Goal: Transaction & Acquisition: Purchase product/service

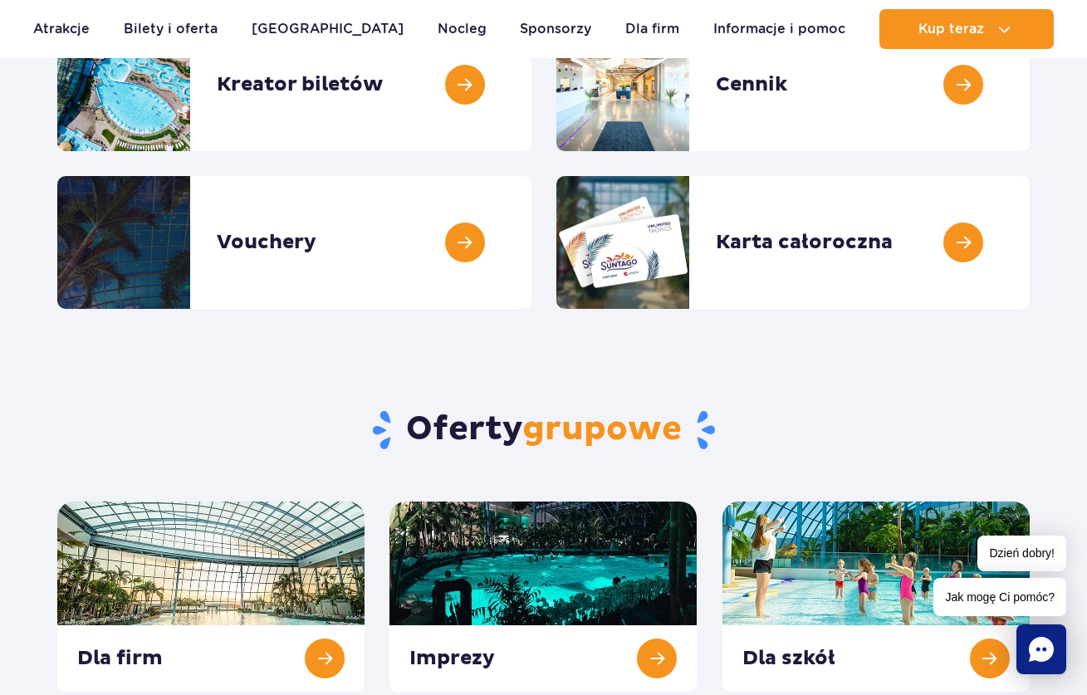
scroll to position [109, 0]
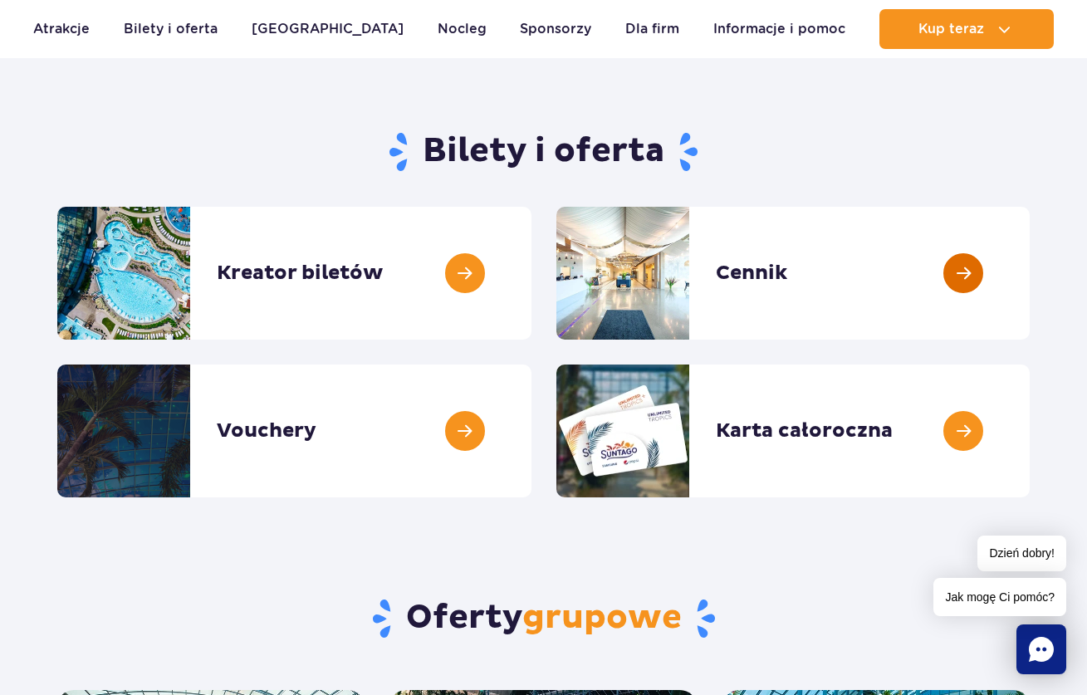
click at [1029, 308] on link at bounding box center [1029, 273] width 0 height 133
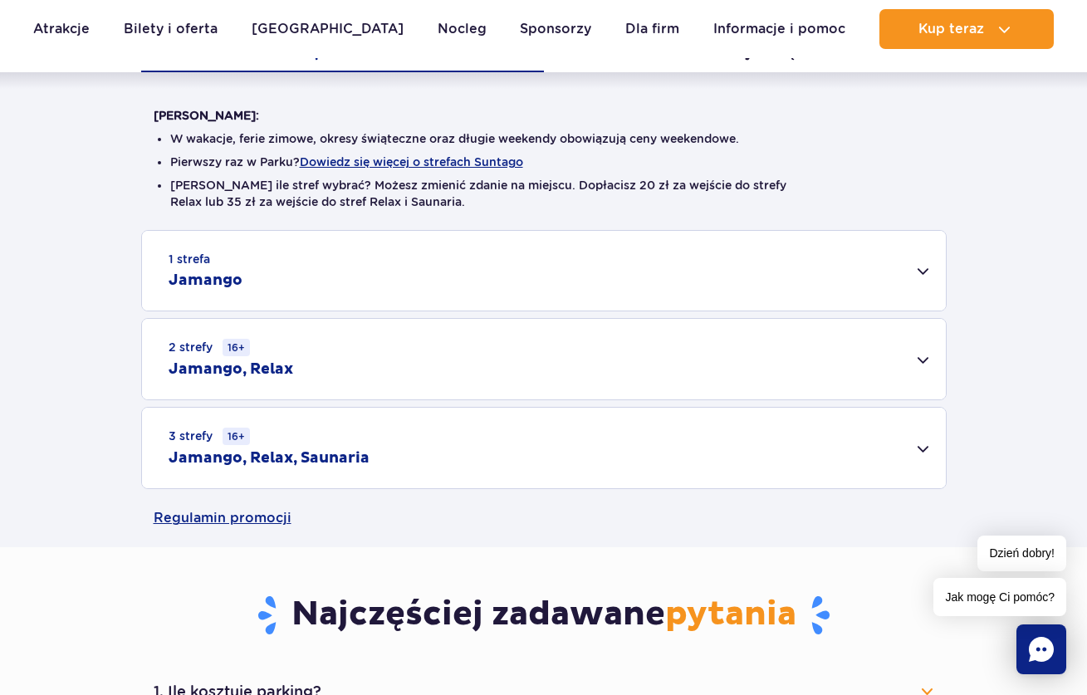
scroll to position [419, 0]
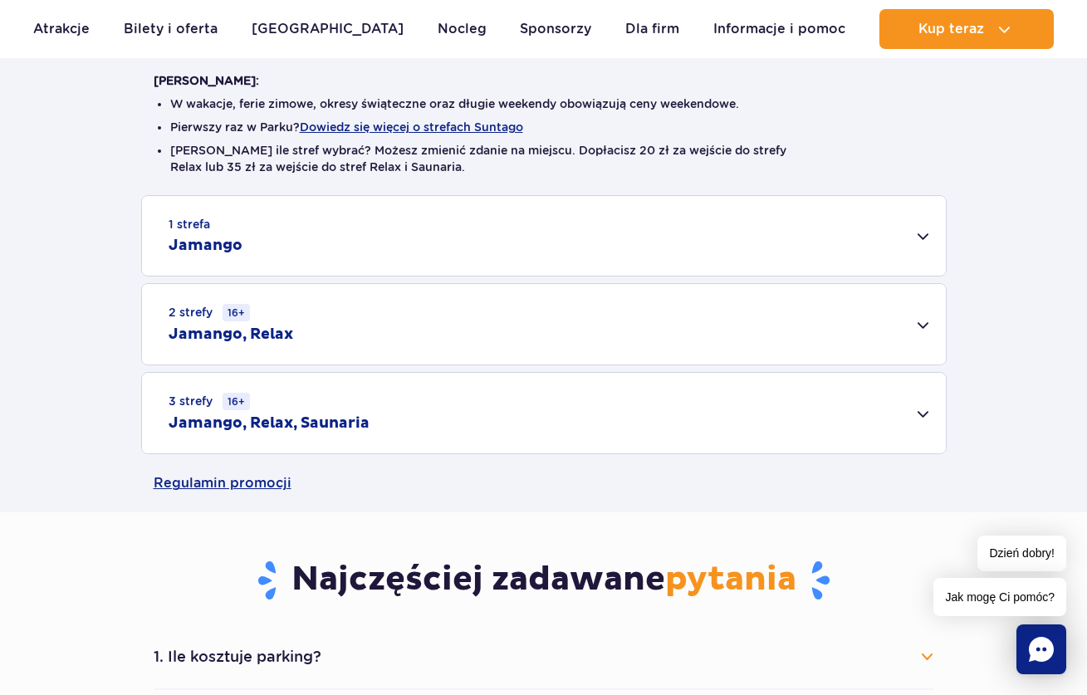
click at [913, 409] on div "3 strefy 16+ Jamango, Relax, Saunaria" at bounding box center [544, 413] width 804 height 81
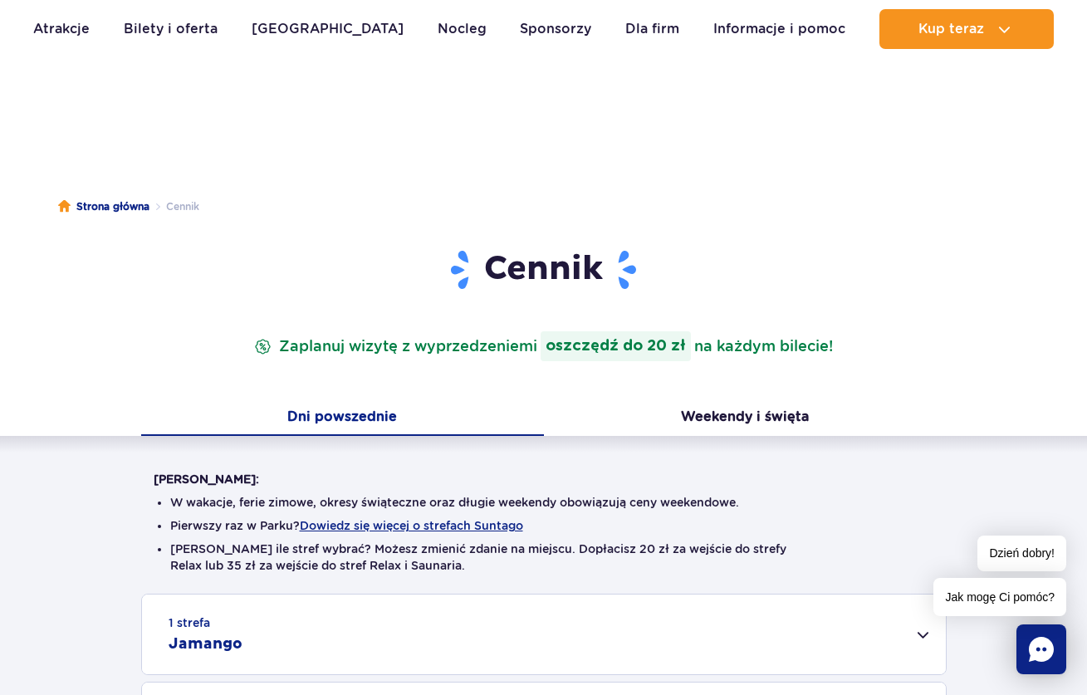
scroll to position [0, 0]
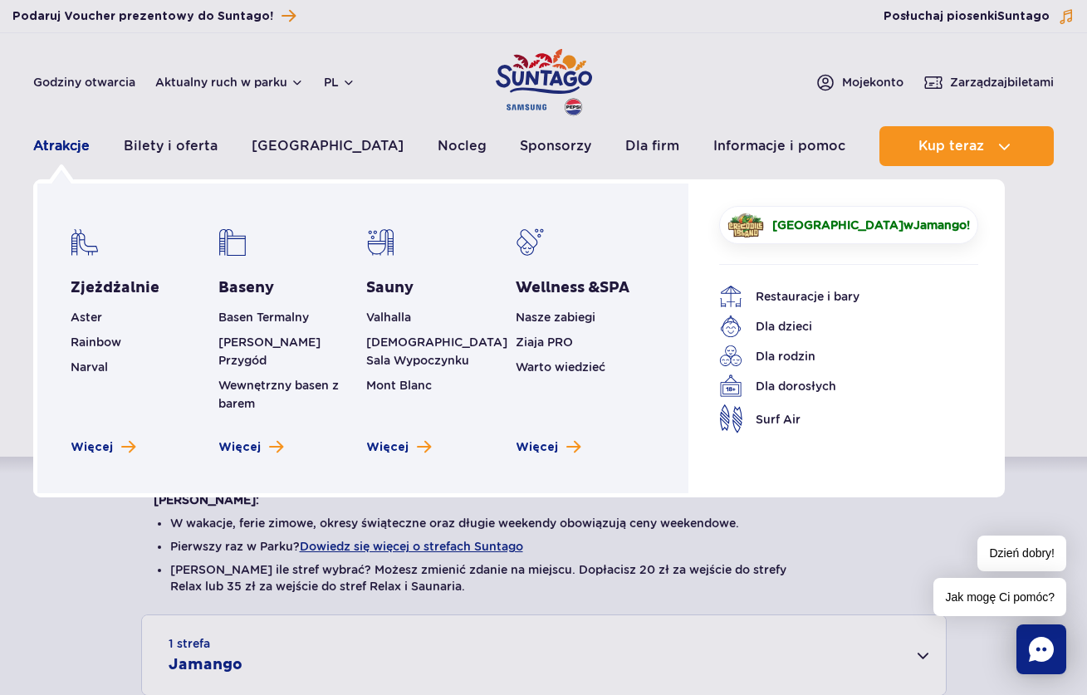
click at [63, 145] on link "Atrakcje" at bounding box center [61, 146] width 56 height 40
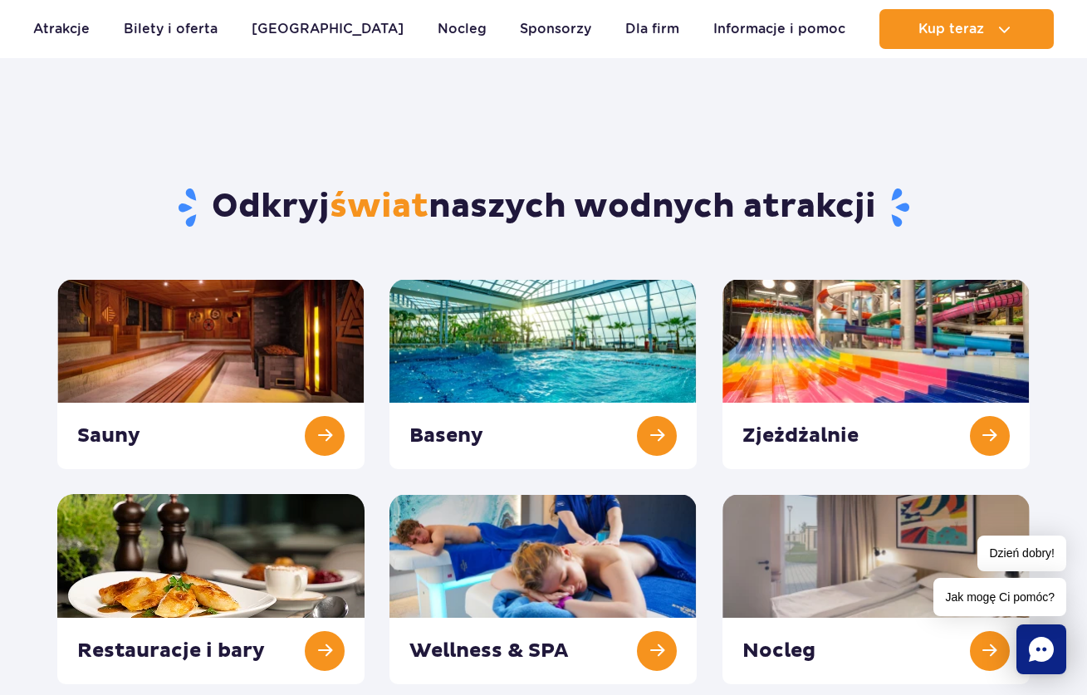
scroll to position [61, 0]
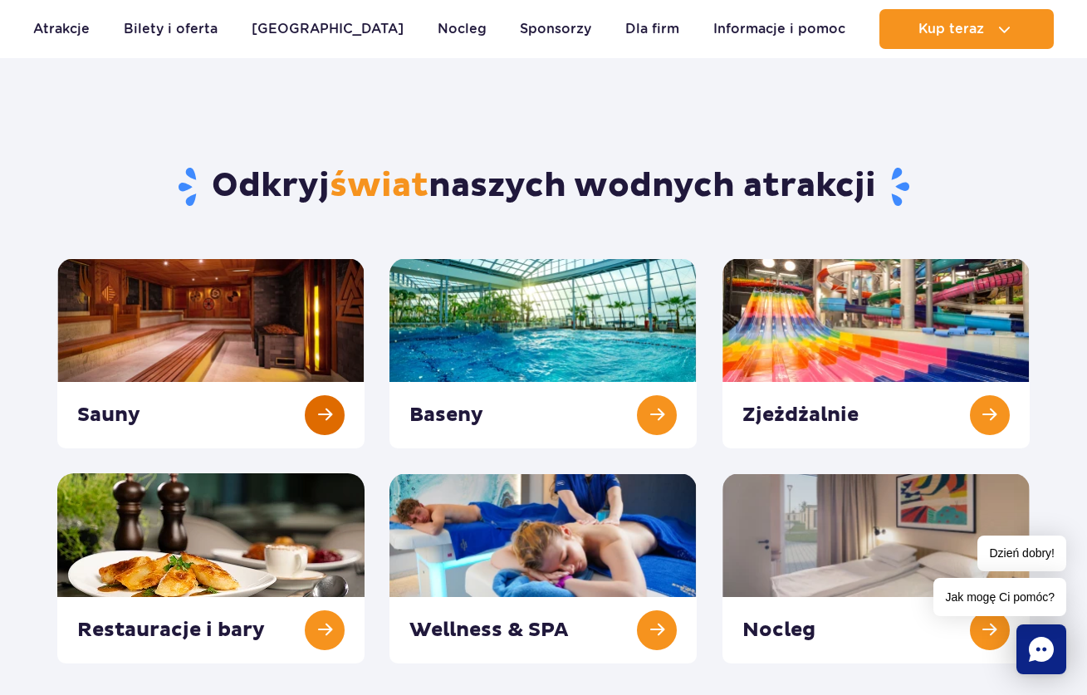
click at [148, 312] on link at bounding box center [210, 353] width 307 height 190
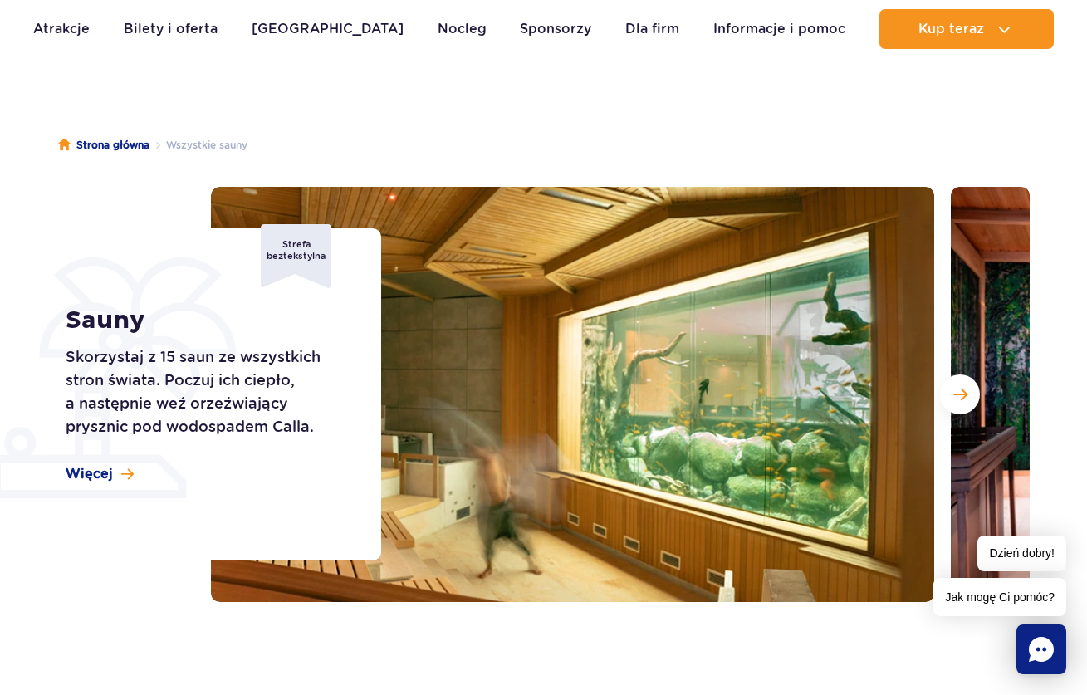
scroll to position [234, 0]
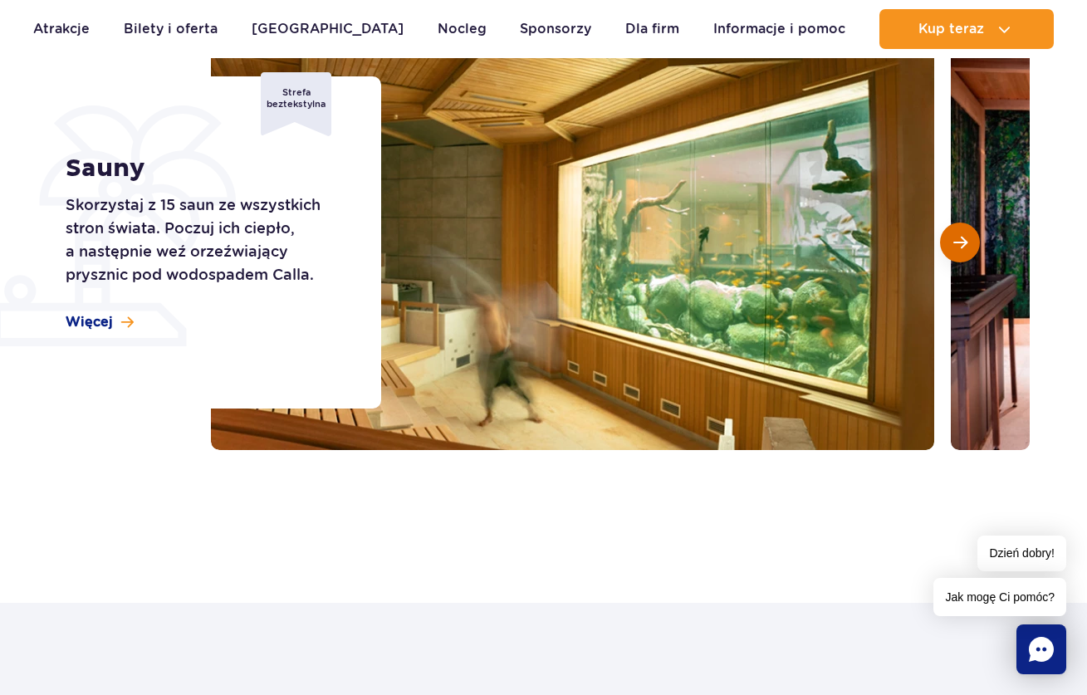
click at [960, 240] on span "Następny slajd" at bounding box center [960, 242] width 14 height 15
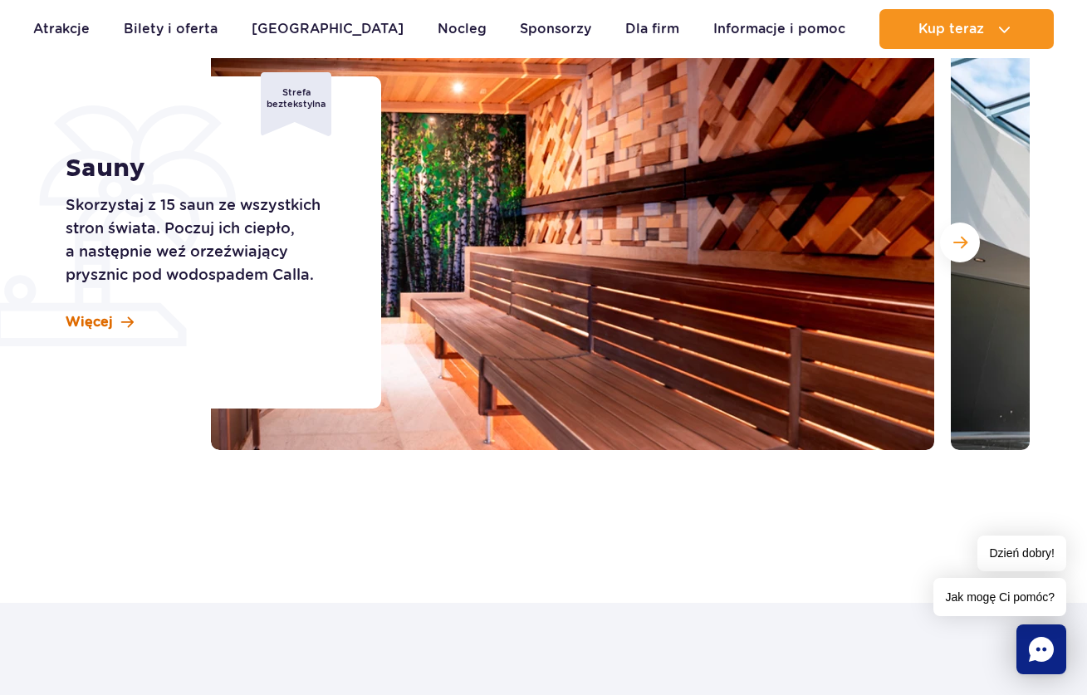
click at [110, 316] on span "Więcej" at bounding box center [89, 322] width 47 height 18
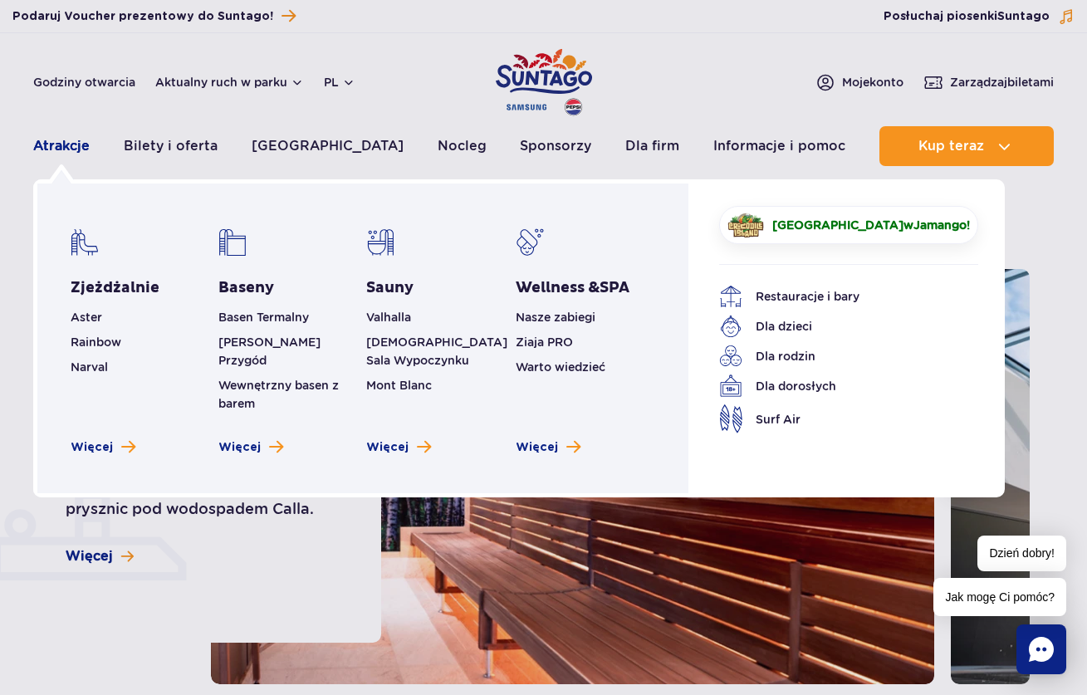
click at [49, 144] on link "Atrakcje" at bounding box center [61, 146] width 56 height 40
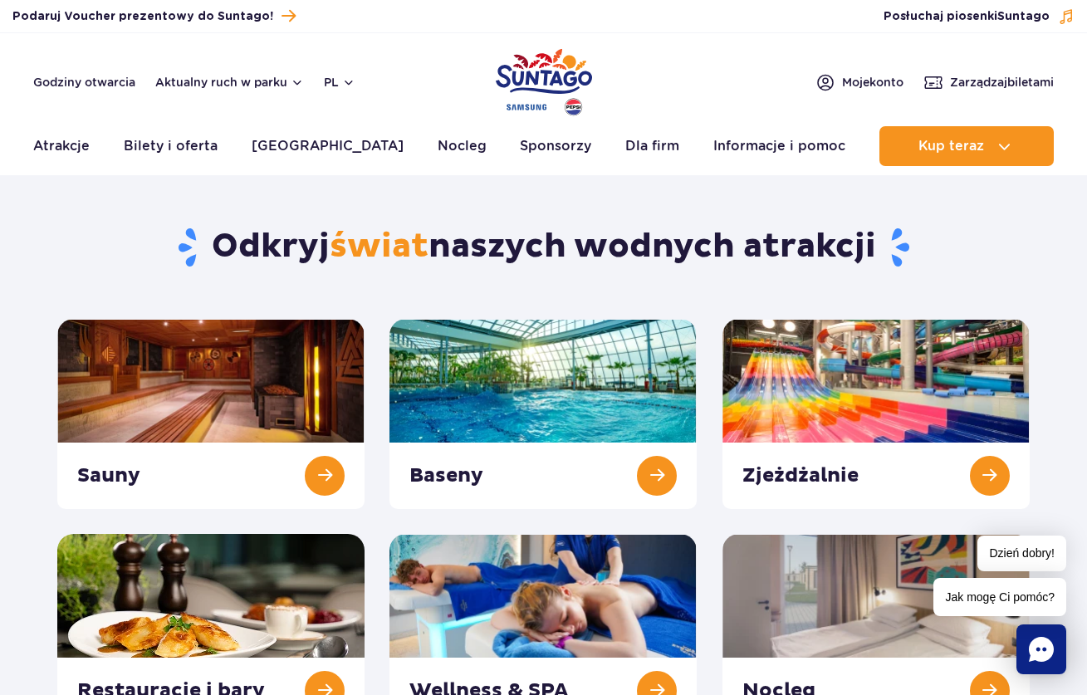
scroll to position [91, 0]
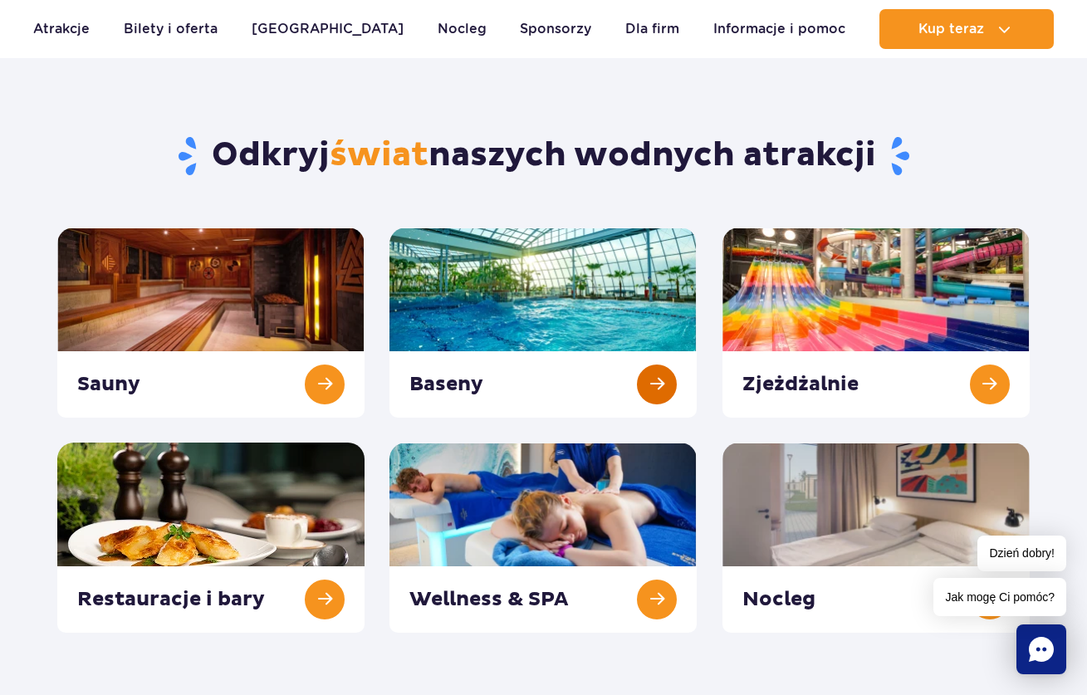
click at [559, 314] on link at bounding box center [542, 322] width 307 height 190
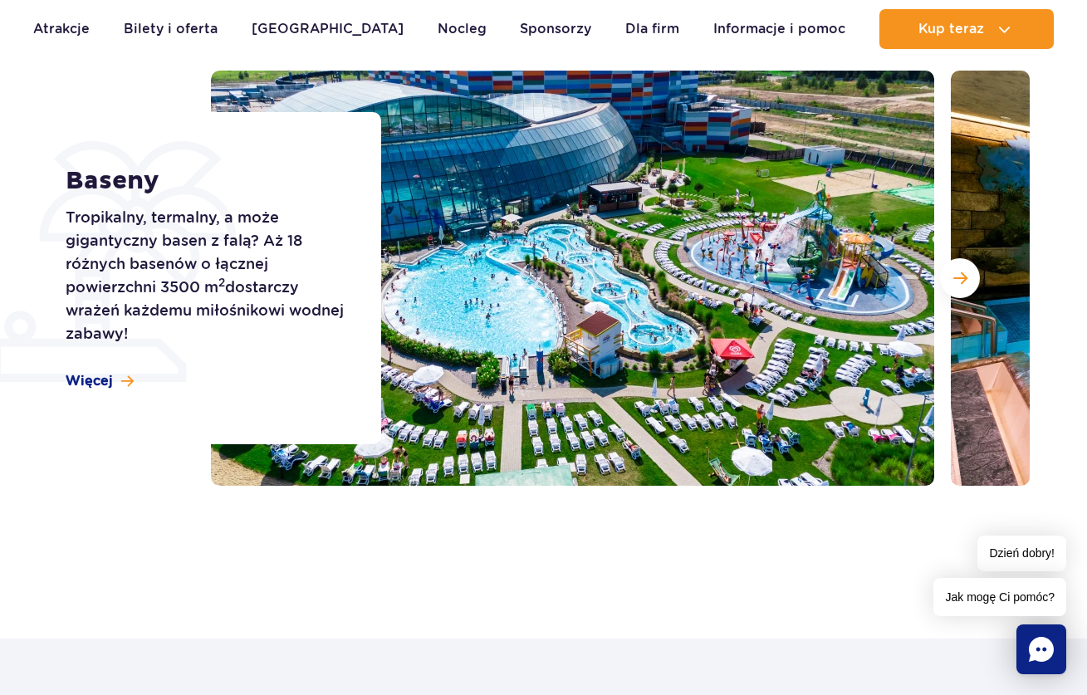
scroll to position [215, 0]
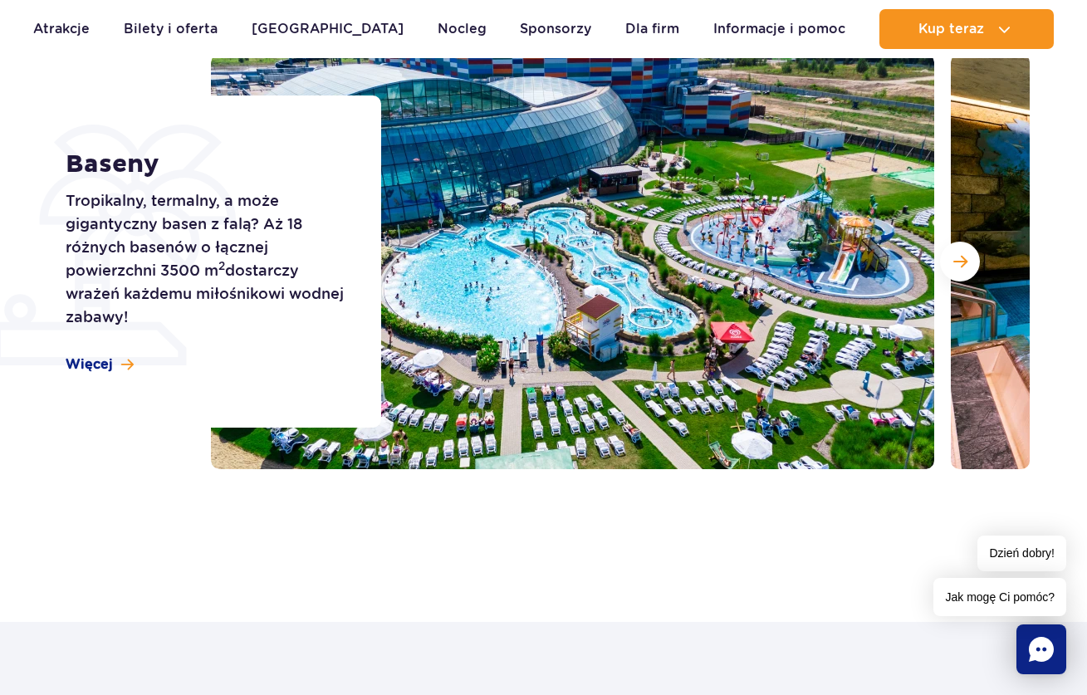
click at [65, 361] on div "Baseny Tropikalny, termalny, a może gigantyczny basen z falą? Aż 18 różnych bas…" at bounding box center [213, 261] width 336 height 332
click at [105, 366] on span "Więcej" at bounding box center [89, 364] width 47 height 18
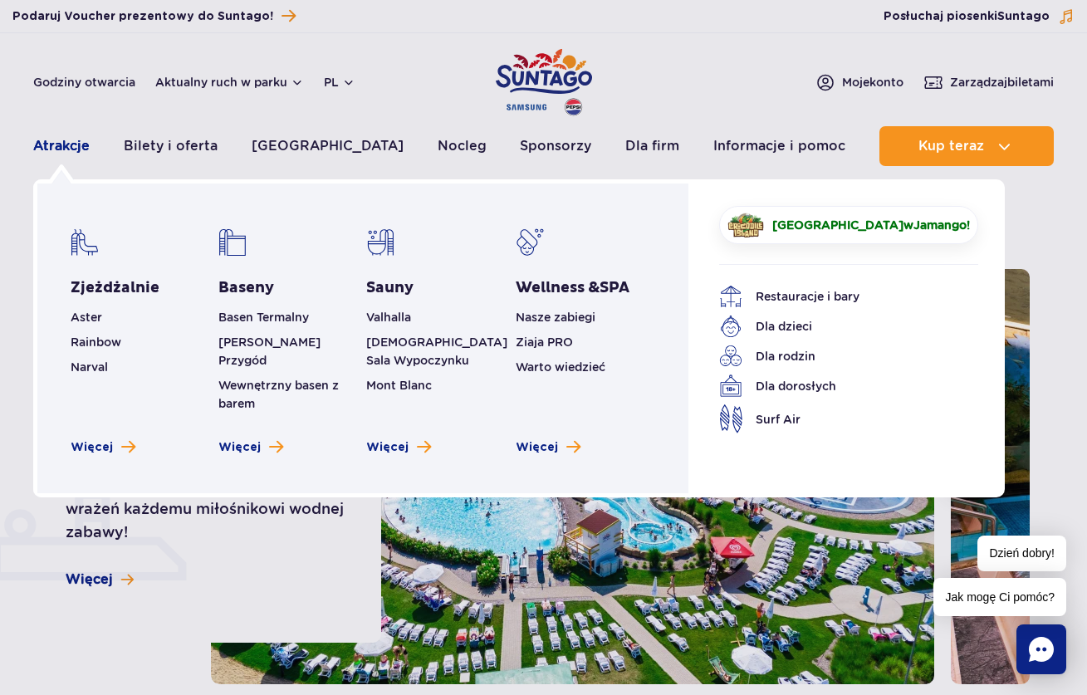
click at [64, 144] on link "Atrakcje" at bounding box center [61, 146] width 56 height 40
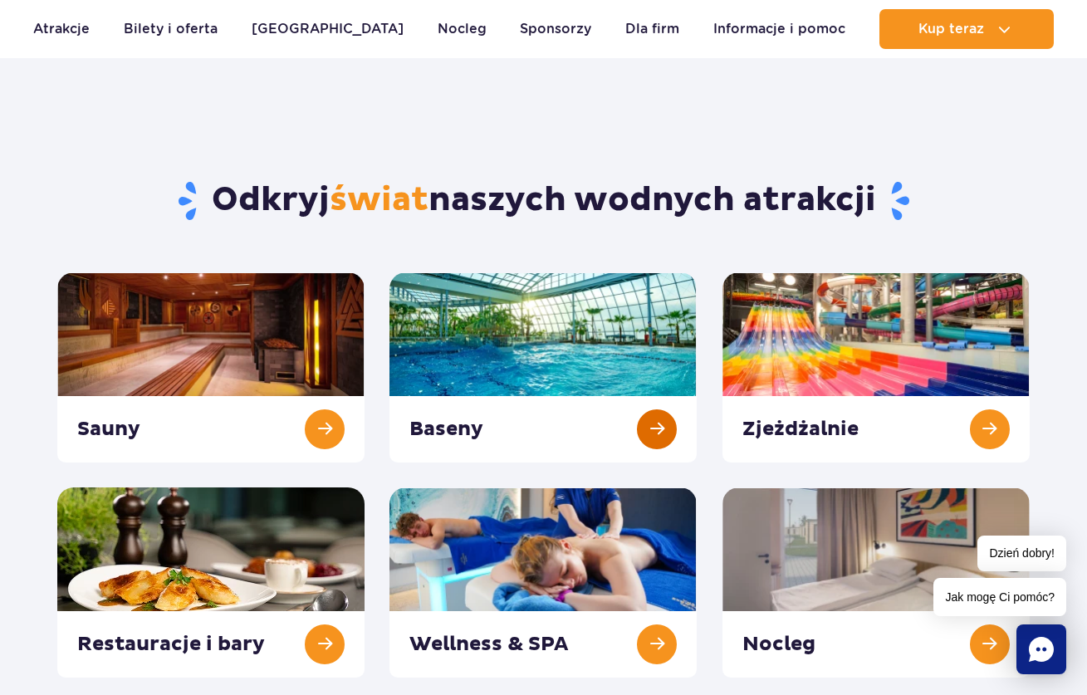
scroll to position [50, 0]
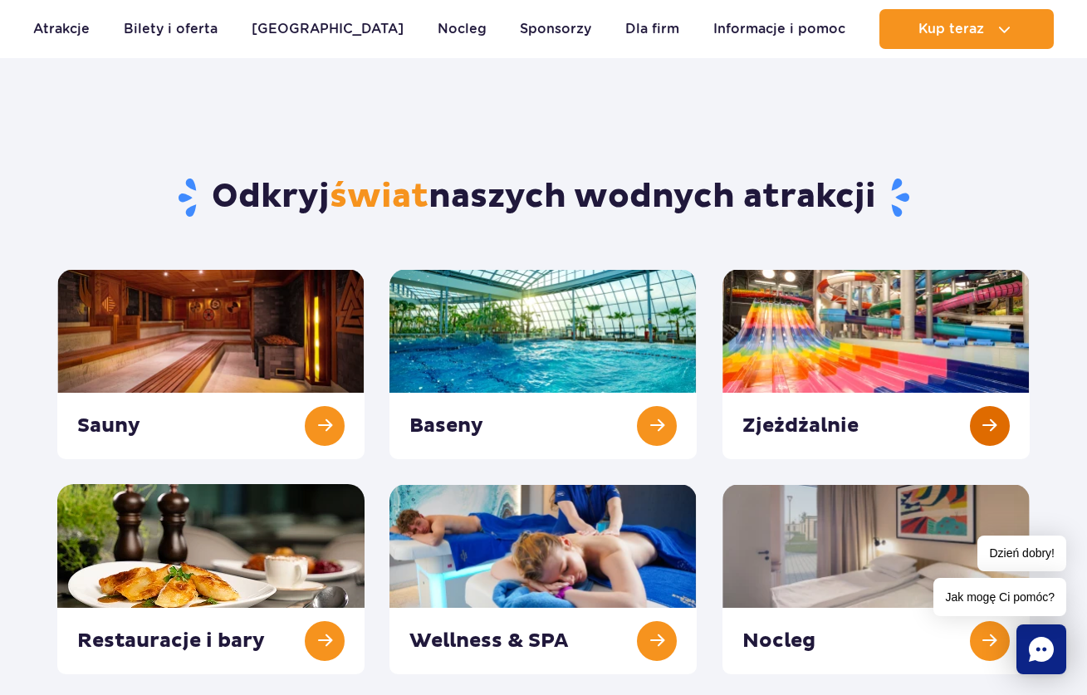
click at [901, 373] on link at bounding box center [875, 364] width 307 height 190
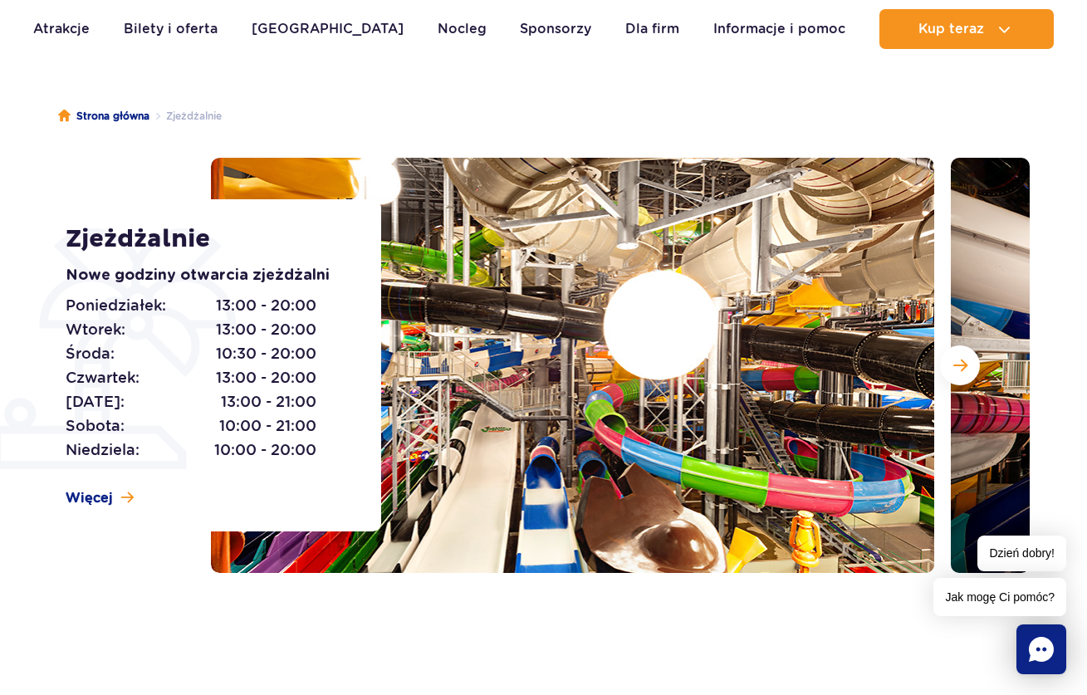
scroll to position [238, 0]
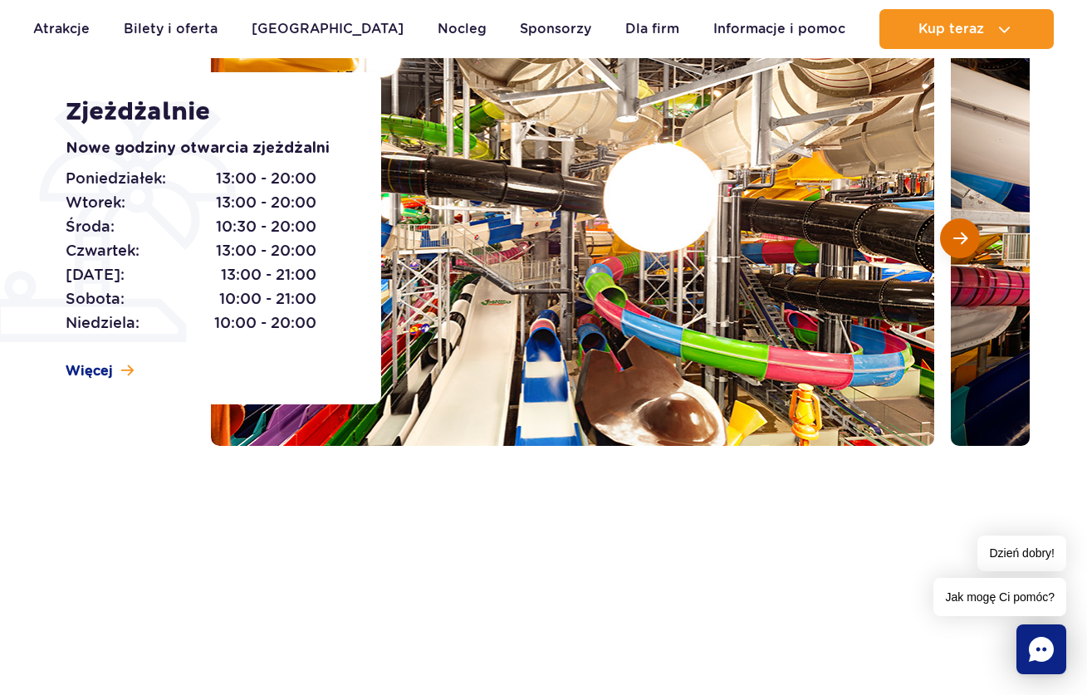
click at [950, 244] on button "Następny slajd" at bounding box center [960, 238] width 40 height 40
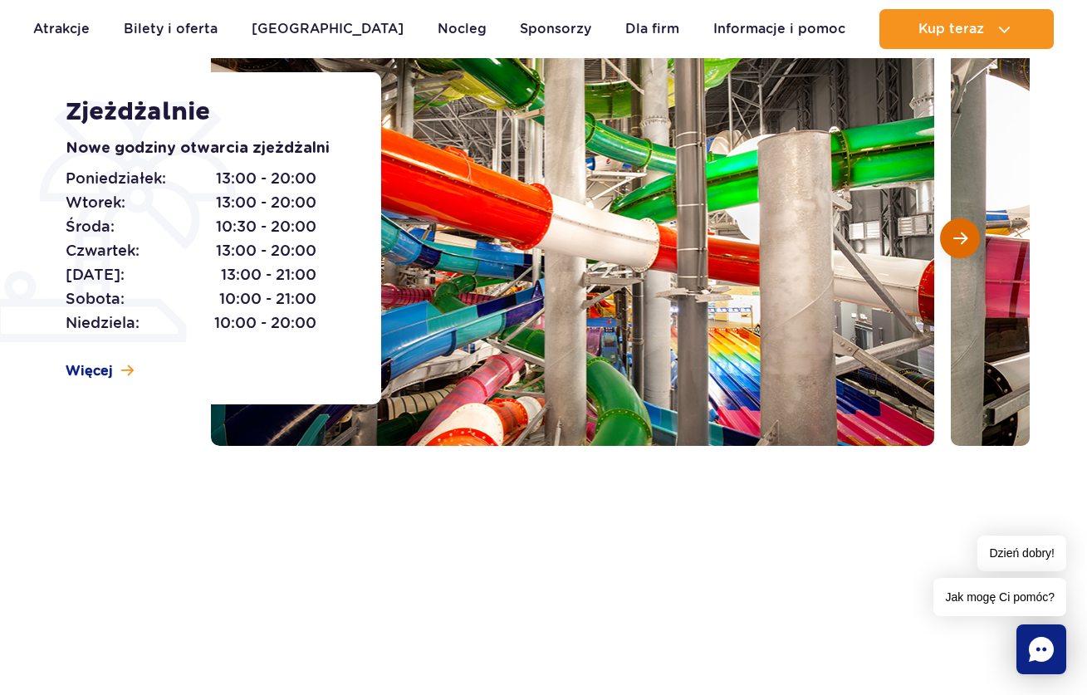
click at [950, 244] on button "Następny slajd" at bounding box center [960, 238] width 40 height 40
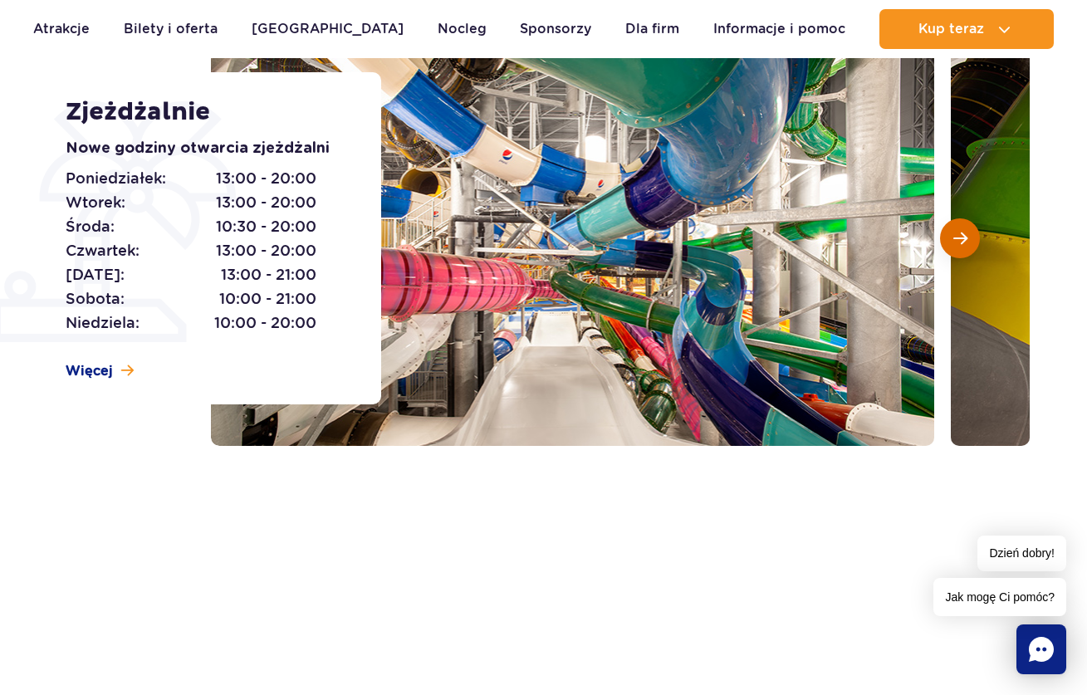
click at [950, 244] on button "Następny slajd" at bounding box center [960, 238] width 40 height 40
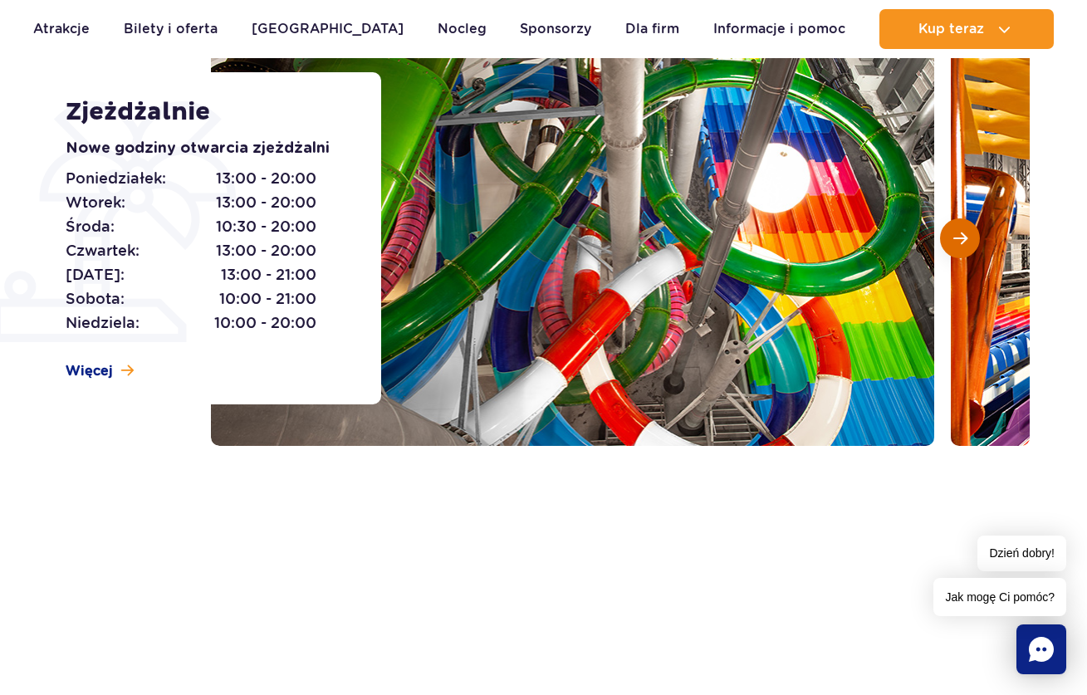
click at [950, 244] on button "Następny slajd" at bounding box center [960, 238] width 40 height 40
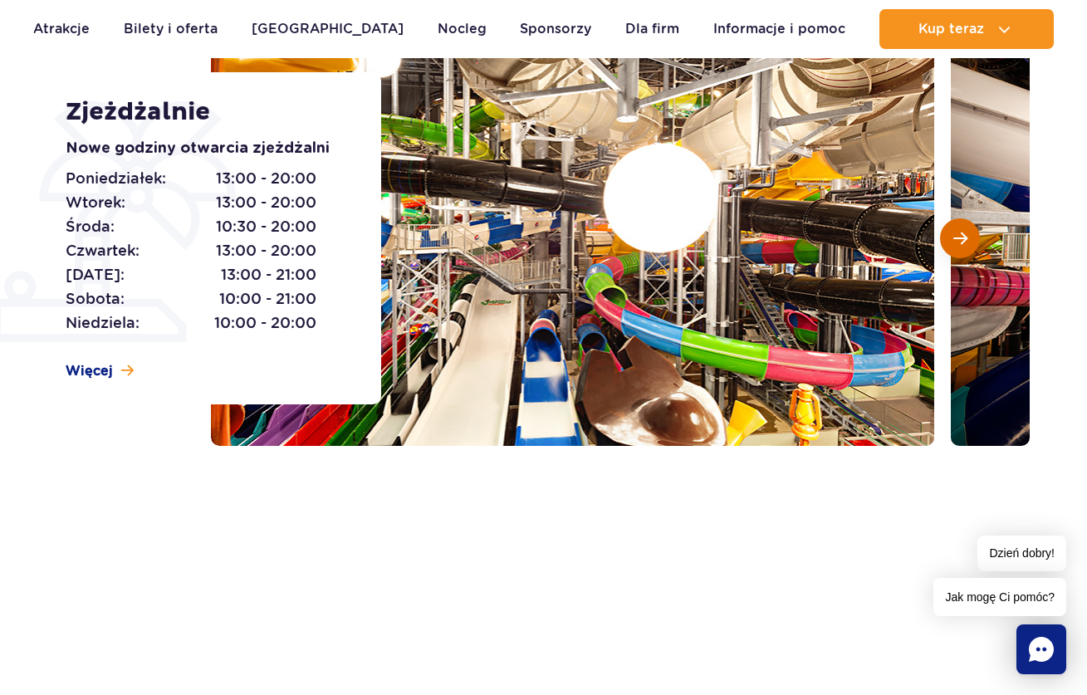
click at [950, 244] on button "Następny slajd" at bounding box center [960, 238] width 40 height 40
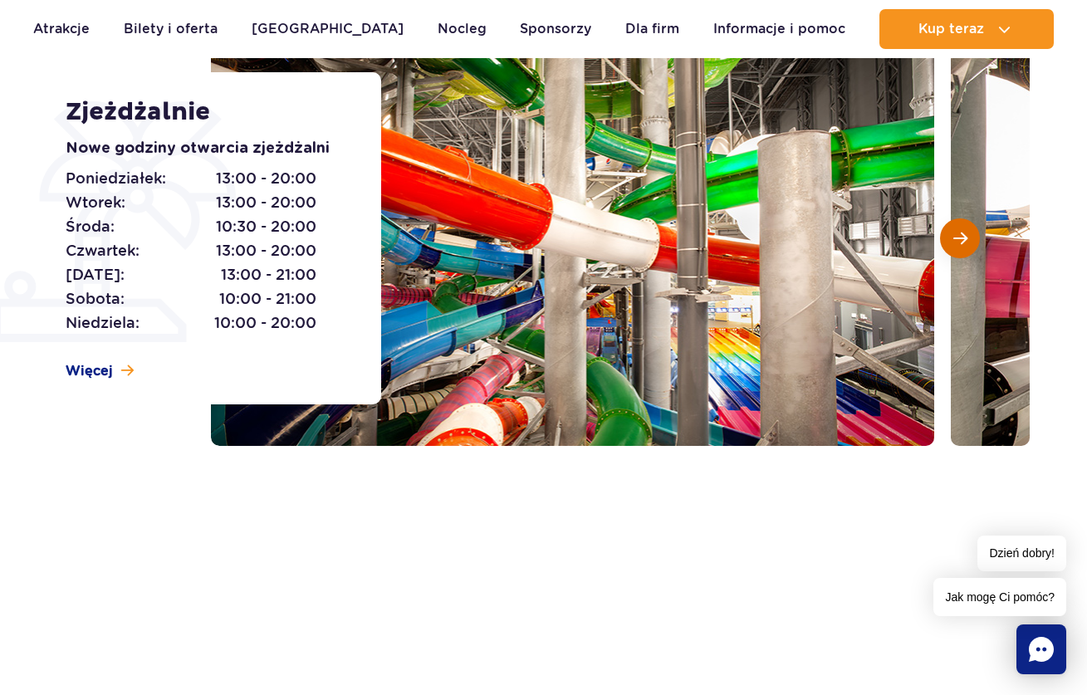
click at [950, 244] on button "Następny slajd" at bounding box center [960, 238] width 40 height 40
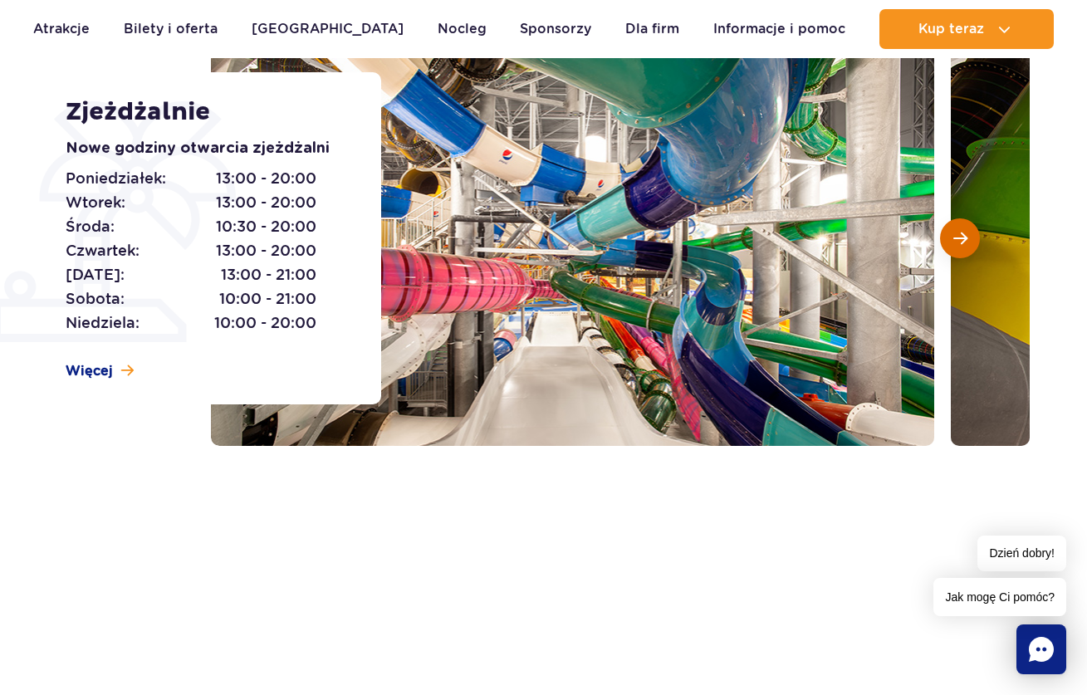
click at [950, 244] on button "Następny slajd" at bounding box center [960, 238] width 40 height 40
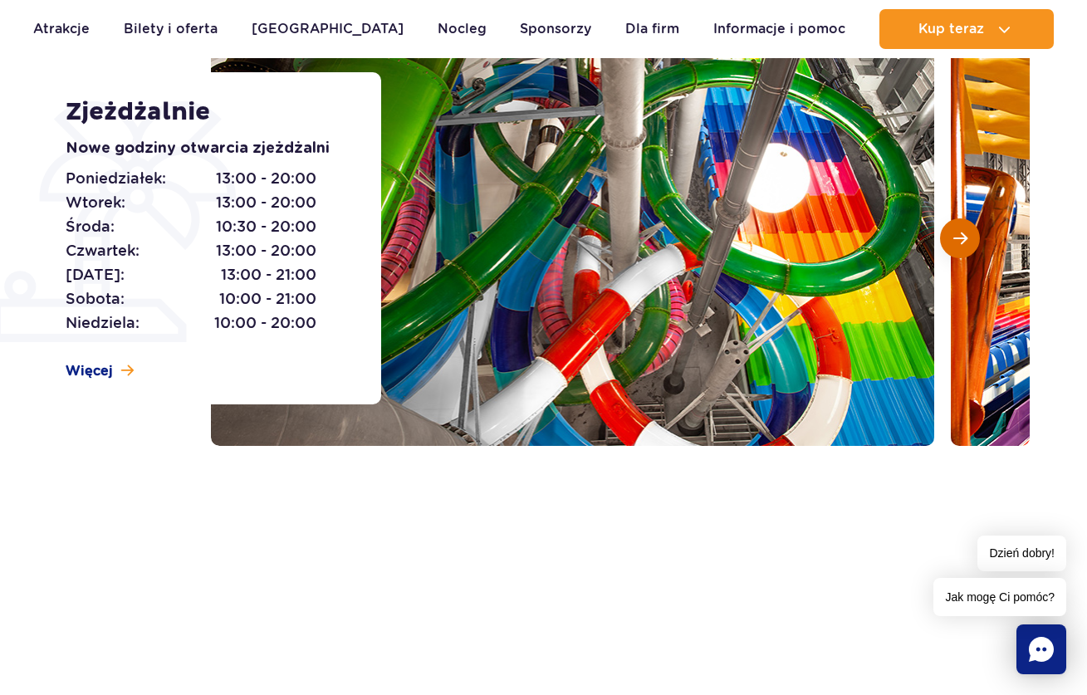
click at [950, 244] on button "Następny slajd" at bounding box center [960, 238] width 40 height 40
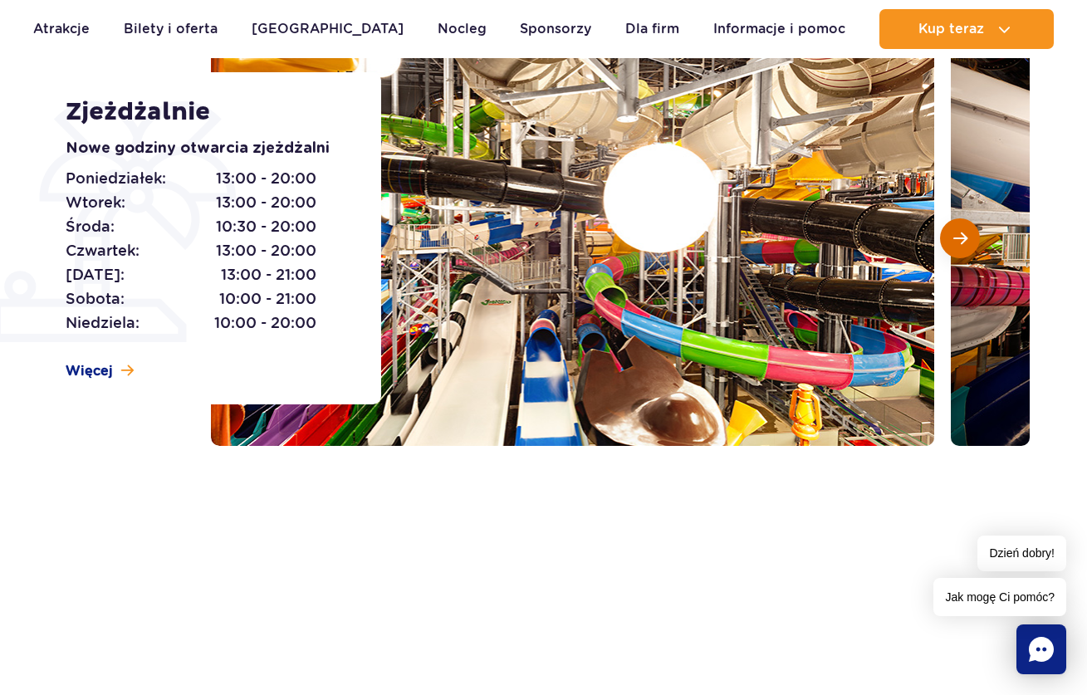
click at [950, 244] on button "Następny slajd" at bounding box center [960, 238] width 40 height 40
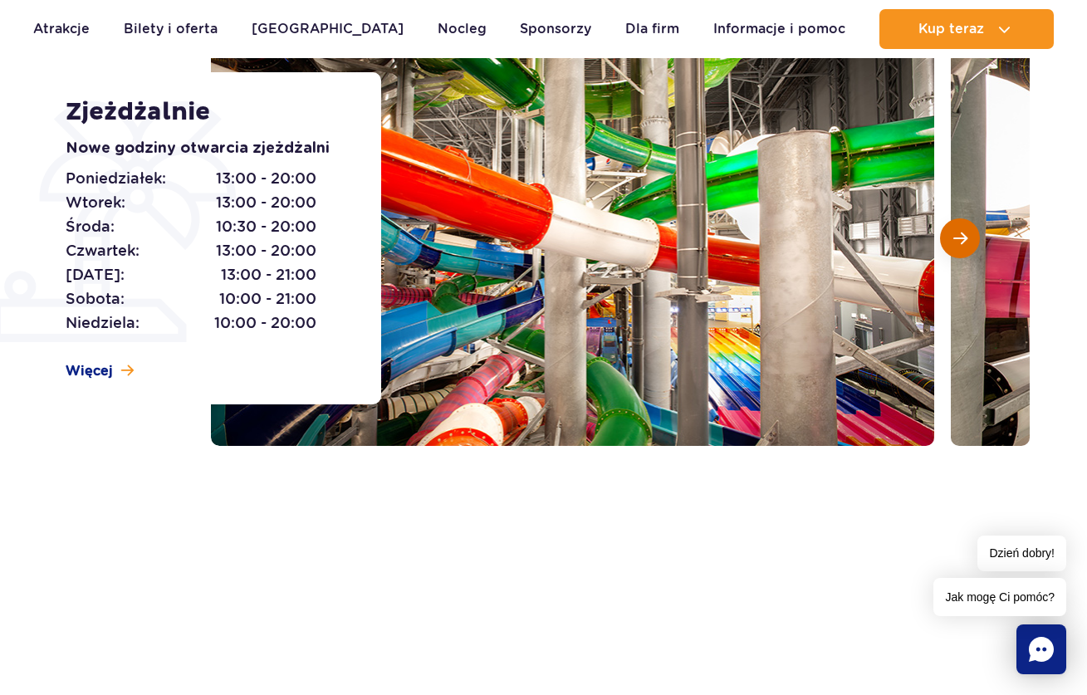
click at [950, 244] on button "Następny slajd" at bounding box center [960, 238] width 40 height 40
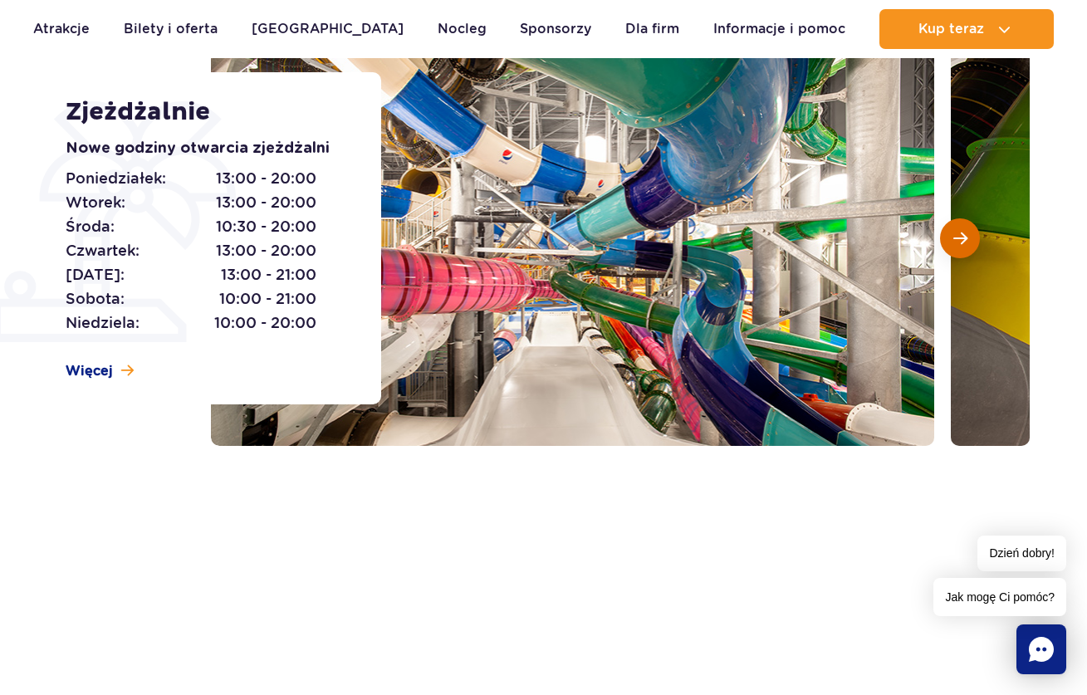
click at [950, 244] on button "Następny slajd" at bounding box center [960, 238] width 40 height 40
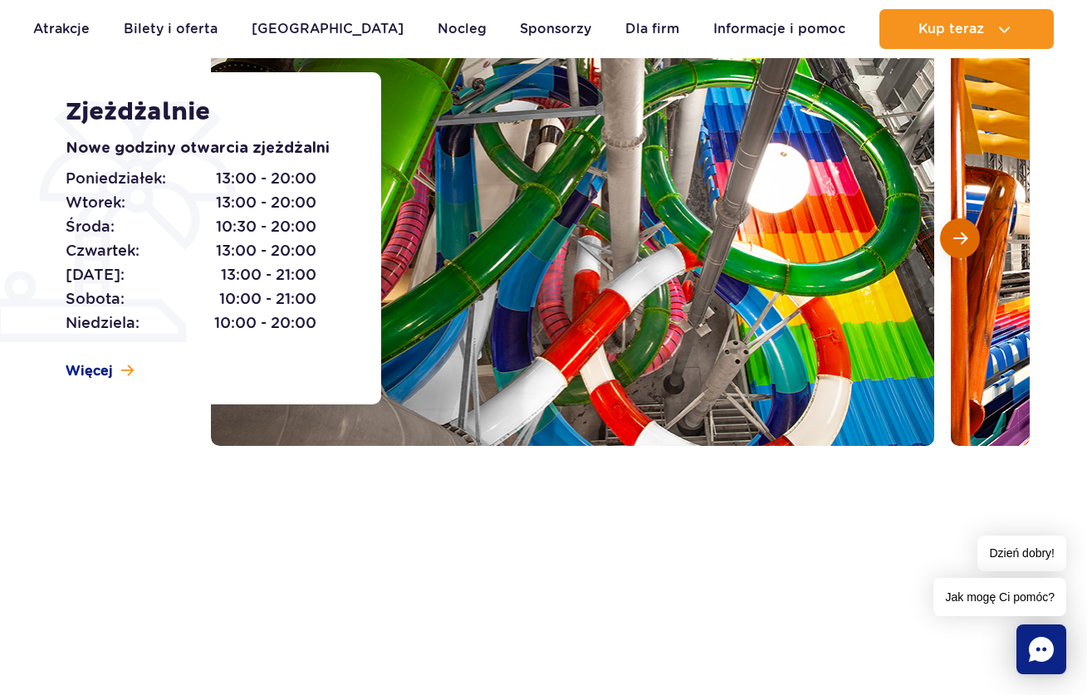
click at [950, 244] on button "Następny slajd" at bounding box center [960, 238] width 40 height 40
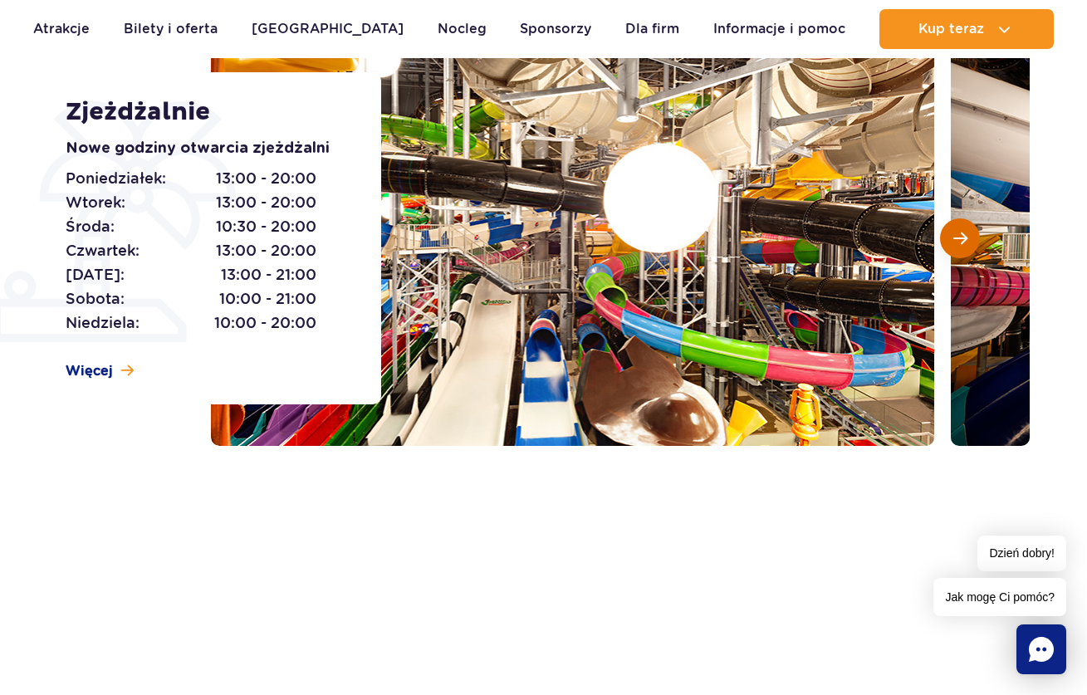
click at [950, 244] on button "Następny slajd" at bounding box center [960, 238] width 40 height 40
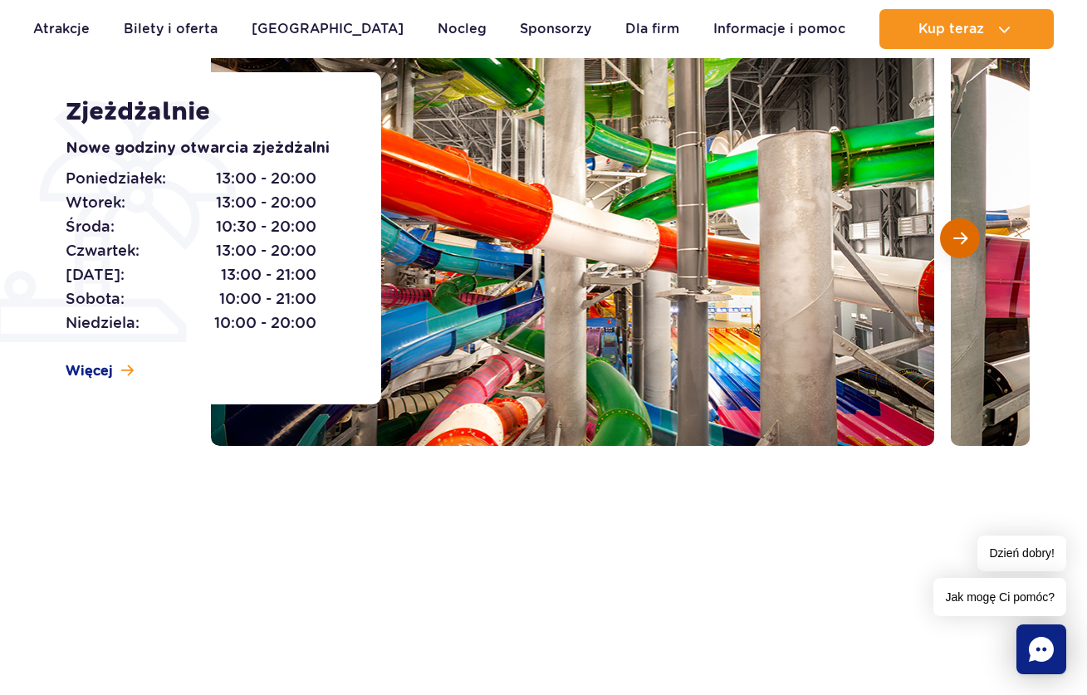
click at [950, 244] on button "Następny slajd" at bounding box center [960, 238] width 40 height 40
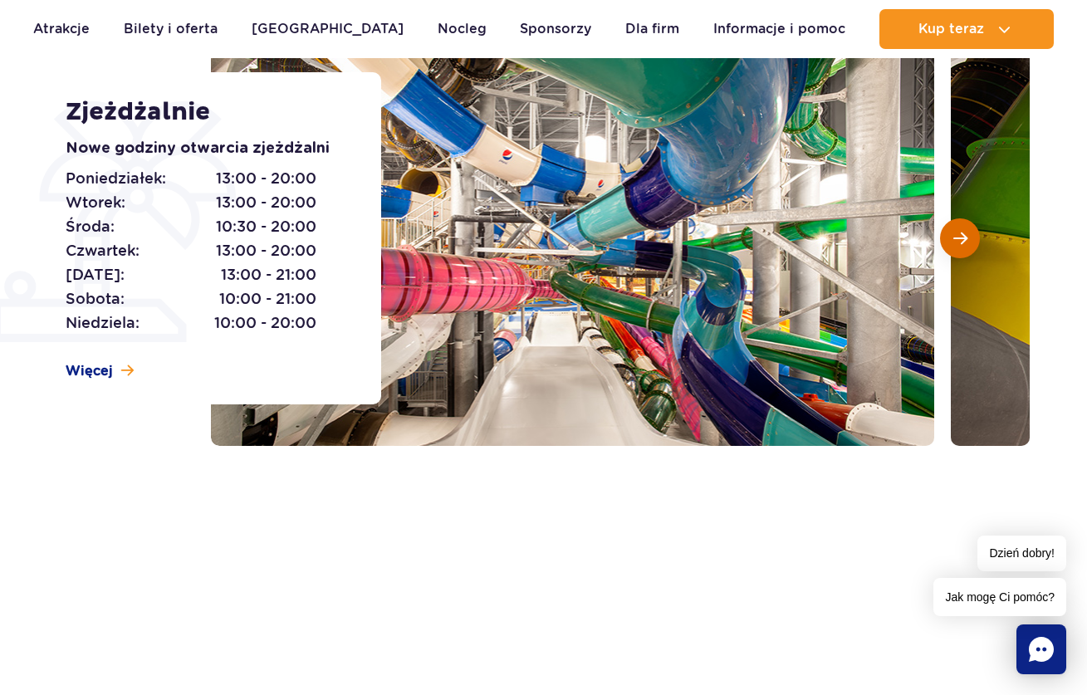
click at [950, 244] on button "Następny slajd" at bounding box center [960, 238] width 40 height 40
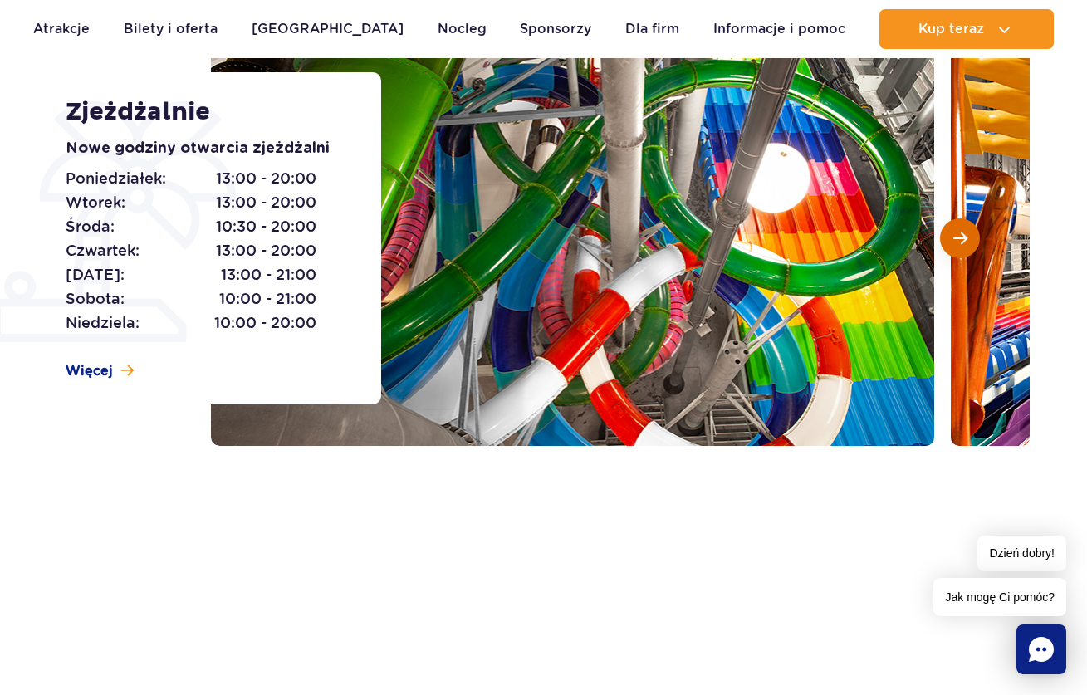
click at [950, 244] on button "Następny slajd" at bounding box center [960, 238] width 40 height 40
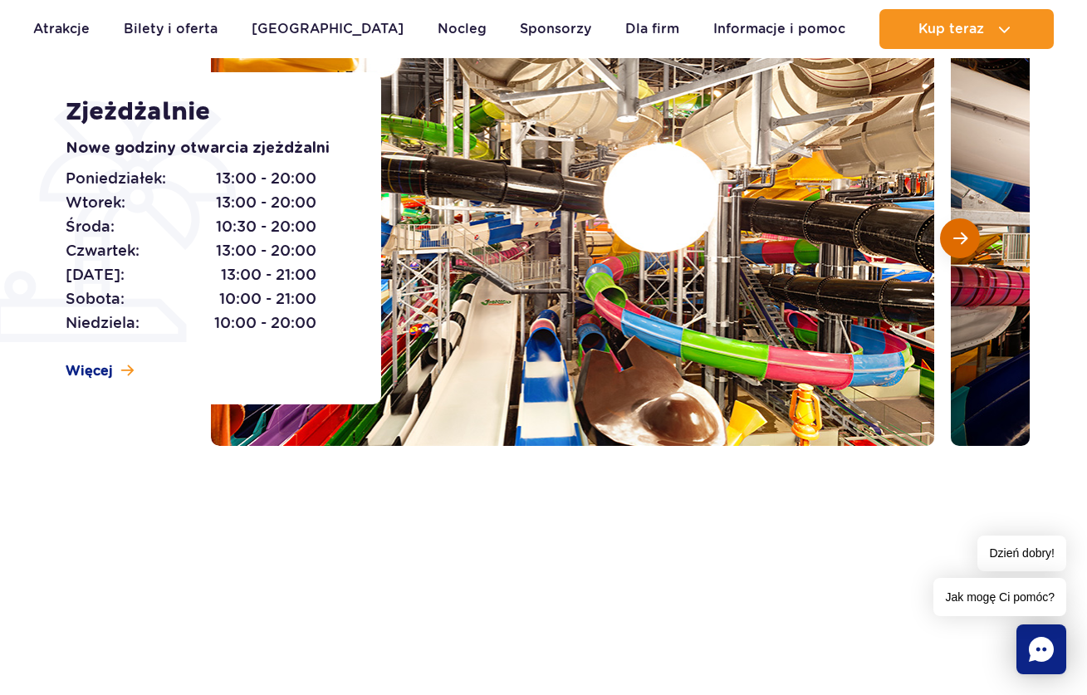
click at [950, 244] on button "Następny slajd" at bounding box center [960, 238] width 40 height 40
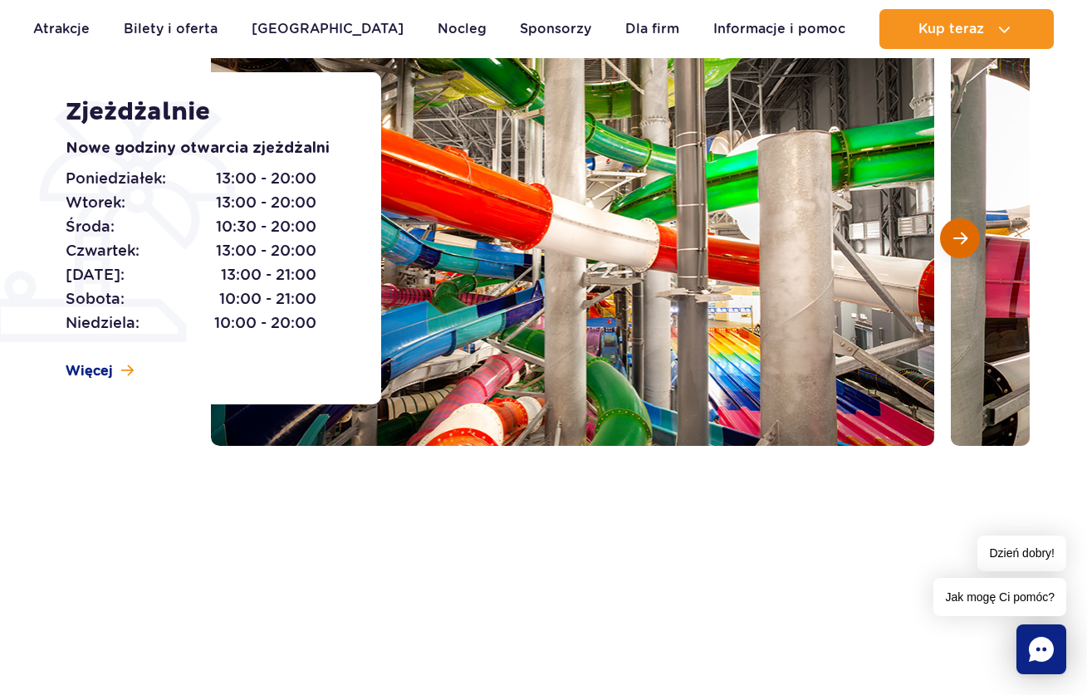
click at [950, 244] on button "Następny slajd" at bounding box center [960, 238] width 40 height 40
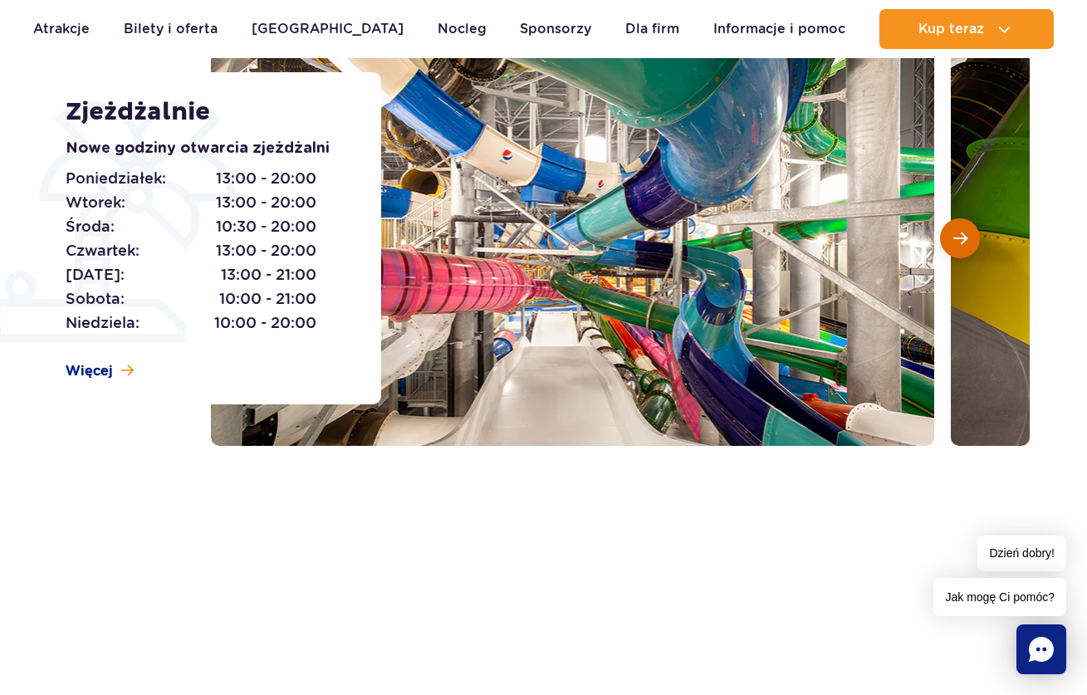
click at [950, 244] on button "Następny slajd" at bounding box center [960, 238] width 40 height 40
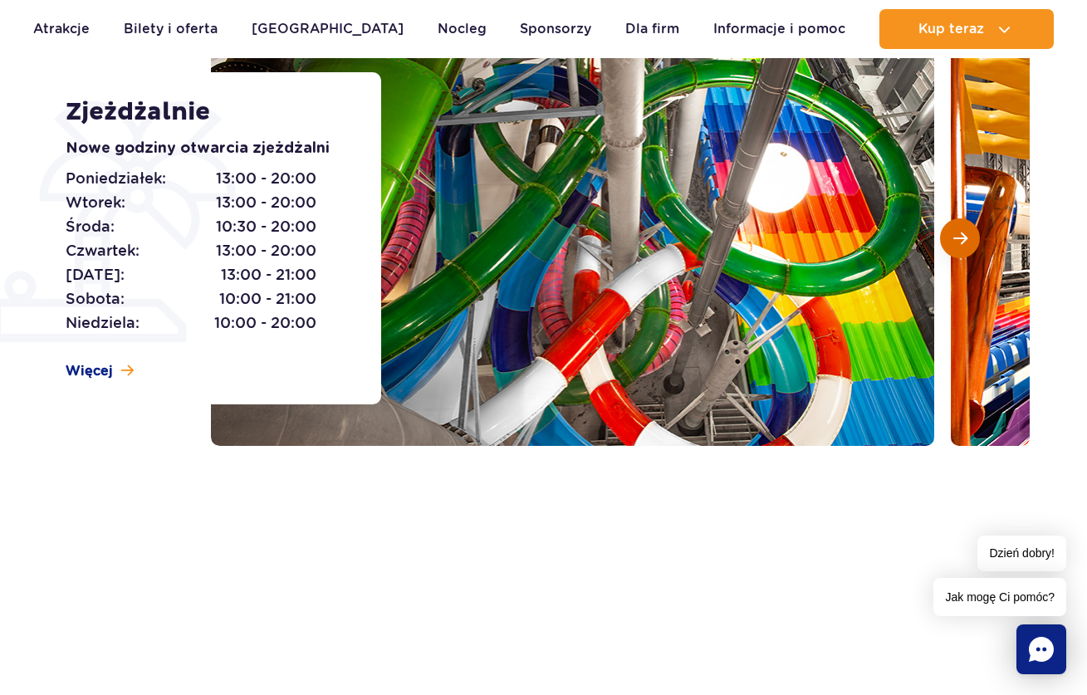
click at [950, 244] on button "Następny slajd" at bounding box center [960, 238] width 40 height 40
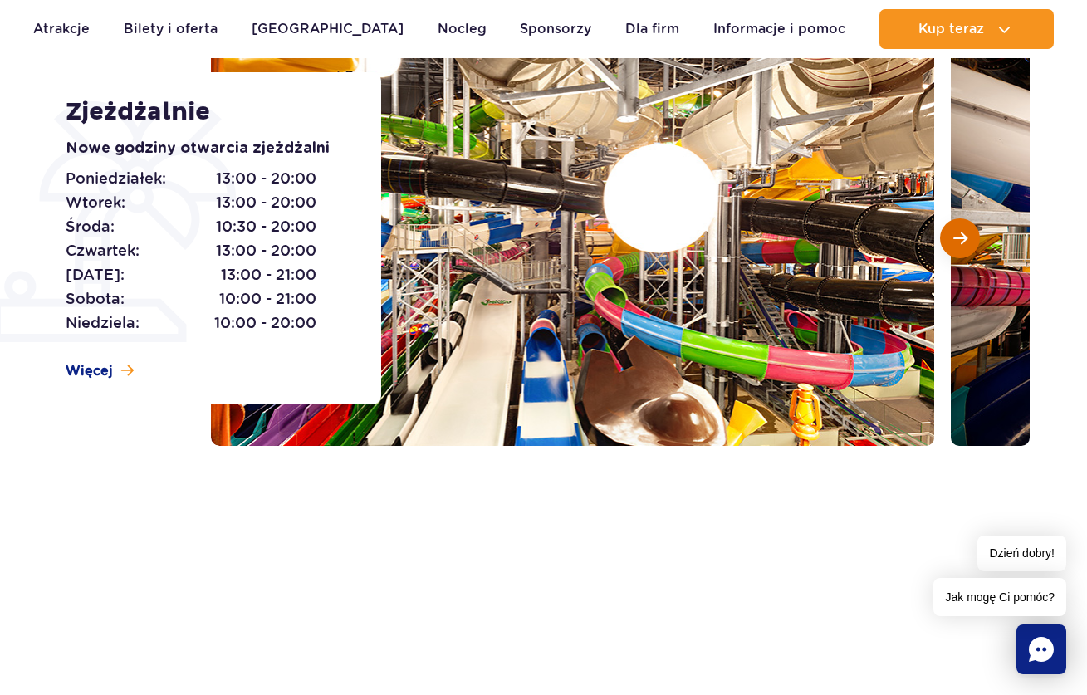
click at [950, 244] on button "Następny slajd" at bounding box center [960, 238] width 40 height 40
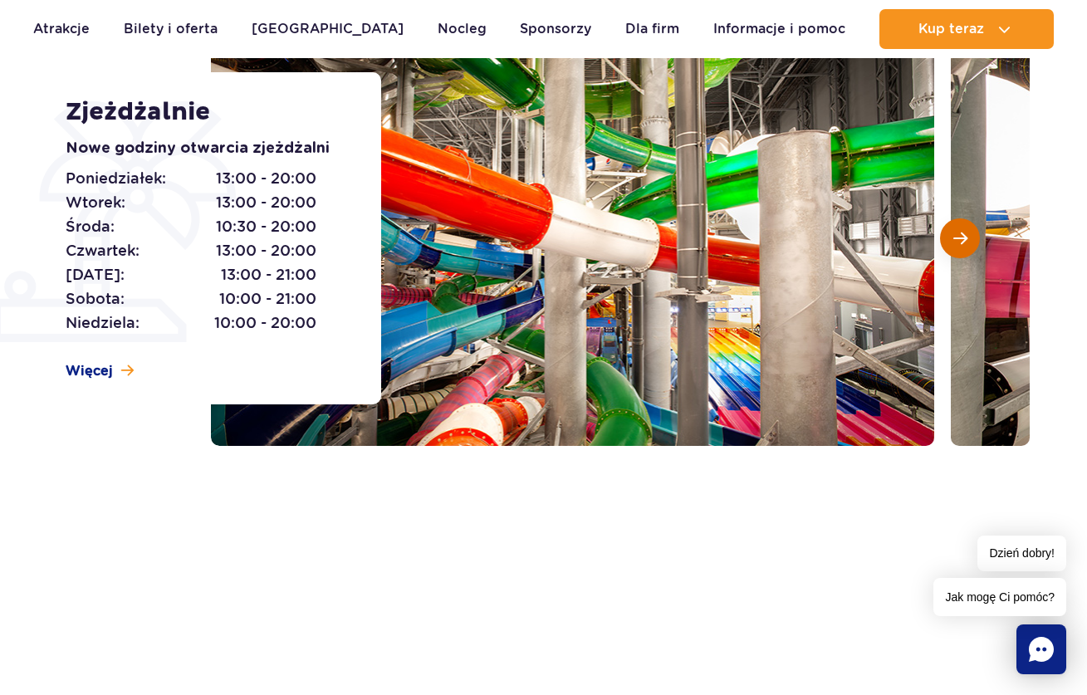
click at [950, 244] on button "Następny slajd" at bounding box center [960, 238] width 40 height 40
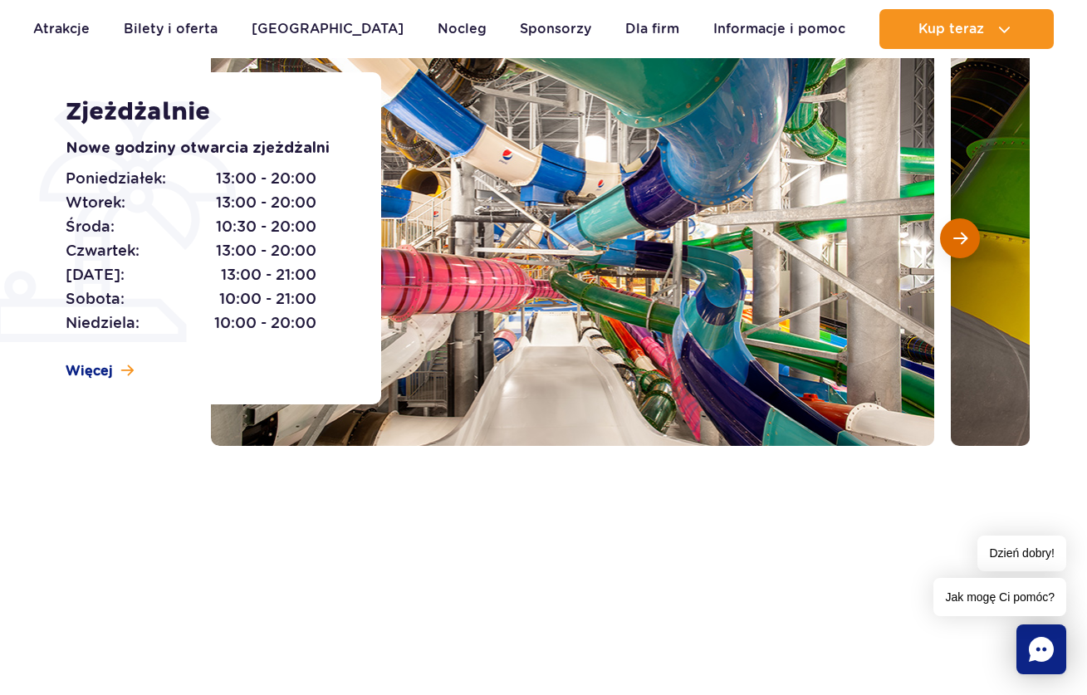
click at [950, 244] on button "Następny slajd" at bounding box center [960, 238] width 40 height 40
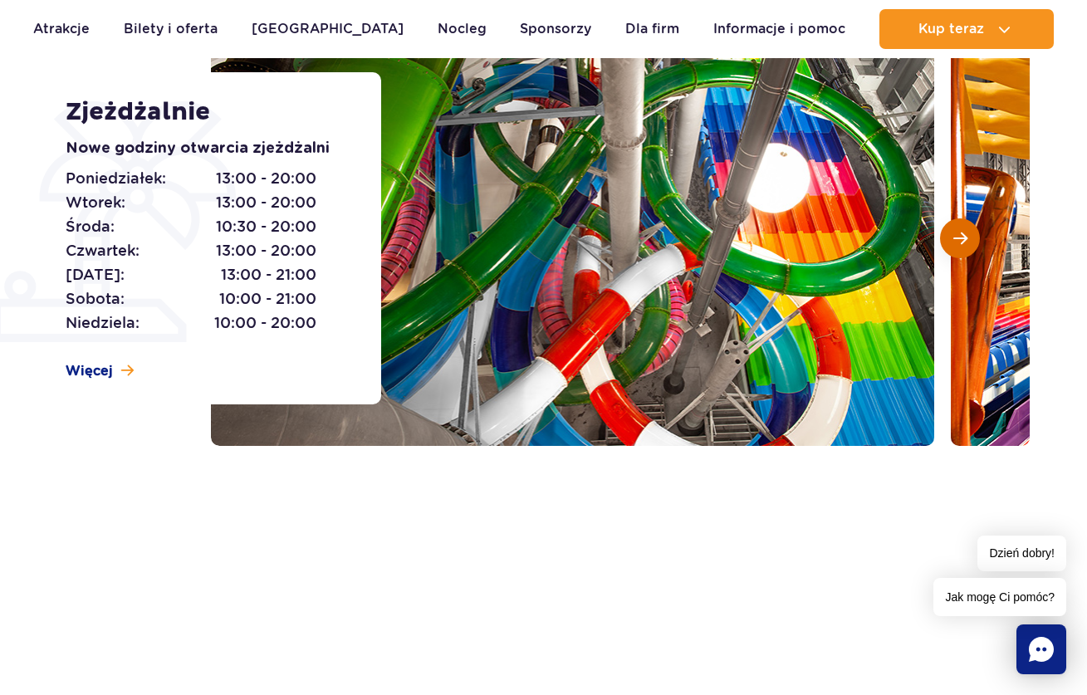
click at [950, 244] on button "Następny slajd" at bounding box center [960, 238] width 40 height 40
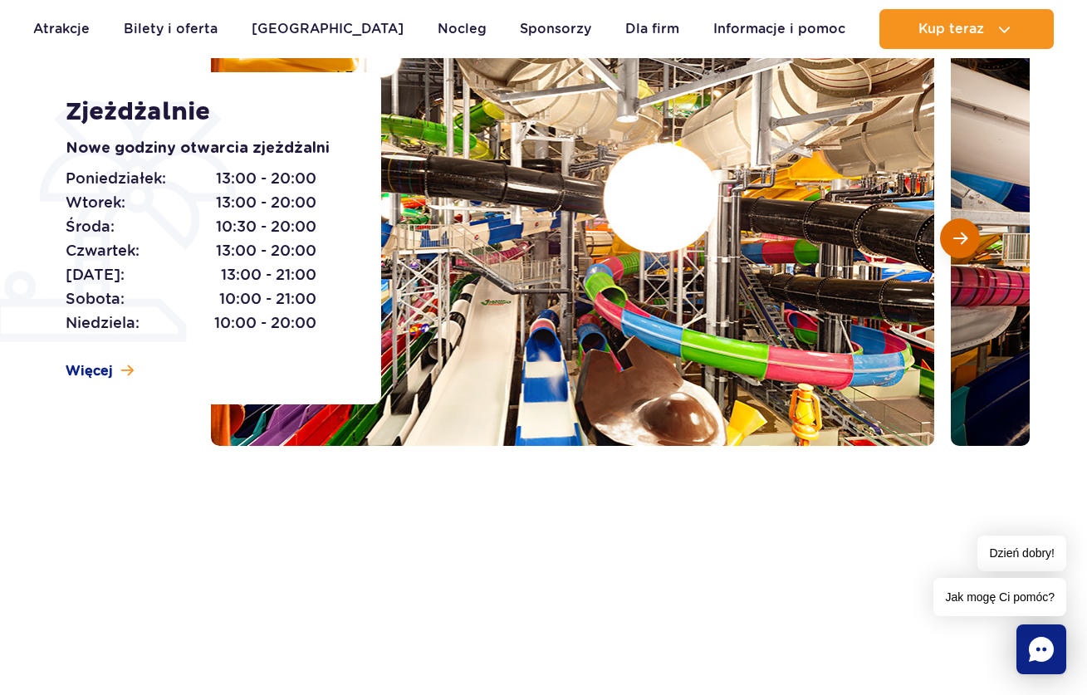
click at [950, 244] on button "Następny slajd" at bounding box center [960, 238] width 40 height 40
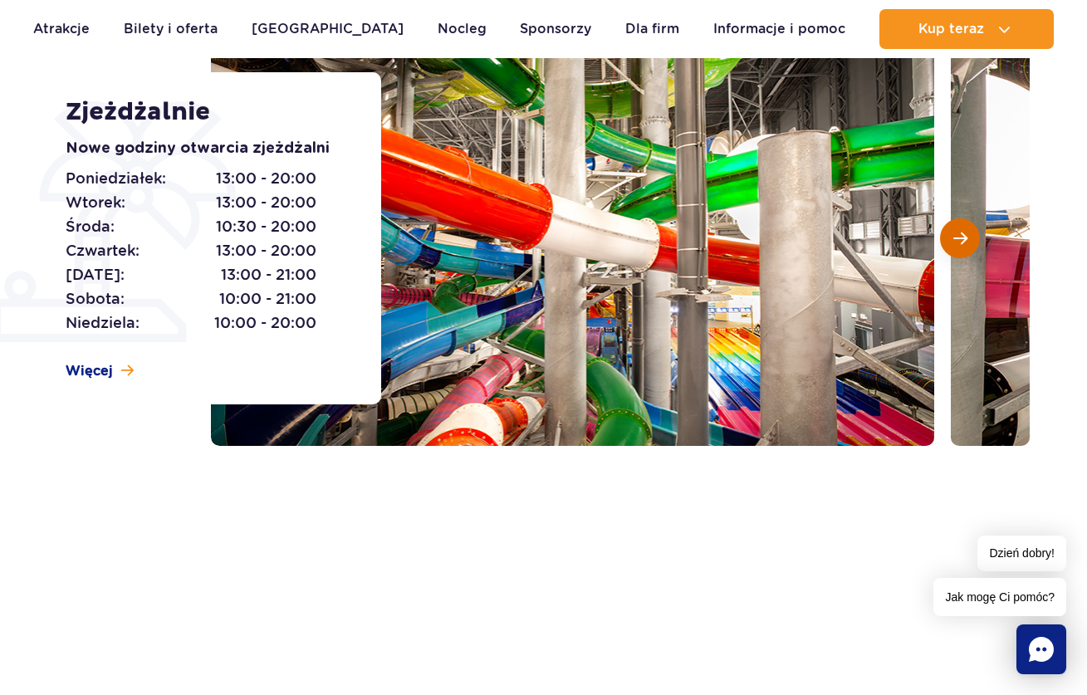
click at [950, 244] on button "Następny slajd" at bounding box center [960, 238] width 40 height 40
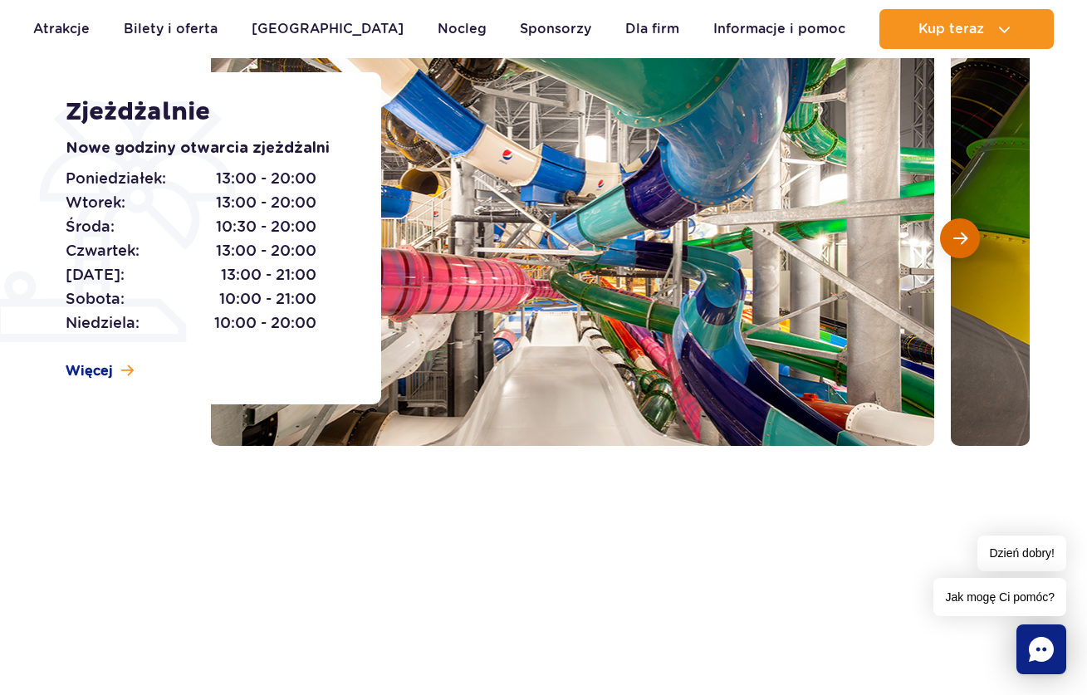
click at [950, 244] on button "Następny slajd" at bounding box center [960, 238] width 40 height 40
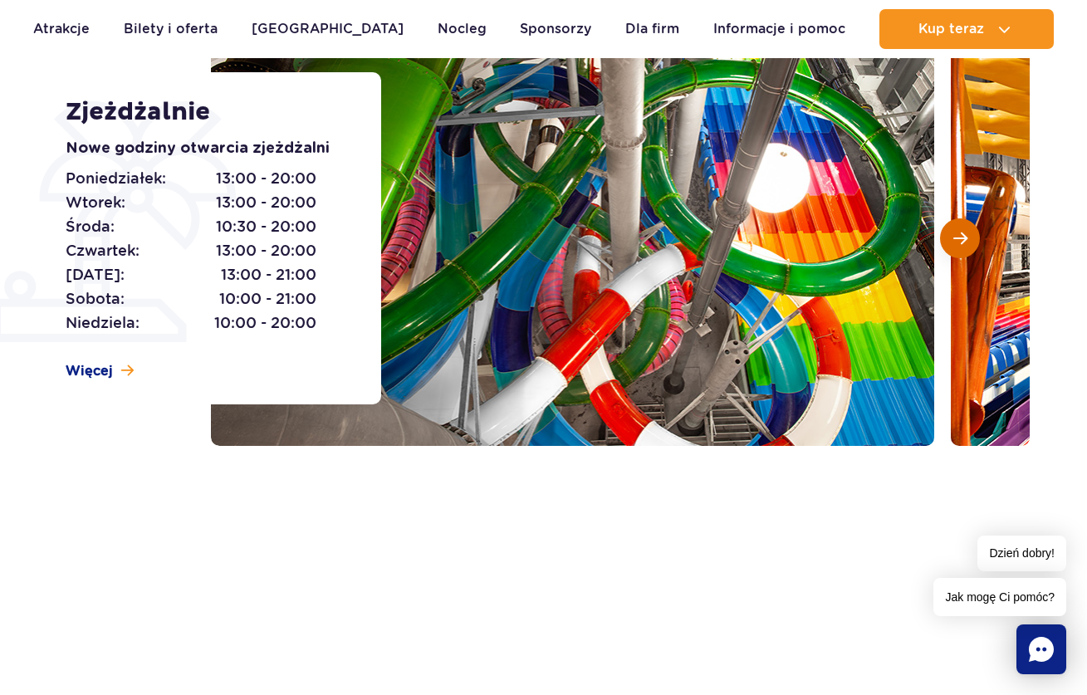
click at [950, 244] on button "Następny slajd" at bounding box center [960, 238] width 40 height 40
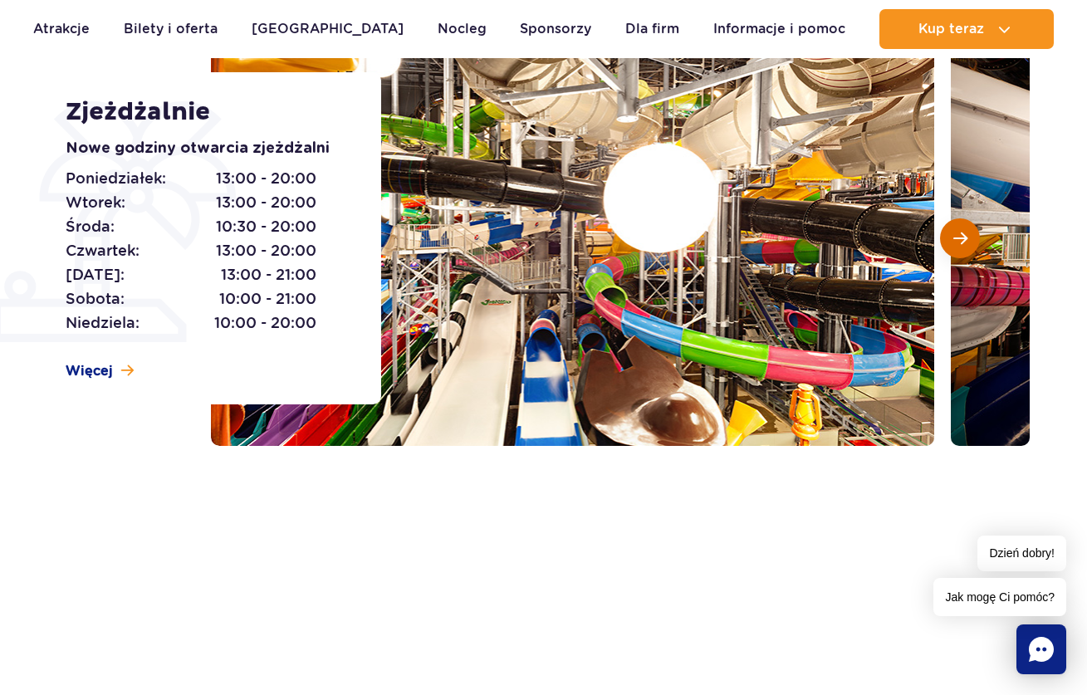
click at [950, 244] on button "Następny slajd" at bounding box center [960, 238] width 40 height 40
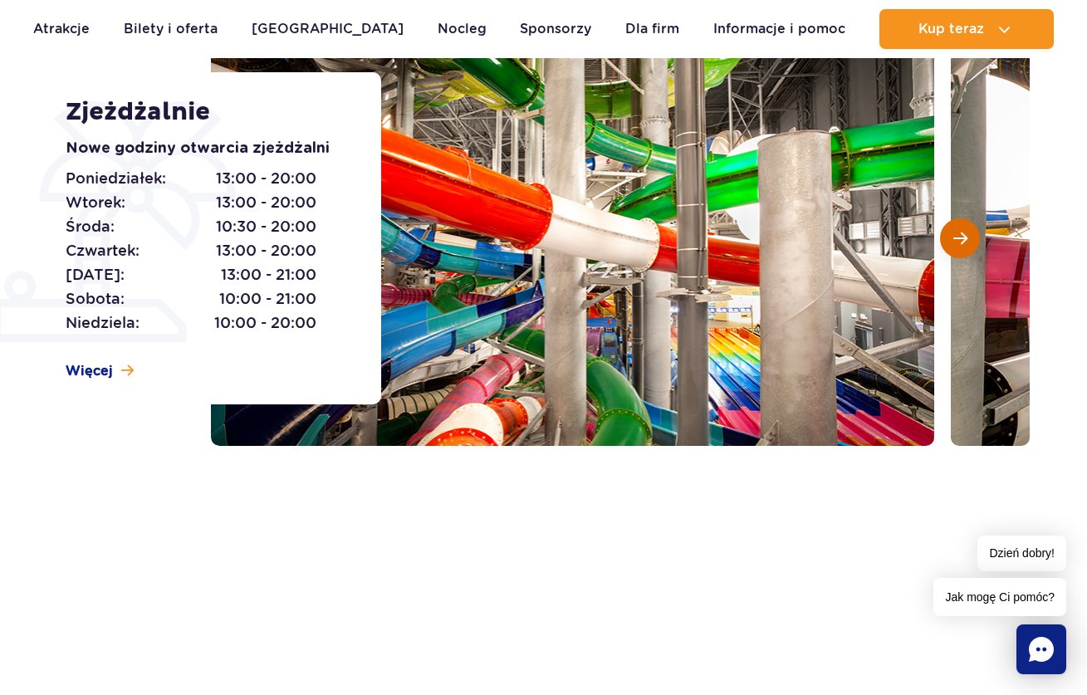
click at [950, 244] on button "Następny slajd" at bounding box center [960, 238] width 40 height 40
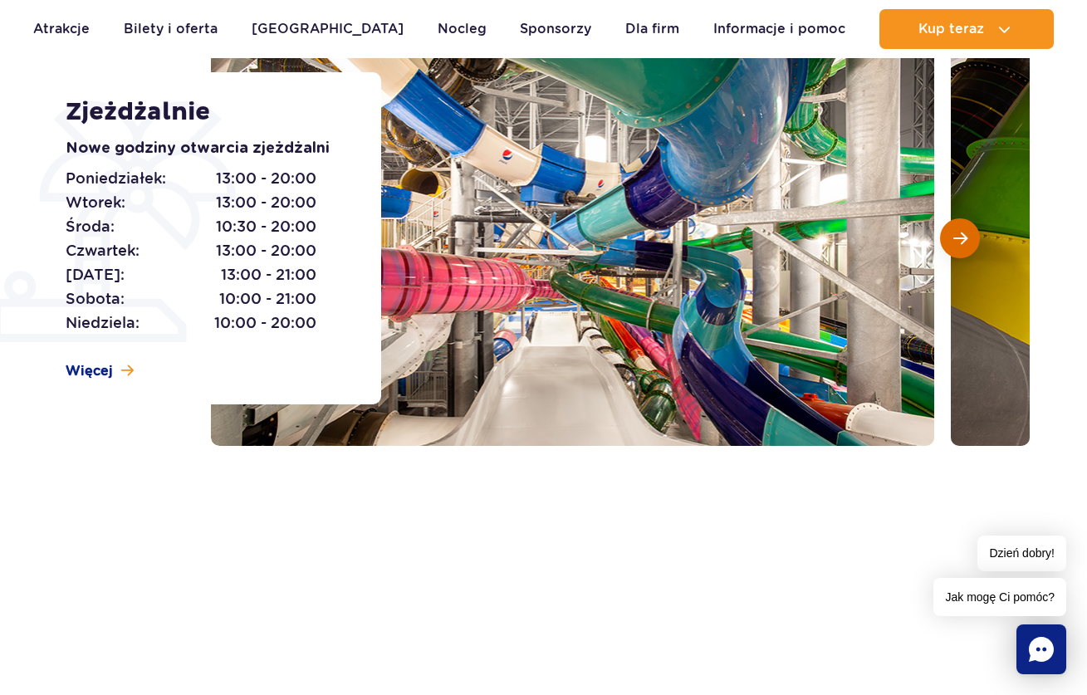
click at [950, 244] on button "Następny slajd" at bounding box center [960, 238] width 40 height 40
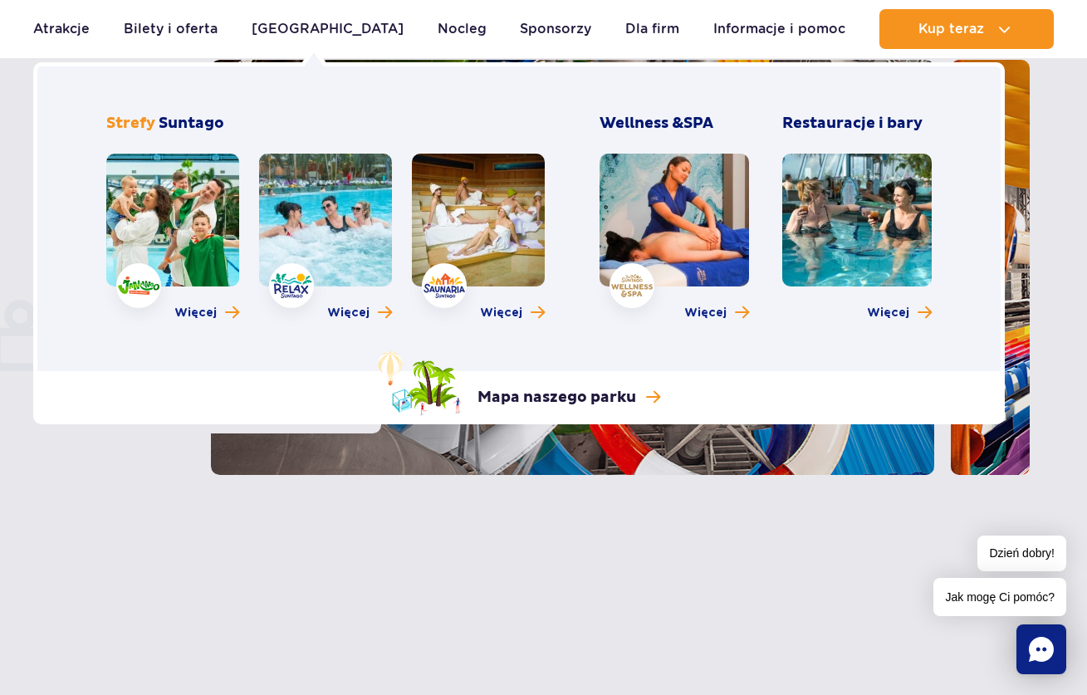
scroll to position [0, 0]
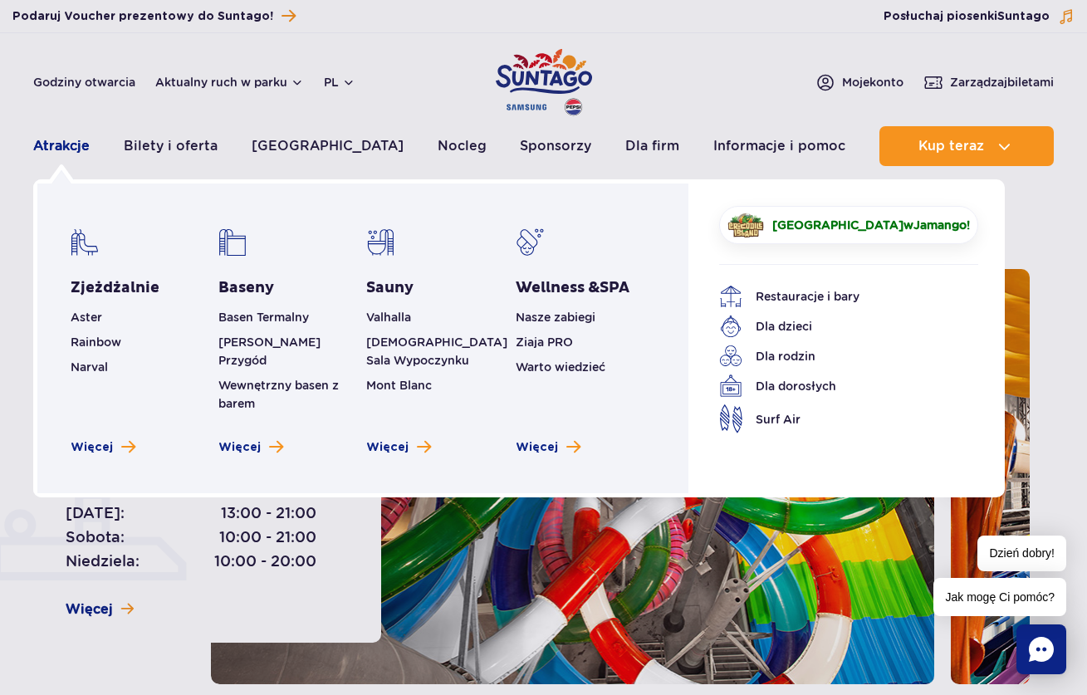
click at [41, 140] on link "Atrakcje" at bounding box center [61, 146] width 56 height 40
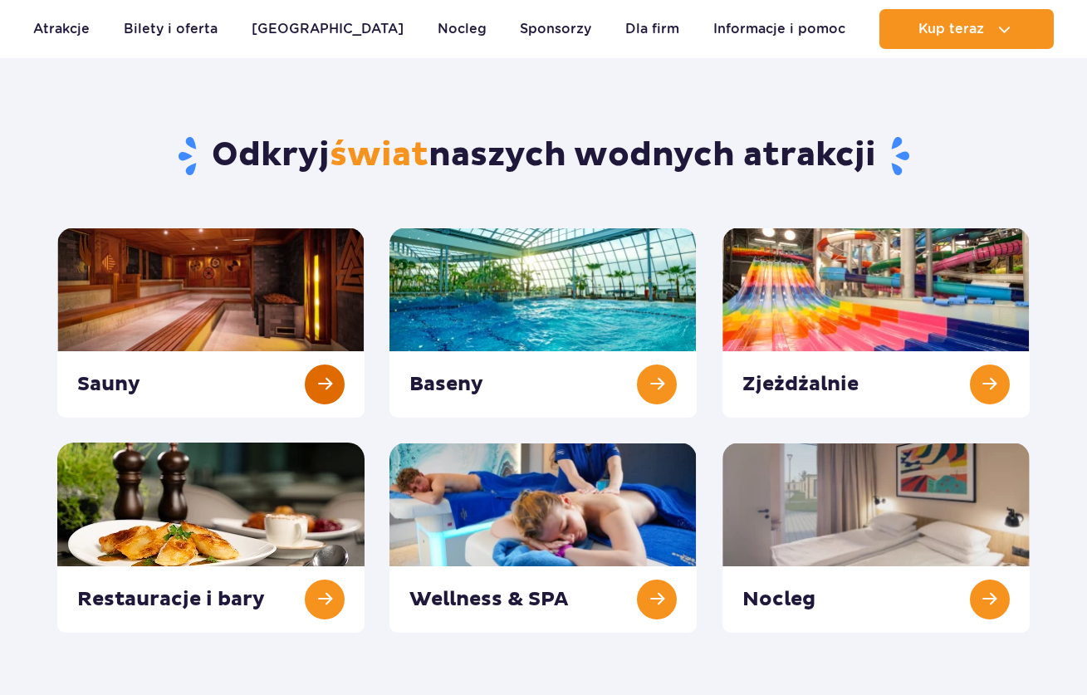
scroll to position [95, 0]
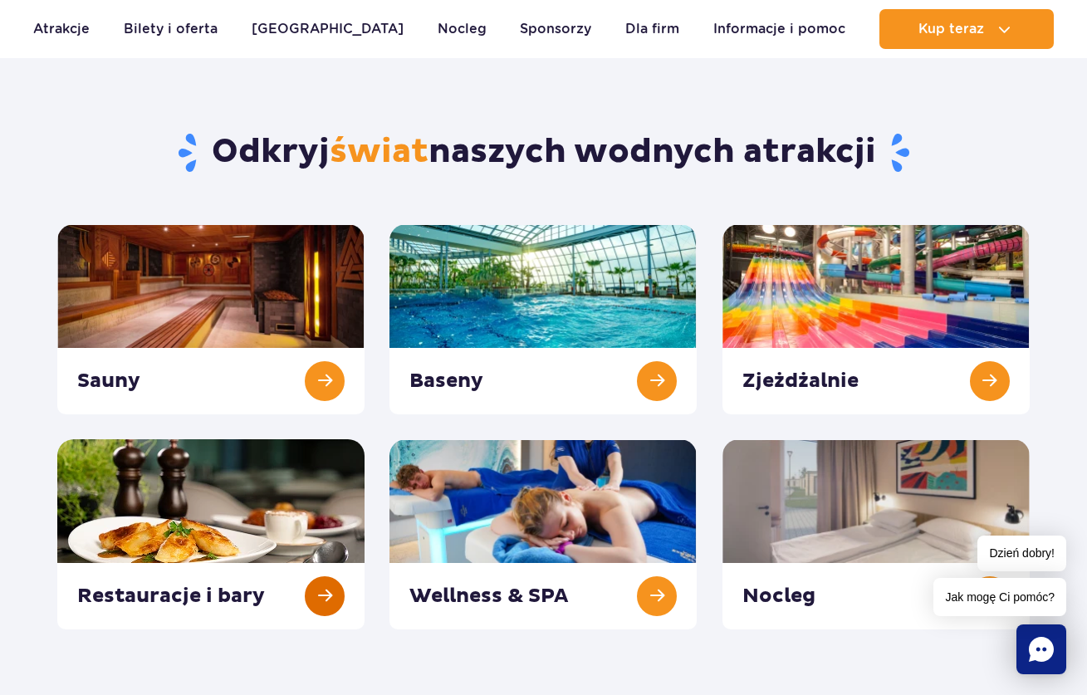
click at [279, 501] on link at bounding box center [210, 534] width 307 height 190
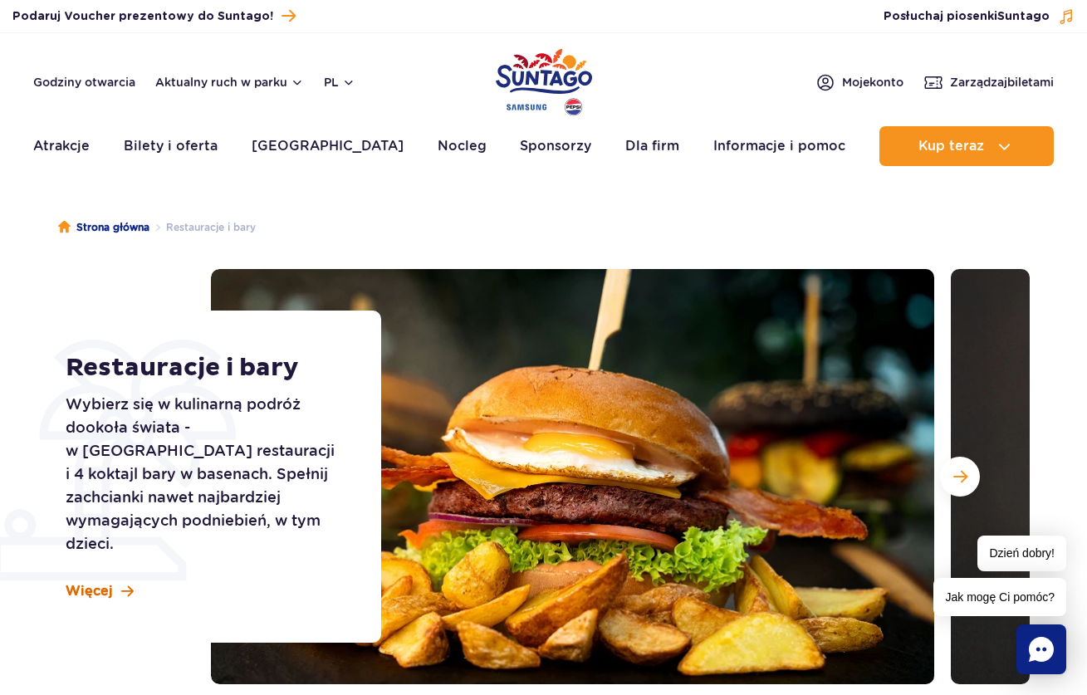
click at [102, 582] on span "Więcej" at bounding box center [89, 591] width 47 height 18
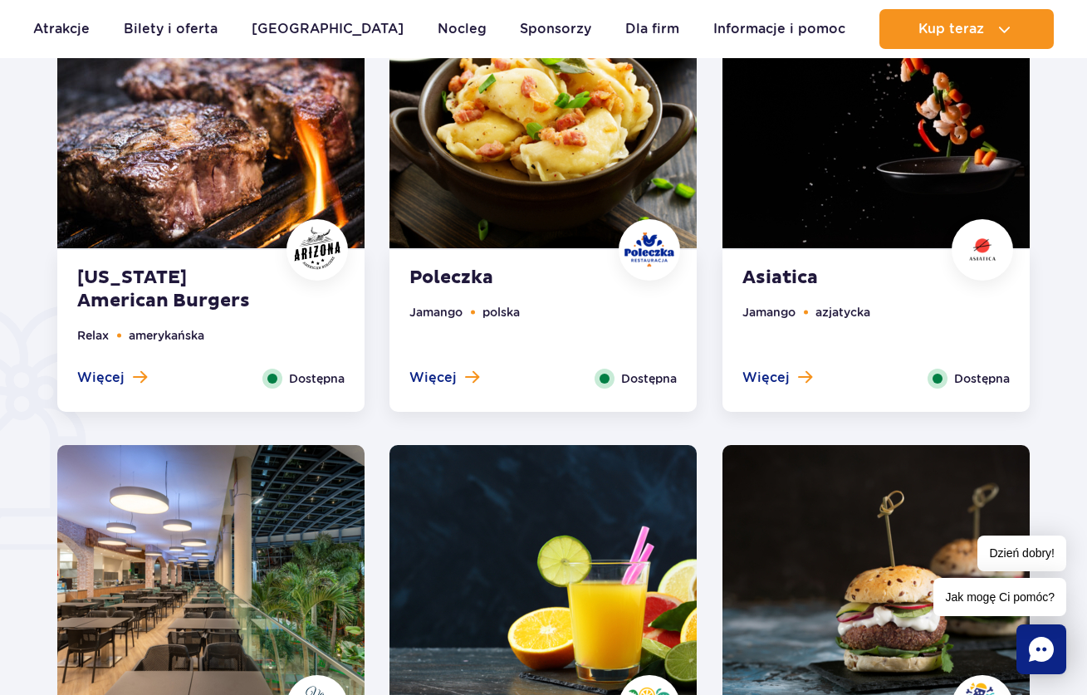
scroll to position [821, 0]
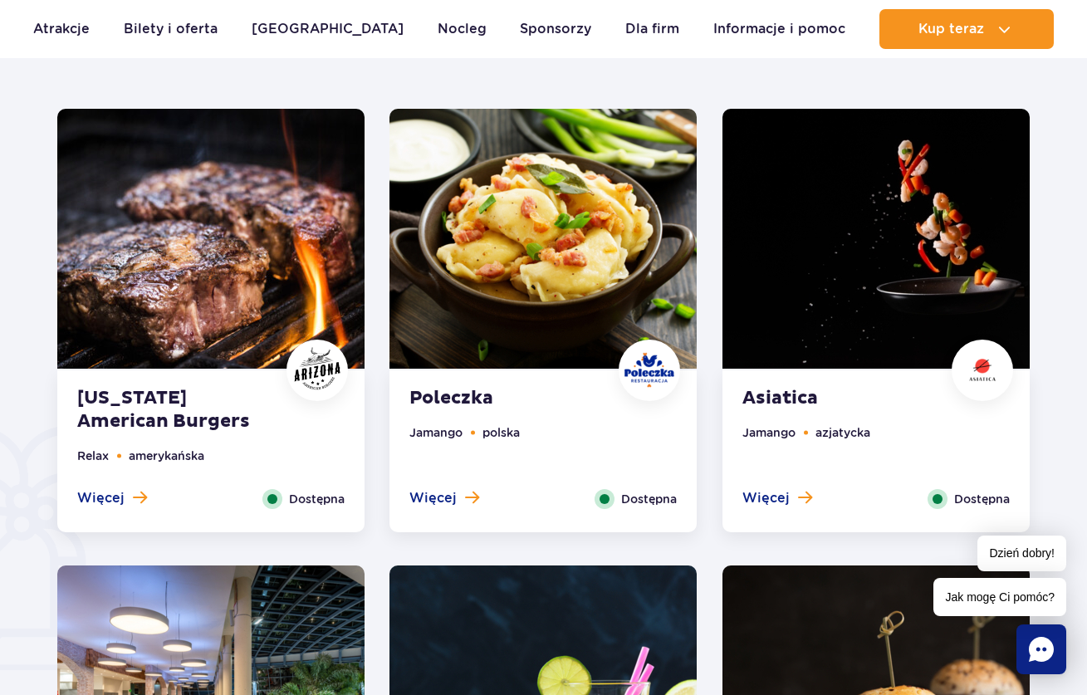
click at [481, 313] on img at bounding box center [542, 239] width 307 height 260
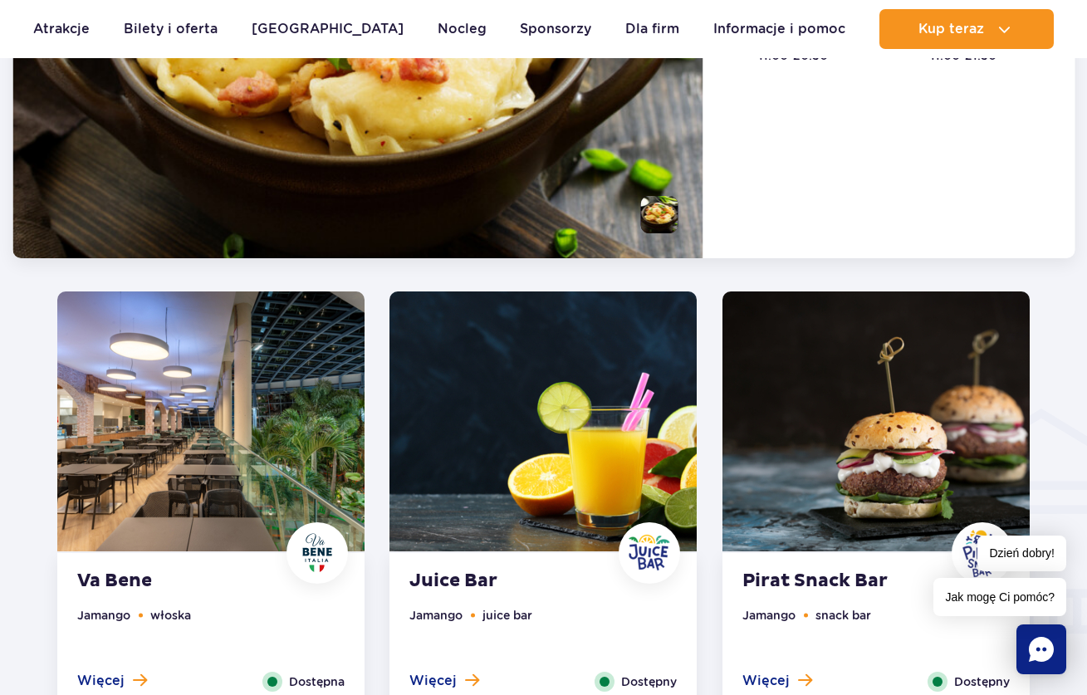
scroll to position [1690, 0]
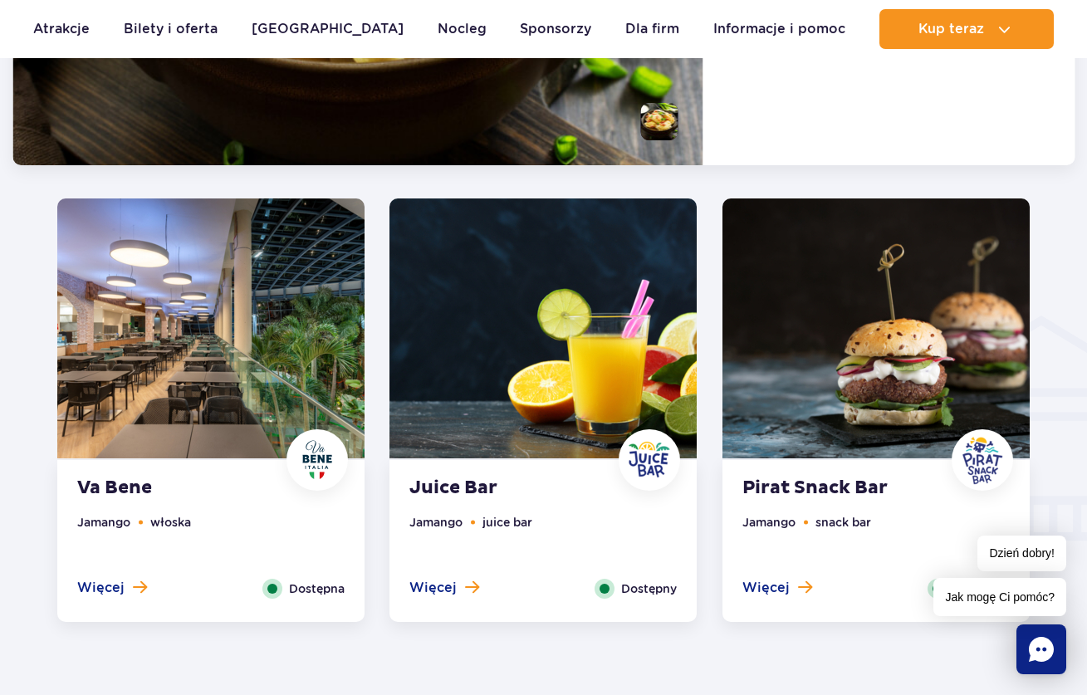
click at [261, 339] on img at bounding box center [210, 328] width 307 height 260
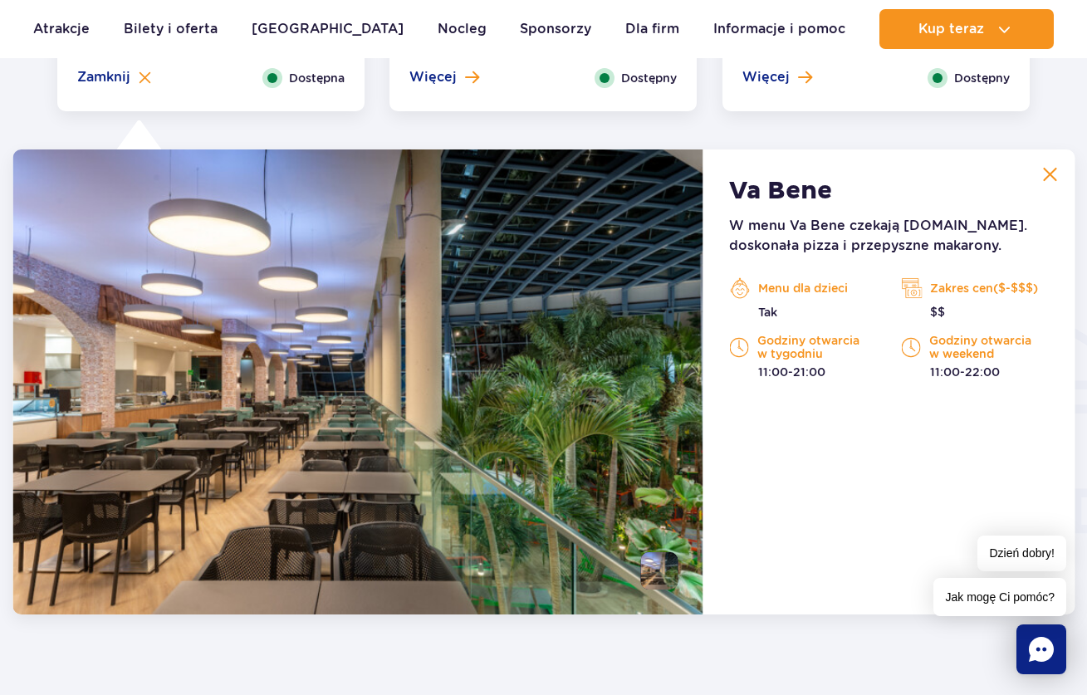
scroll to position [1694, 0]
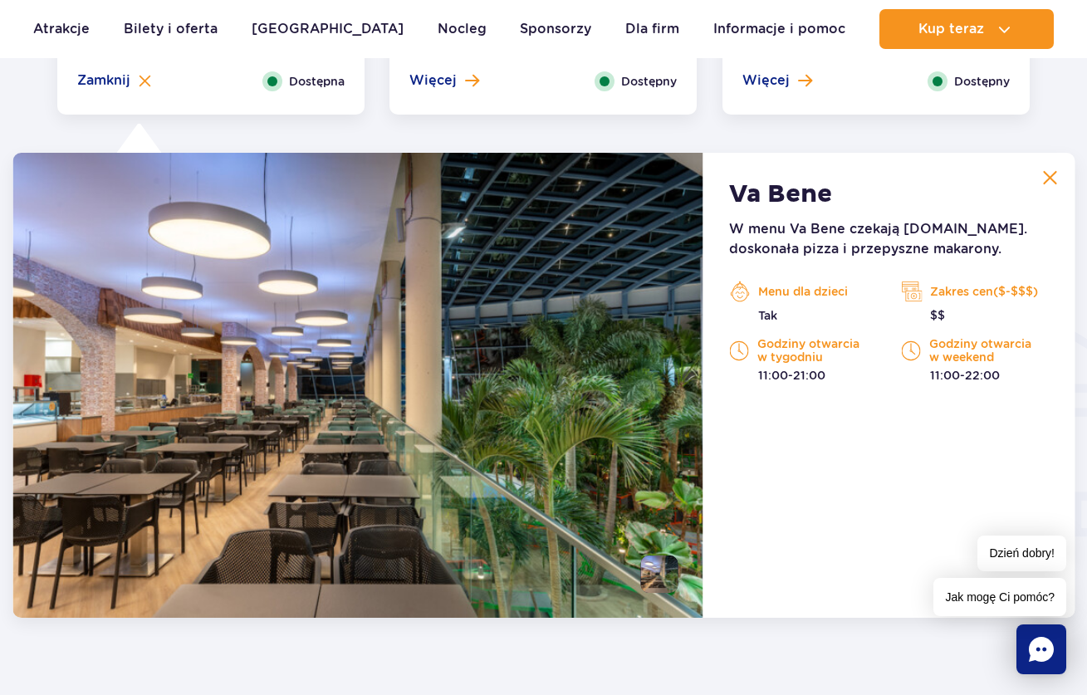
click at [1043, 177] on button at bounding box center [1049, 177] width 33 height 33
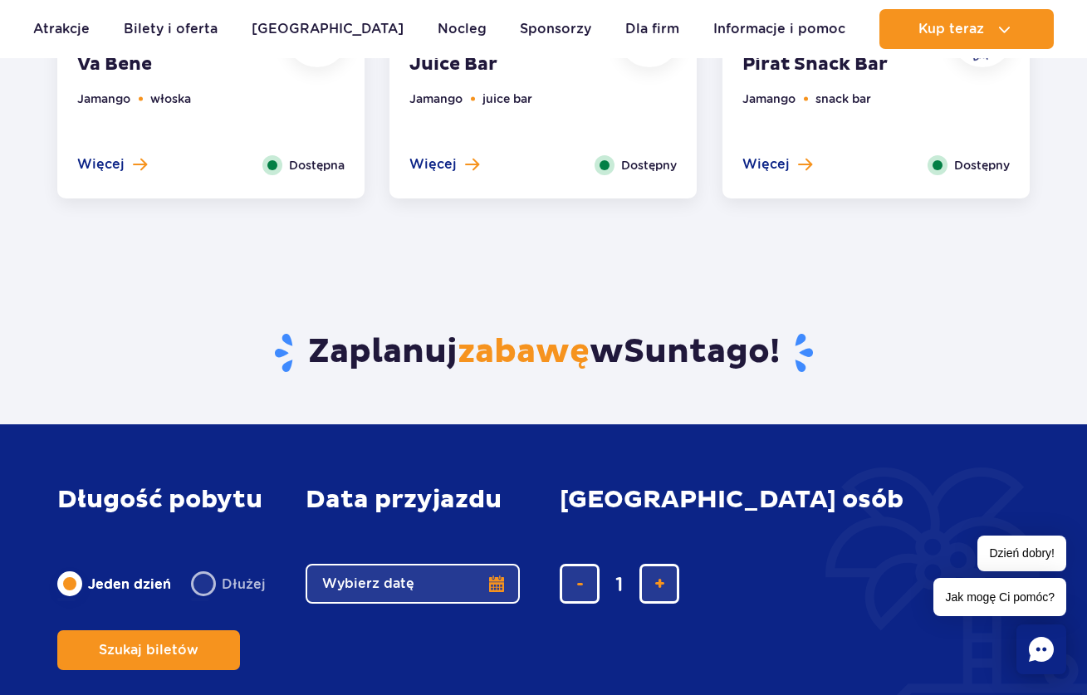
scroll to position [1301, 0]
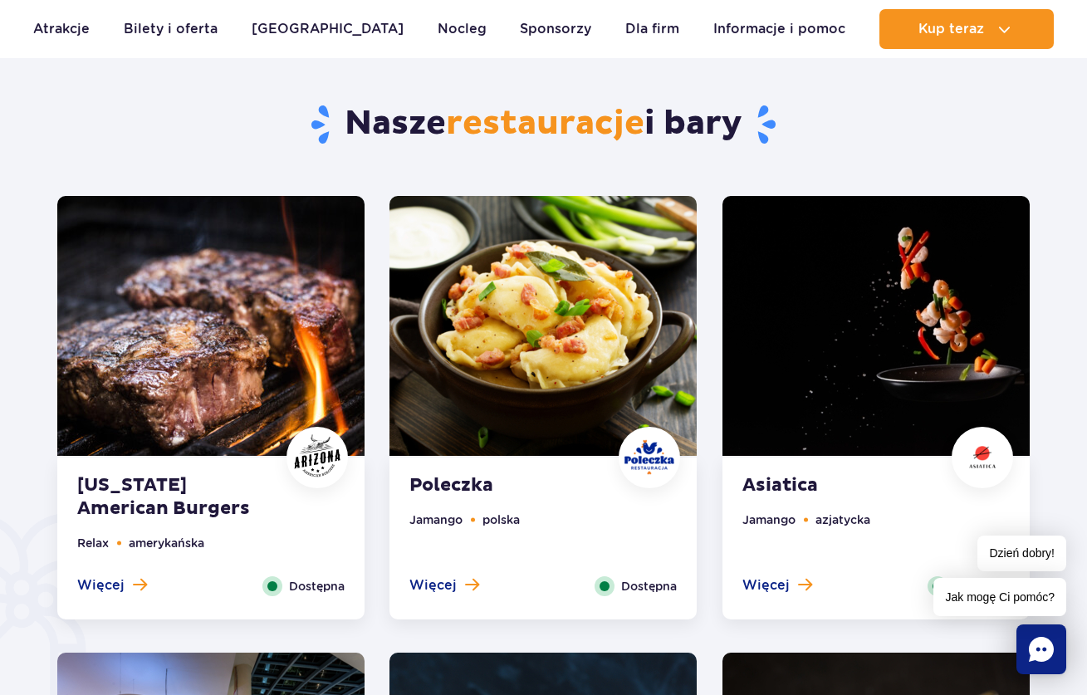
click at [837, 282] on img at bounding box center [875, 326] width 307 height 260
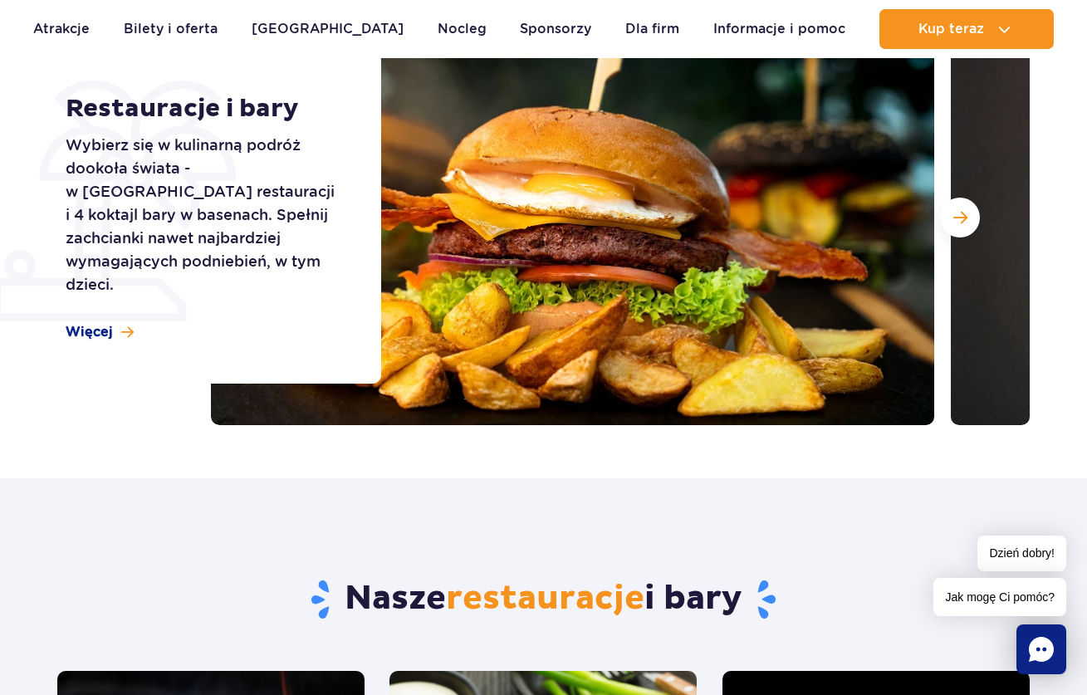
scroll to position [575, 0]
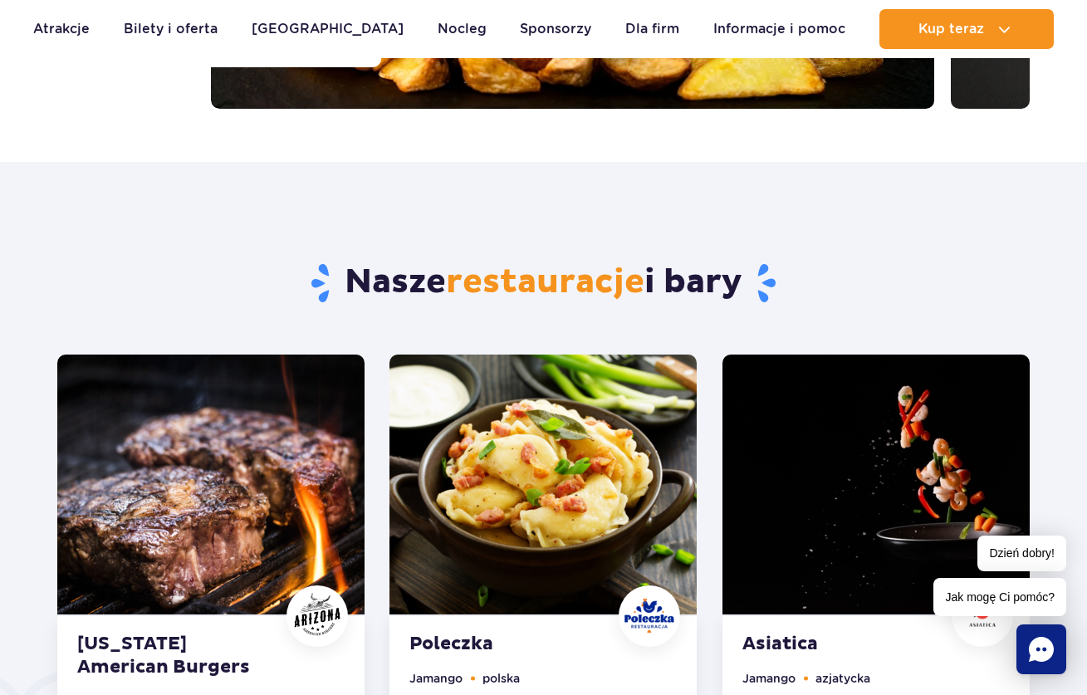
click at [227, 527] on img at bounding box center [210, 484] width 307 height 260
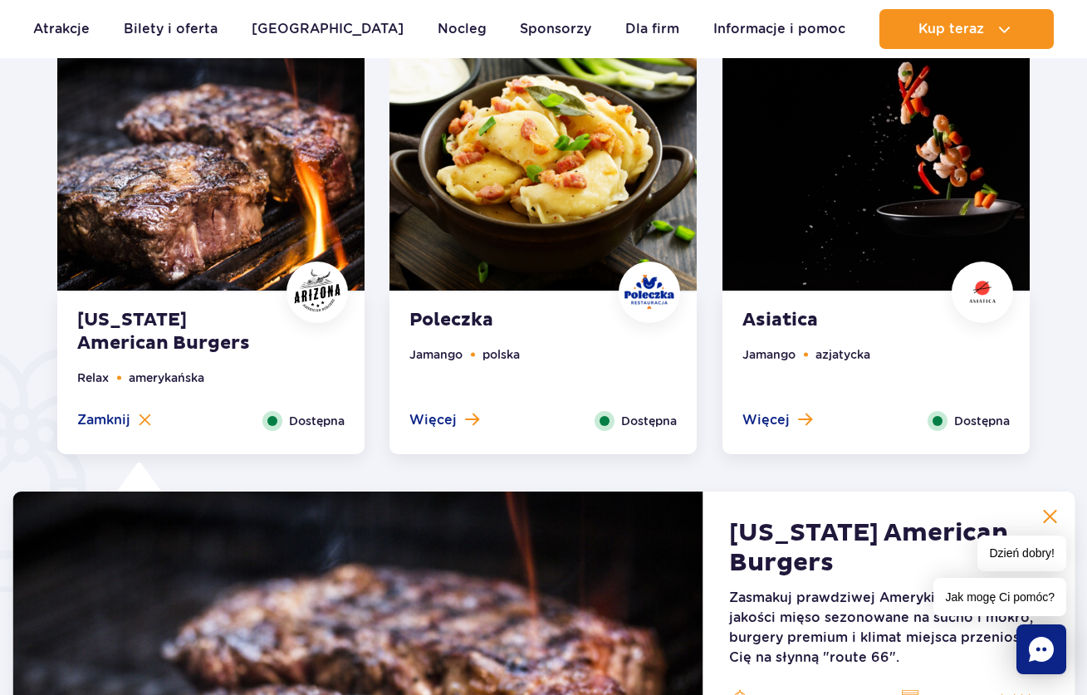
scroll to position [0, 0]
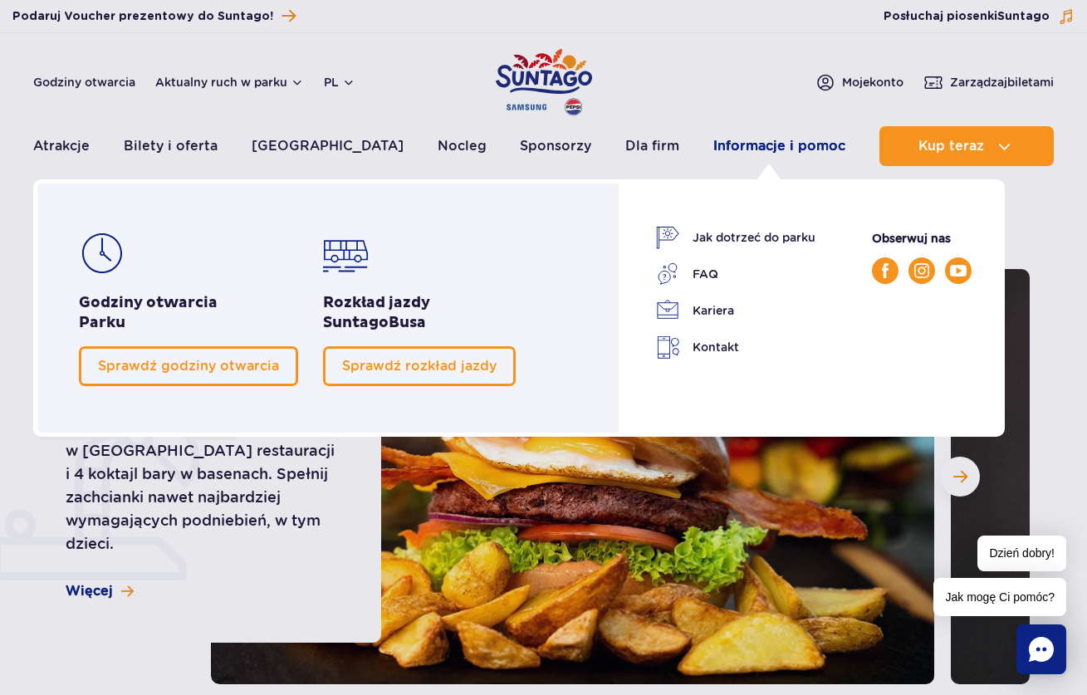
click at [779, 146] on link "Informacje i pomoc" at bounding box center [779, 146] width 132 height 40
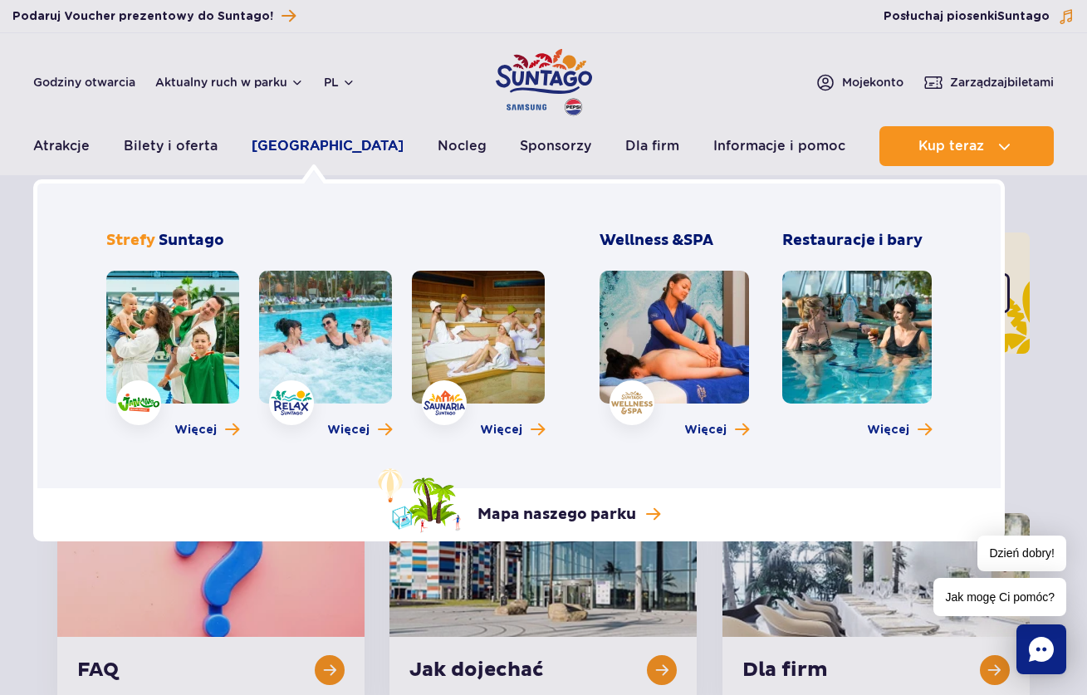
click at [323, 144] on link "[GEOGRAPHIC_DATA]" at bounding box center [328, 146] width 152 height 40
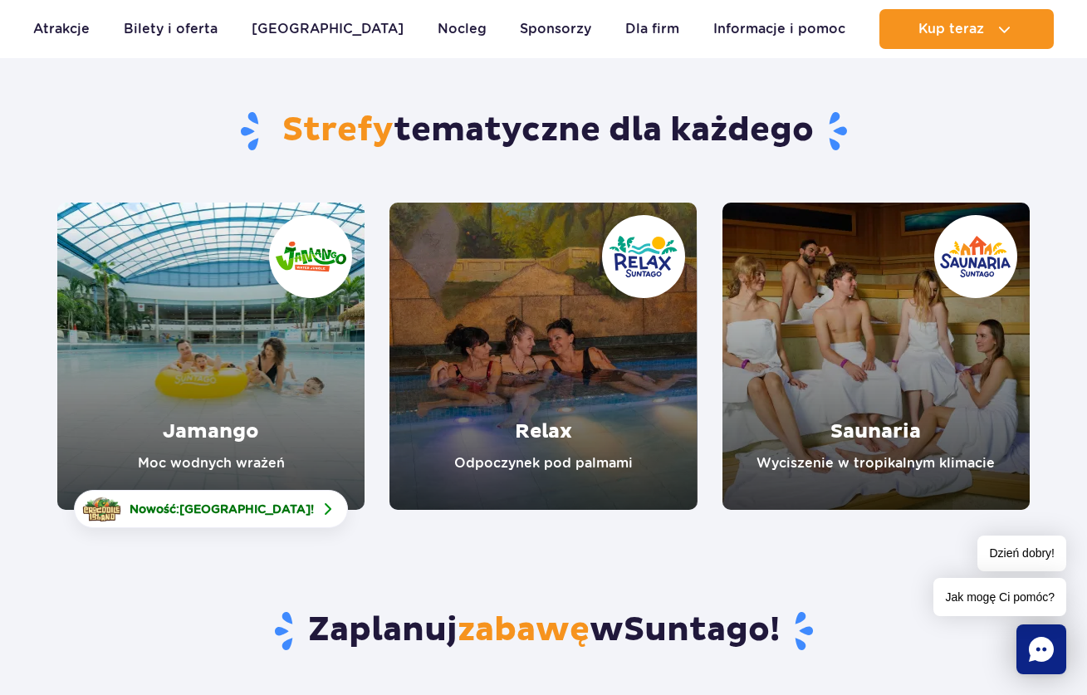
scroll to position [120, 0]
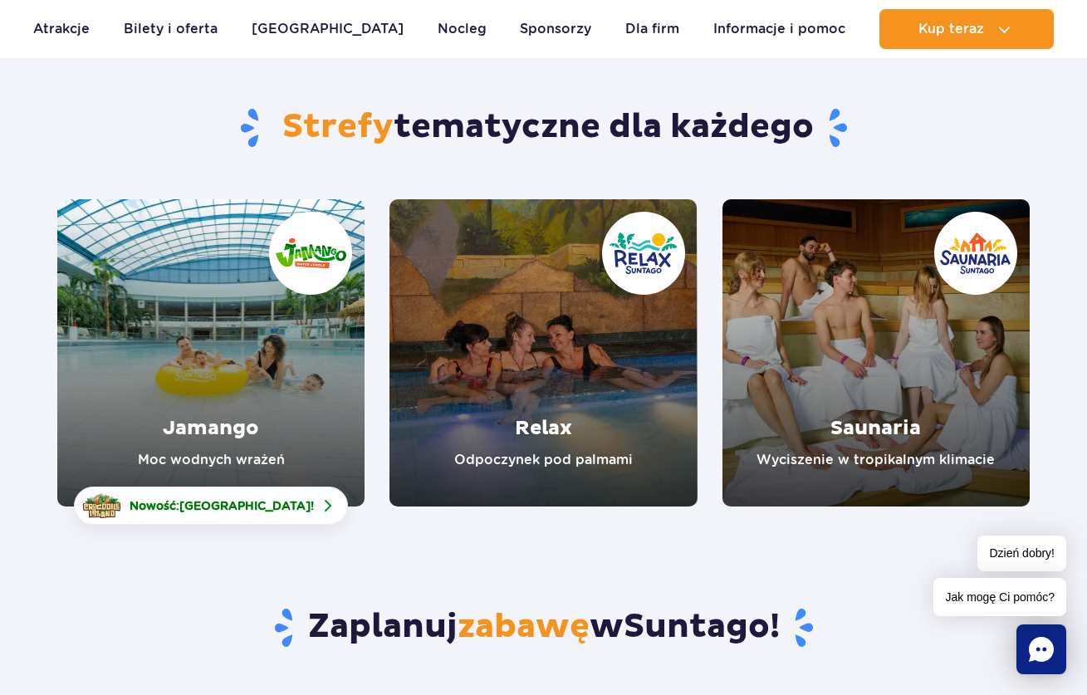
click at [589, 323] on link "Relax" at bounding box center [542, 352] width 307 height 307
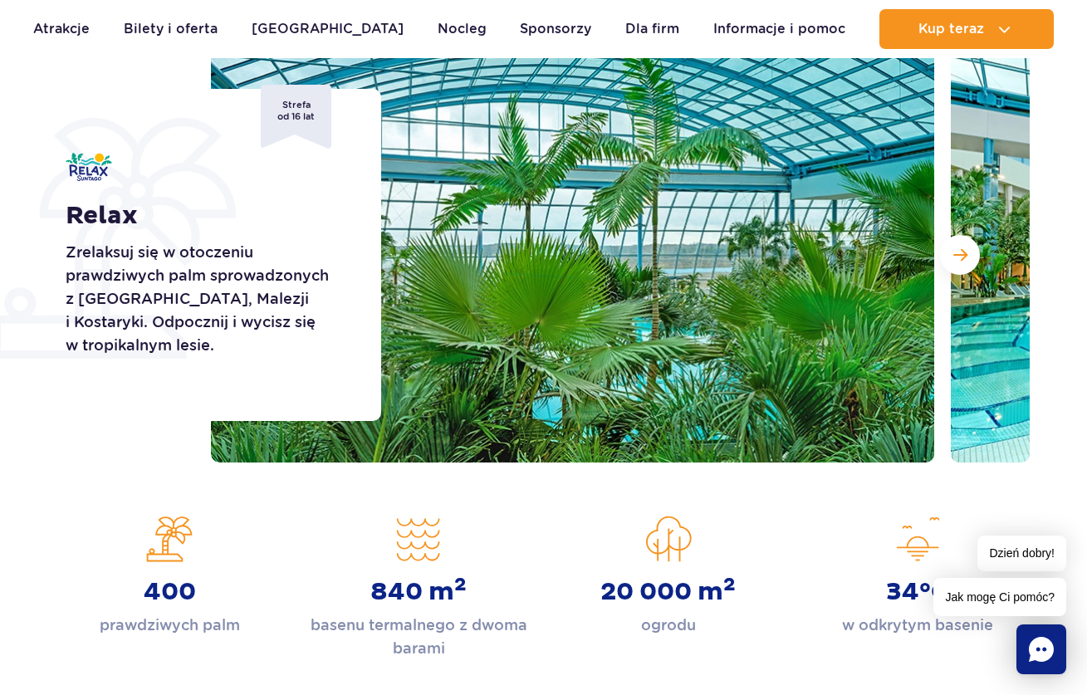
scroll to position [218, 0]
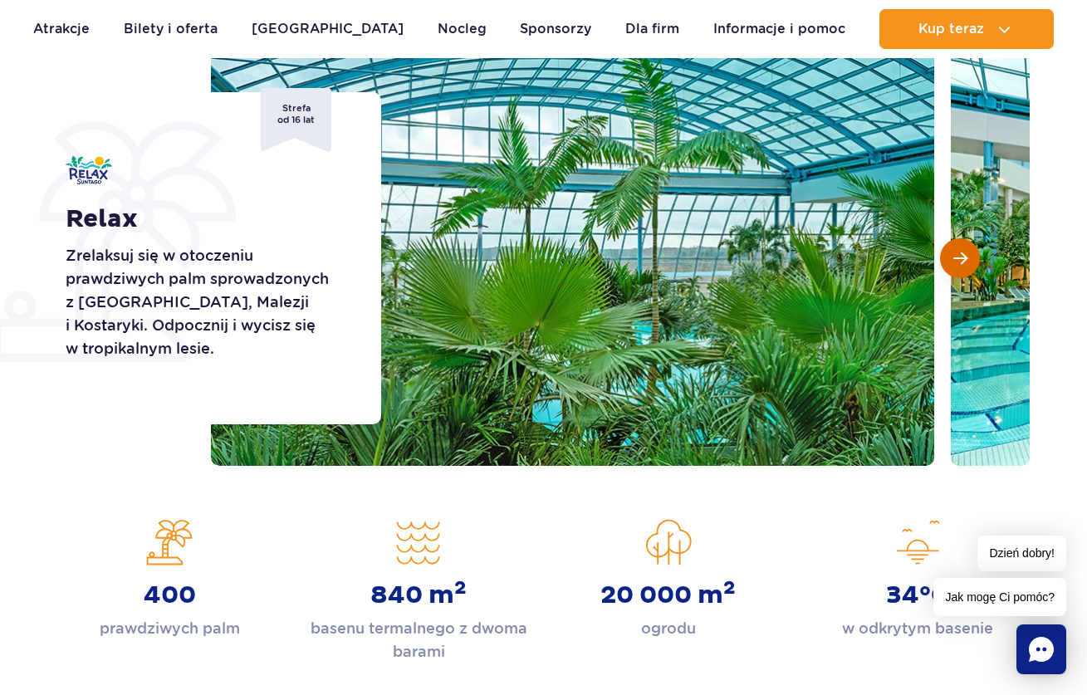
click at [967, 262] on button "Następny slajd" at bounding box center [960, 258] width 40 height 40
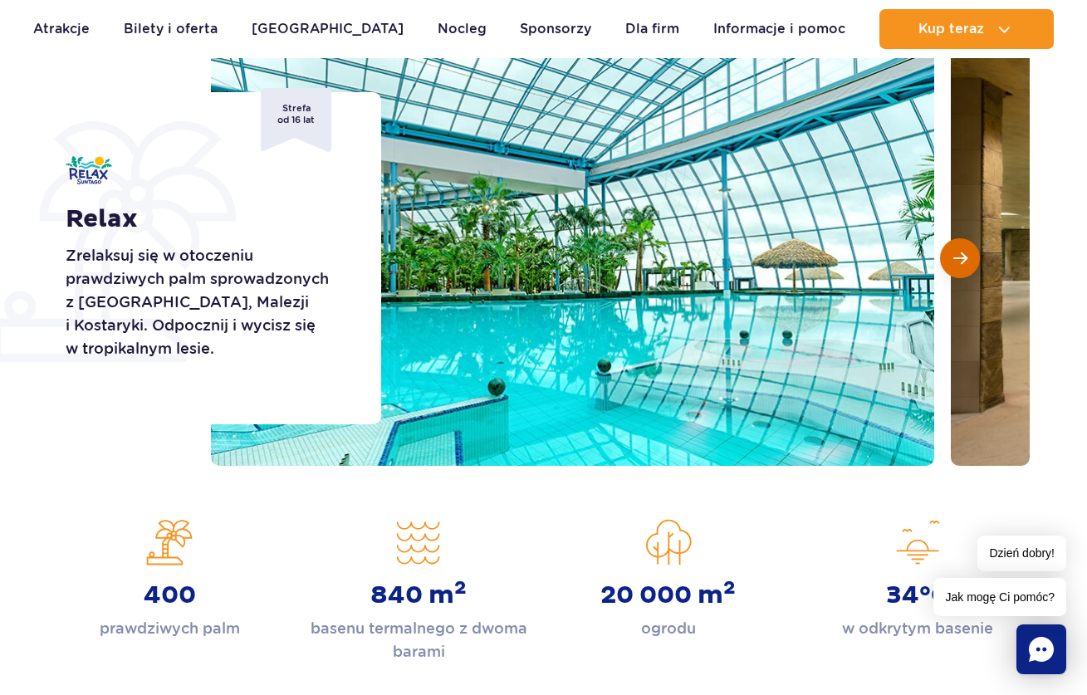
click at [967, 262] on button "Następny slajd" at bounding box center [960, 258] width 40 height 40
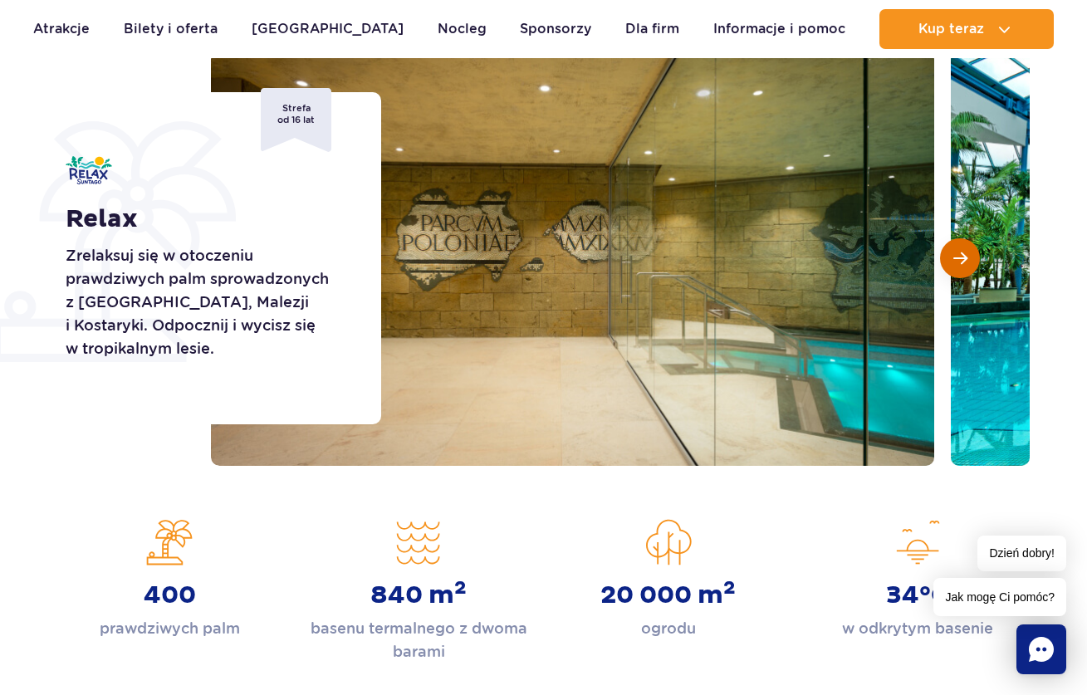
click at [967, 262] on button "Następny slajd" at bounding box center [960, 258] width 40 height 40
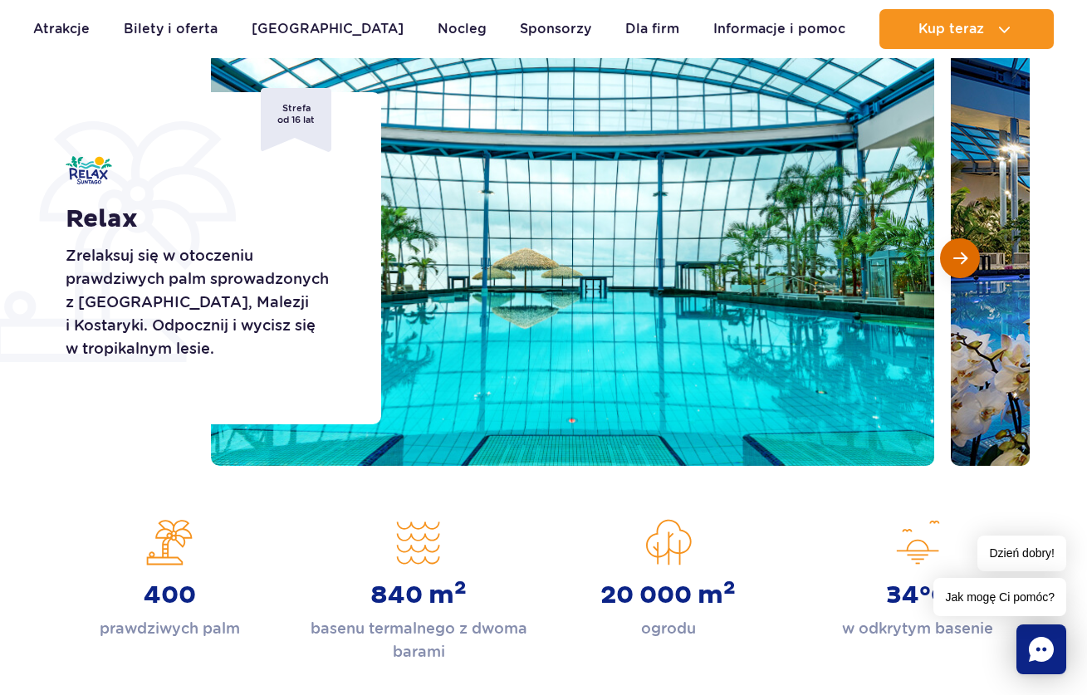
click at [967, 262] on button "Następny slajd" at bounding box center [960, 258] width 40 height 40
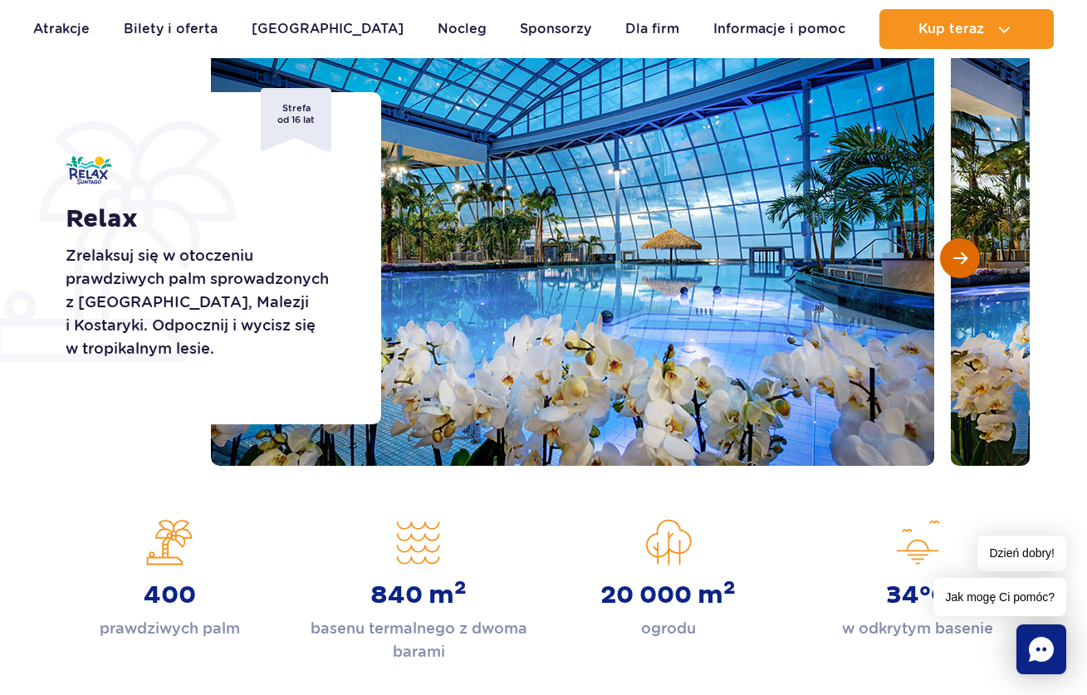
click at [967, 262] on button "Następny slajd" at bounding box center [960, 258] width 40 height 40
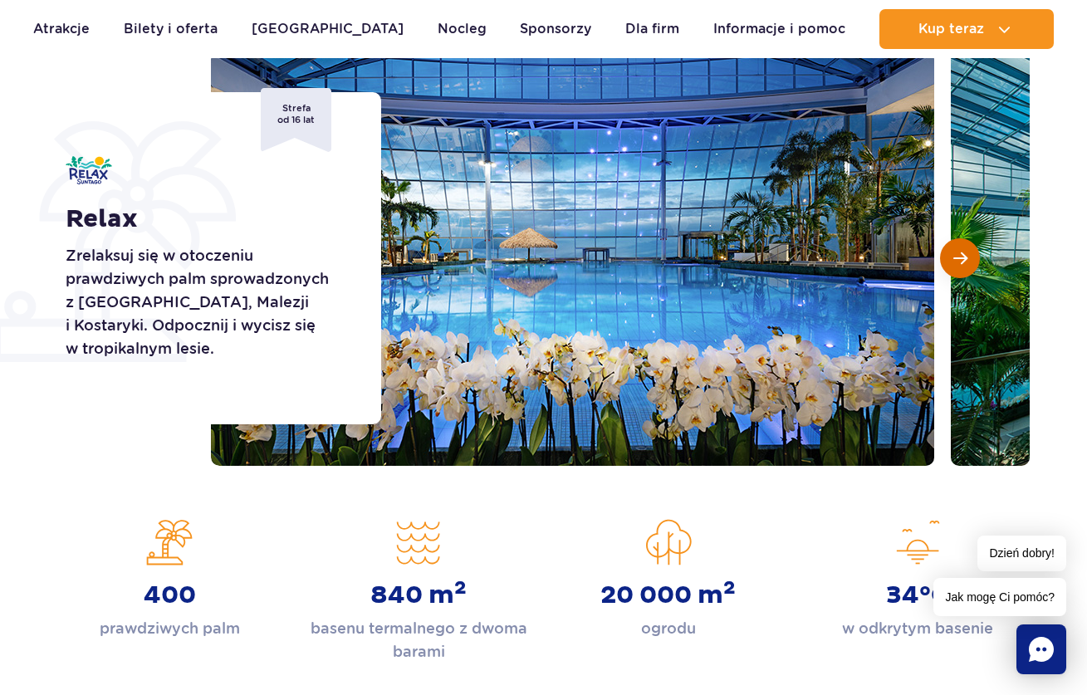
click at [967, 262] on button "Następny slajd" at bounding box center [960, 258] width 40 height 40
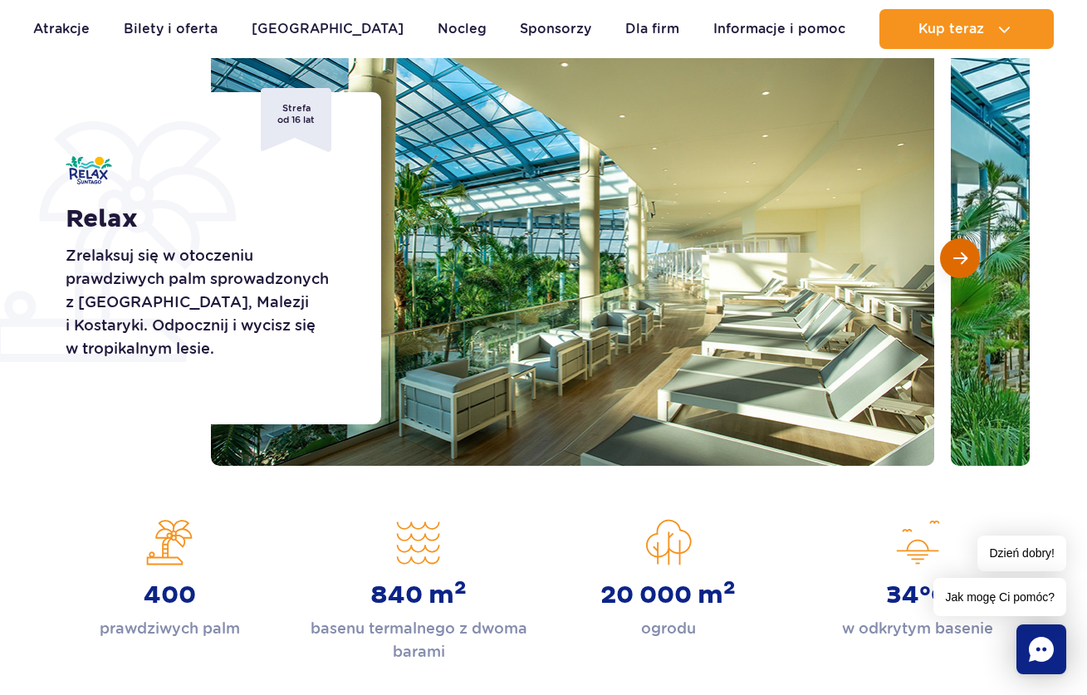
click at [967, 262] on button "Następny slajd" at bounding box center [960, 258] width 40 height 40
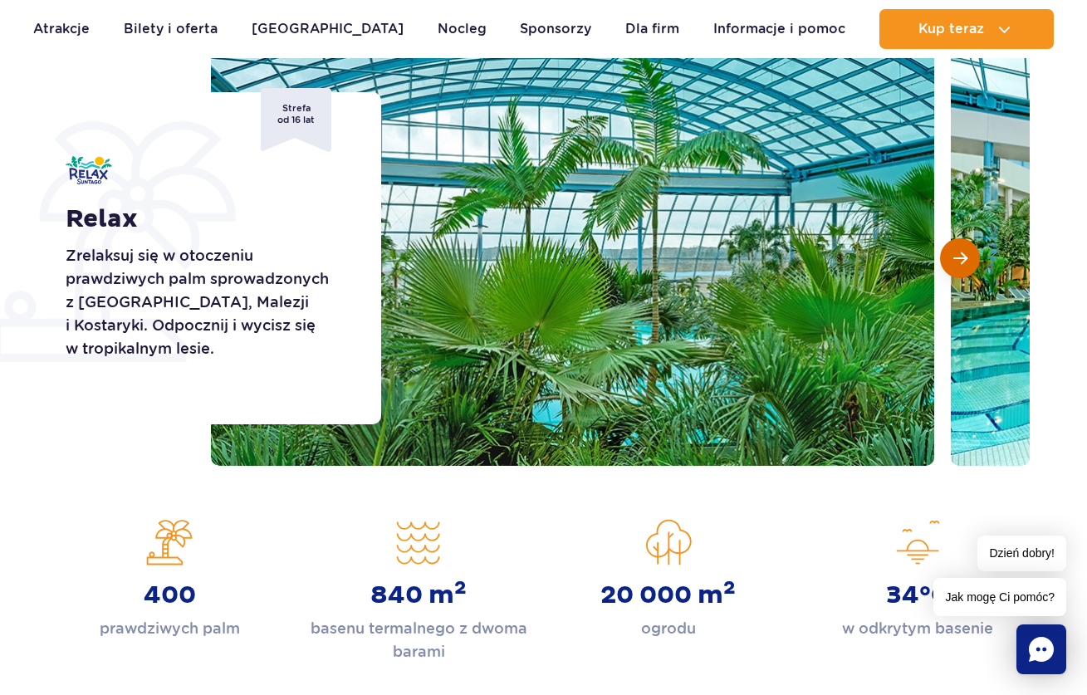
click at [967, 262] on button "Następny slajd" at bounding box center [960, 258] width 40 height 40
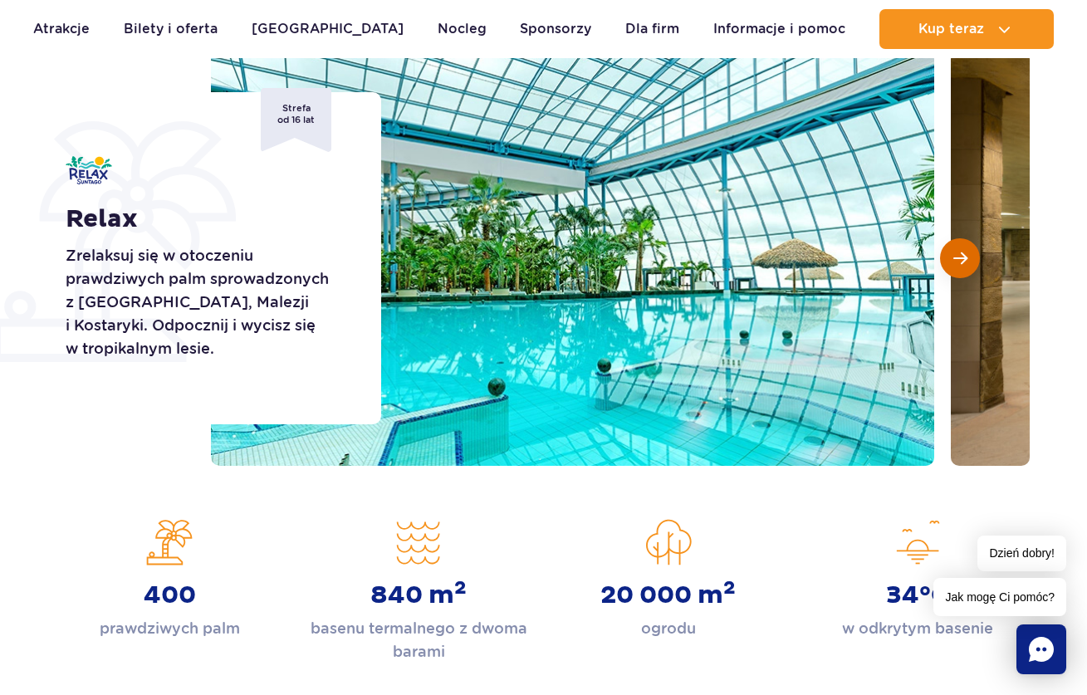
click at [967, 262] on button "Następny slajd" at bounding box center [960, 258] width 40 height 40
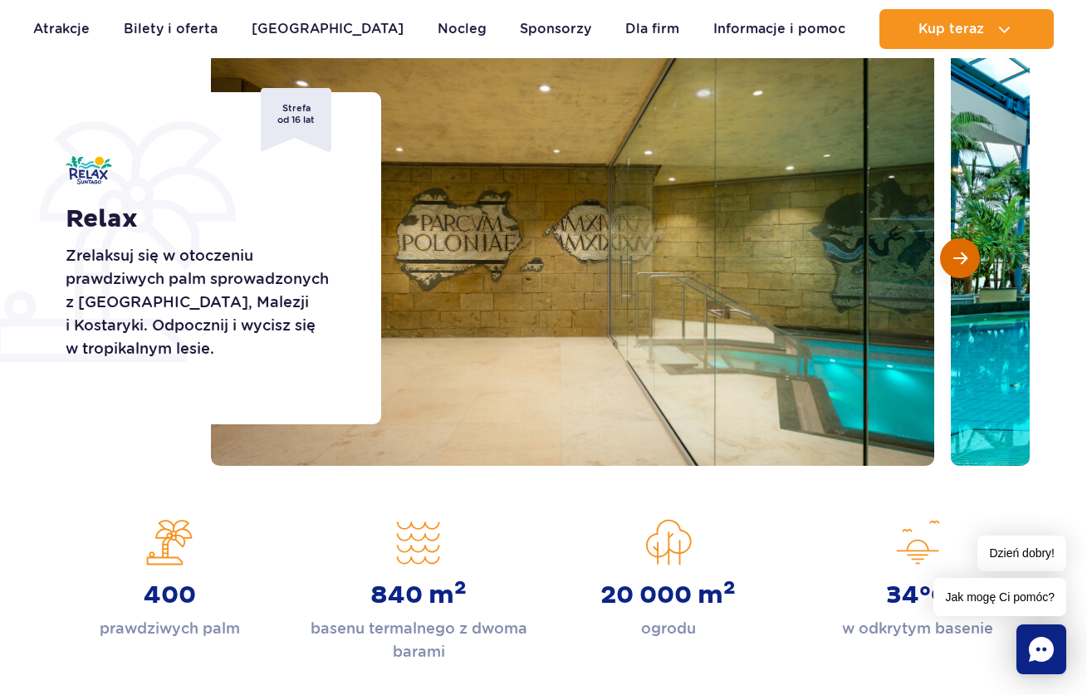
click at [967, 262] on button "Następny slajd" at bounding box center [960, 258] width 40 height 40
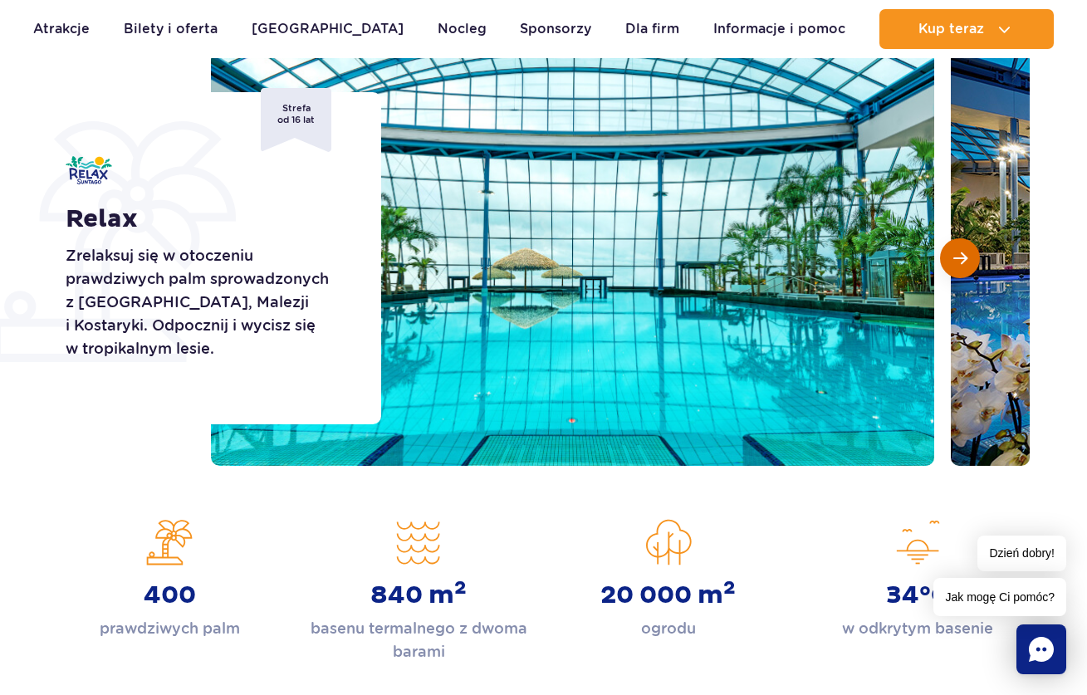
click at [967, 262] on button "Następny slajd" at bounding box center [960, 258] width 40 height 40
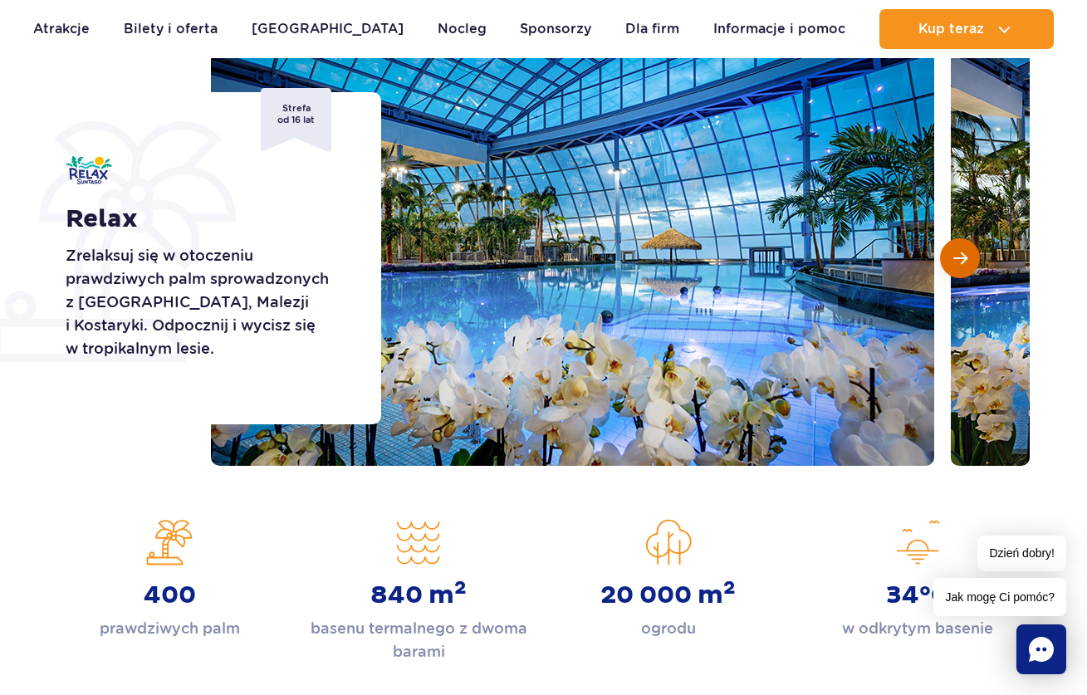
click at [967, 262] on button "Następny slajd" at bounding box center [960, 258] width 40 height 40
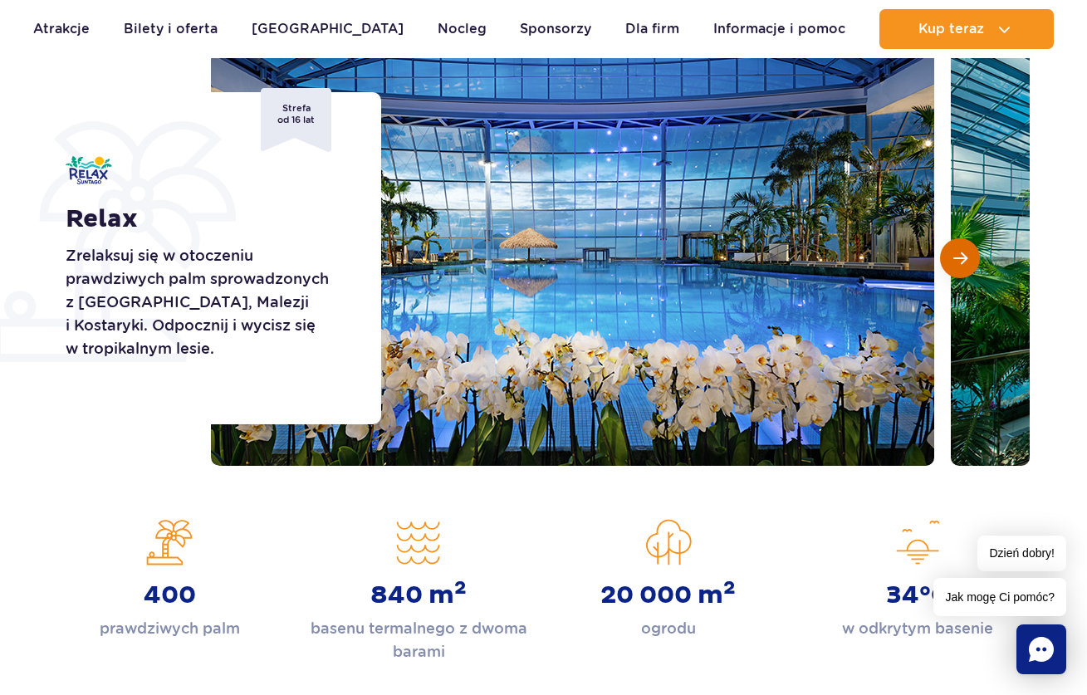
click at [967, 262] on button "Następny slajd" at bounding box center [960, 258] width 40 height 40
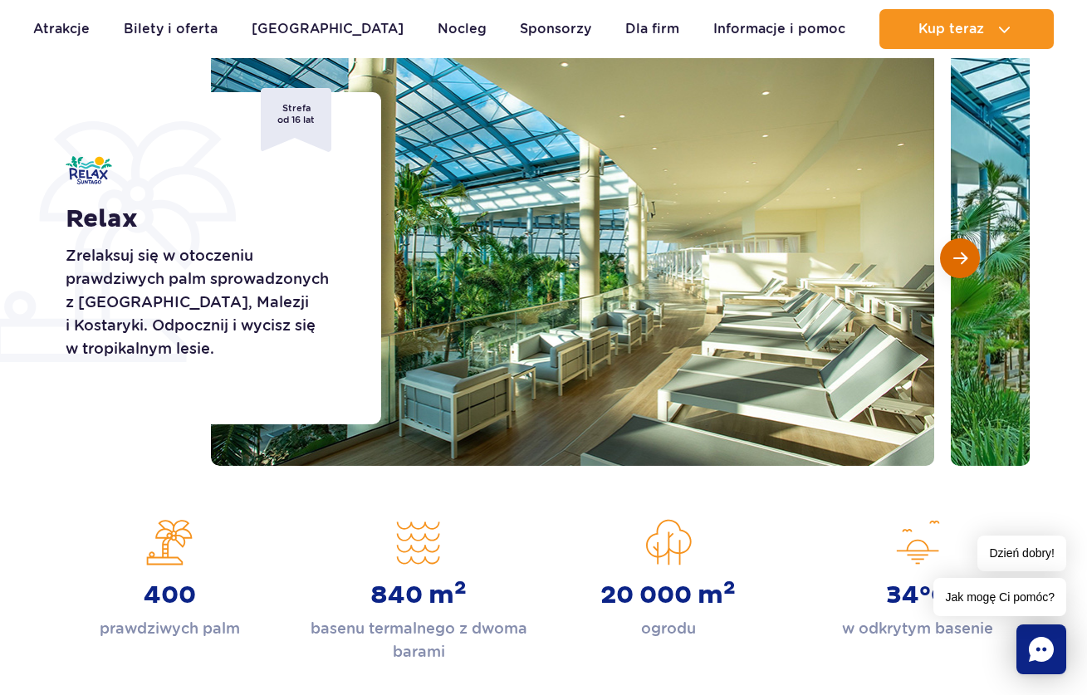
click at [967, 262] on button "Następny slajd" at bounding box center [960, 258] width 40 height 40
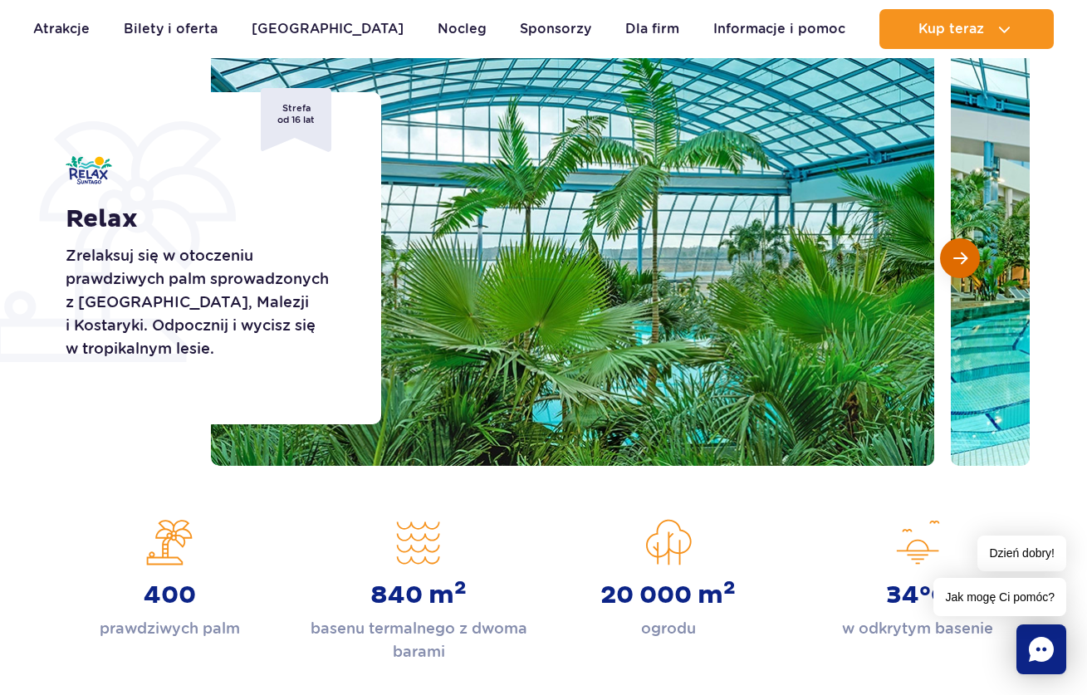
click at [967, 262] on button "Następny slajd" at bounding box center [960, 258] width 40 height 40
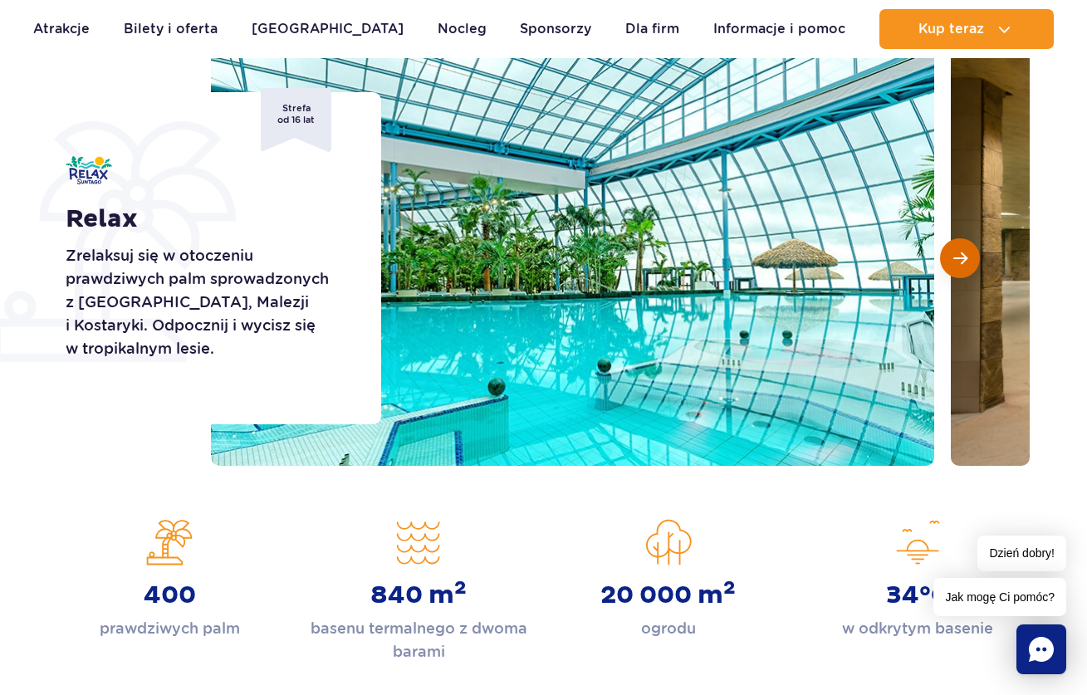
click at [967, 262] on button "Następny slajd" at bounding box center [960, 258] width 40 height 40
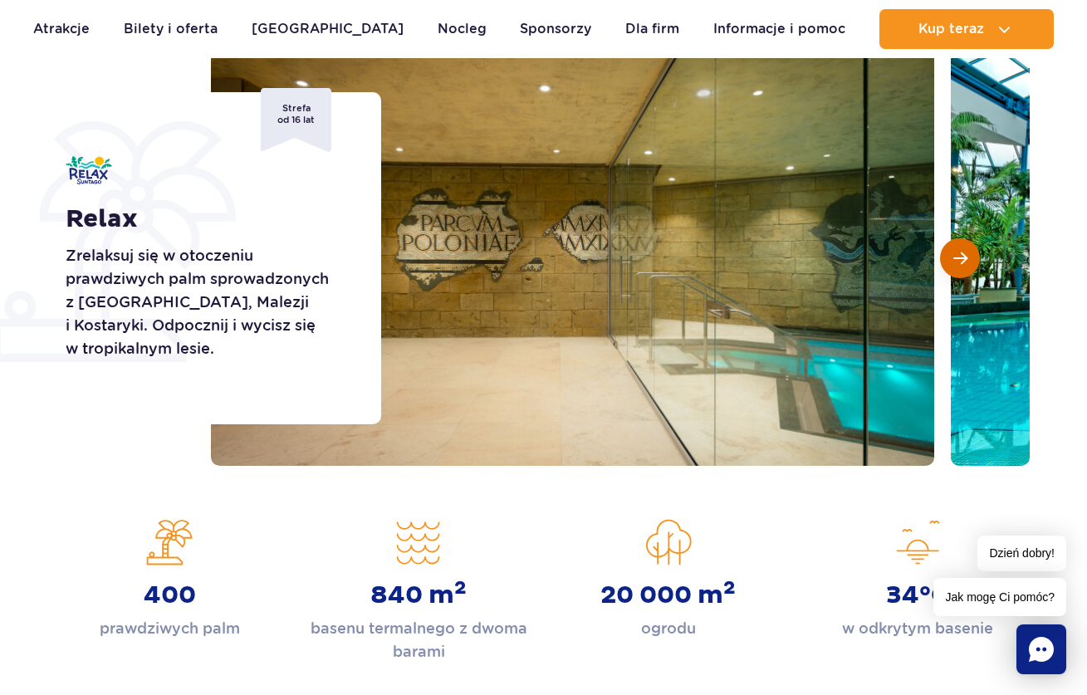
click at [967, 262] on button "Następny slajd" at bounding box center [960, 258] width 40 height 40
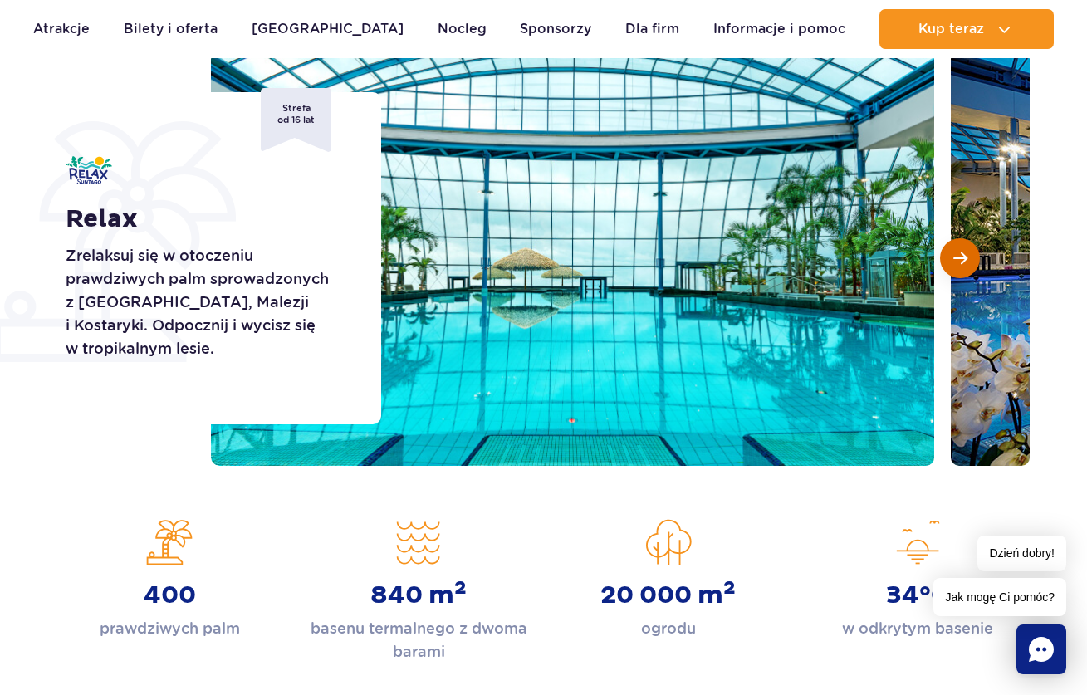
click at [967, 262] on button "Następny slajd" at bounding box center [960, 258] width 40 height 40
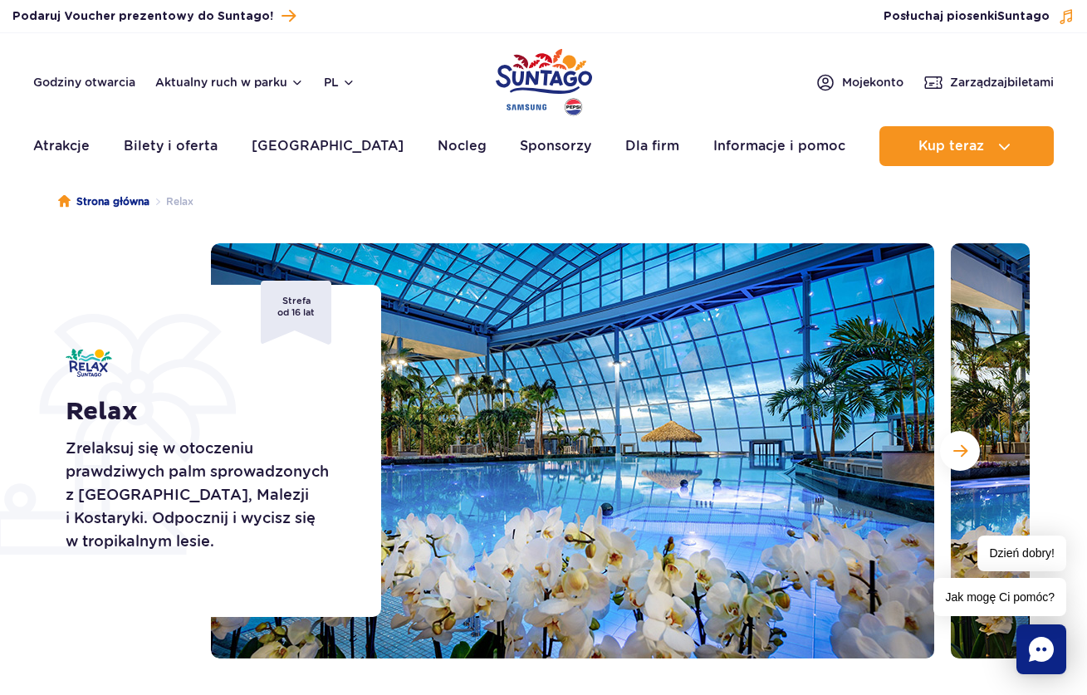
scroll to position [0, 0]
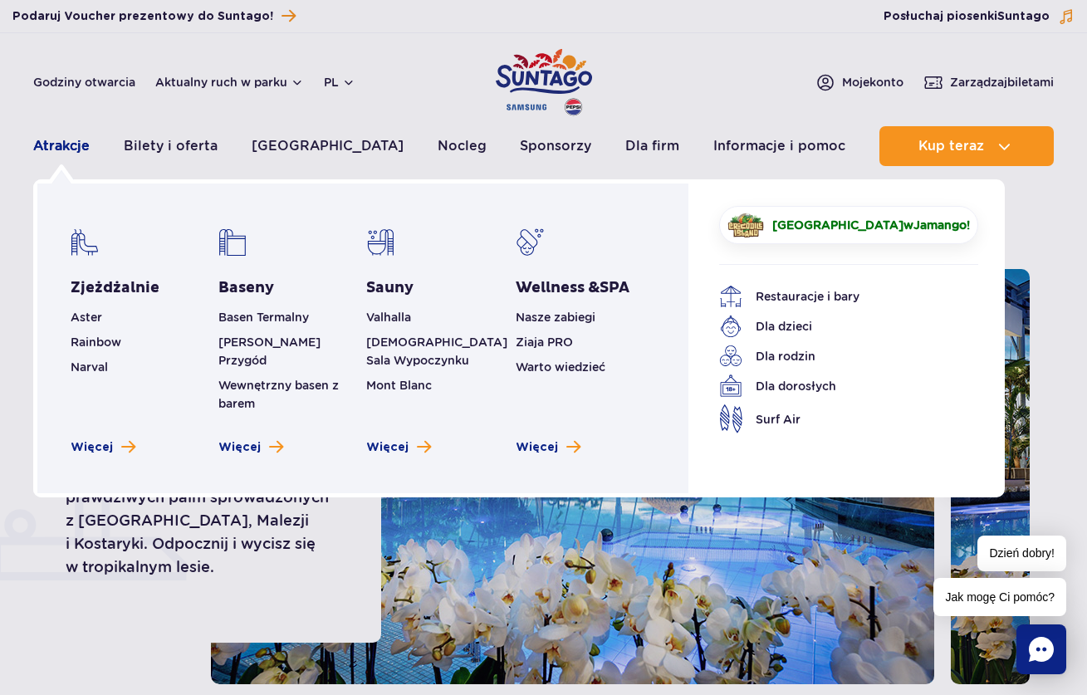
click at [48, 147] on link "Atrakcje" at bounding box center [61, 146] width 56 height 40
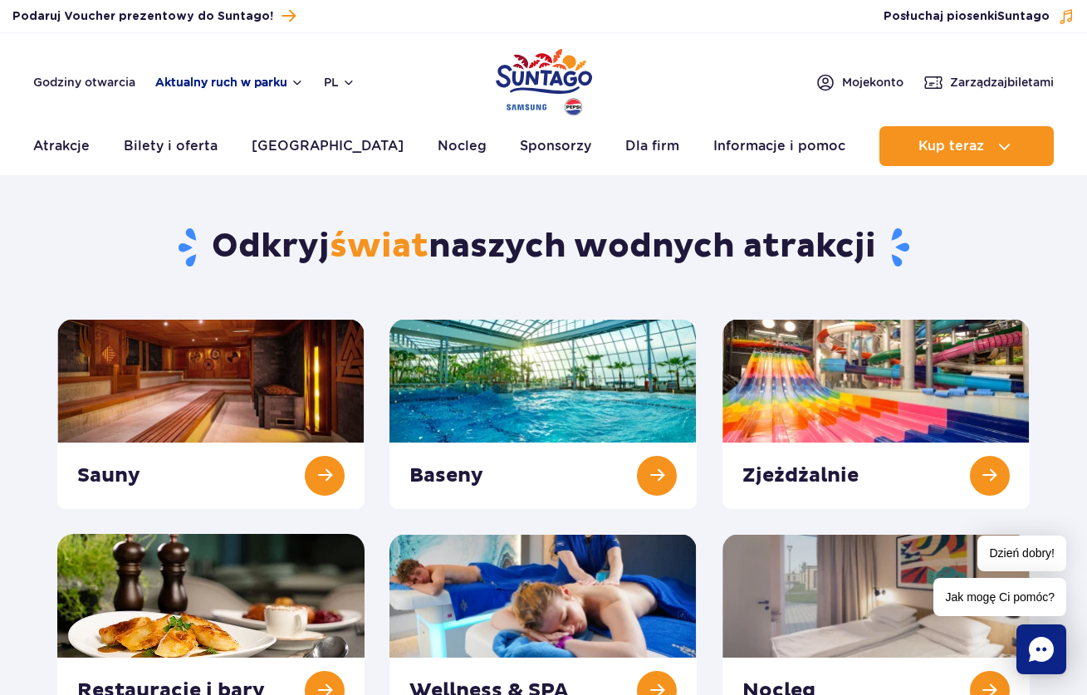
click at [246, 82] on button "Aktualny ruch w parku" at bounding box center [229, 82] width 149 height 13
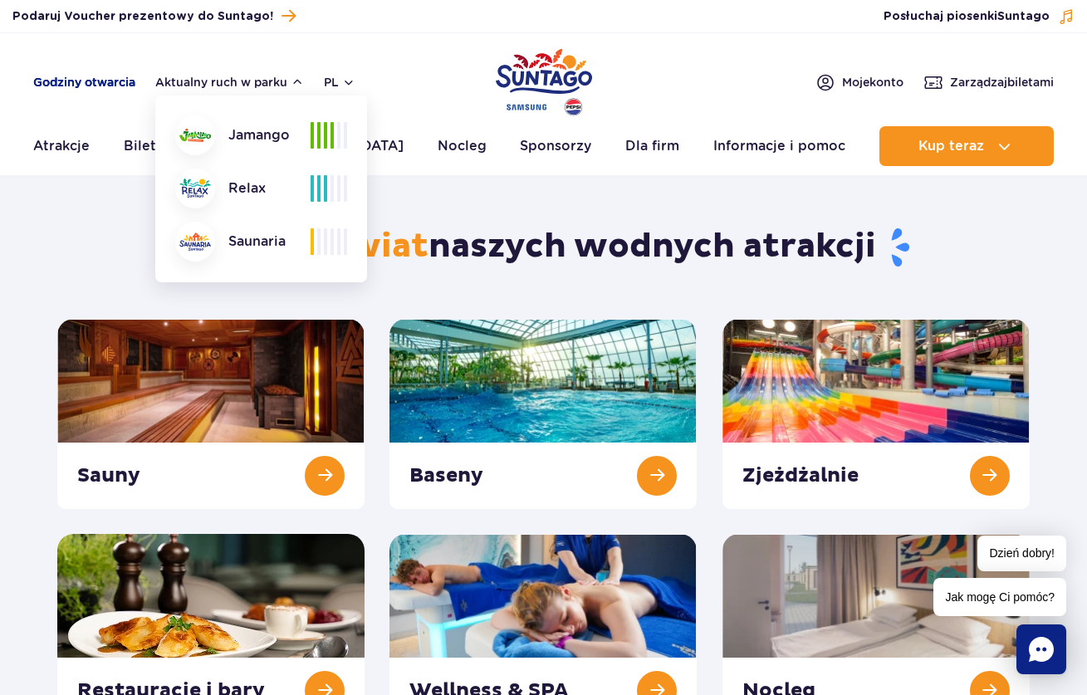
click at [105, 79] on link "Godziny otwarcia" at bounding box center [84, 82] width 102 height 17
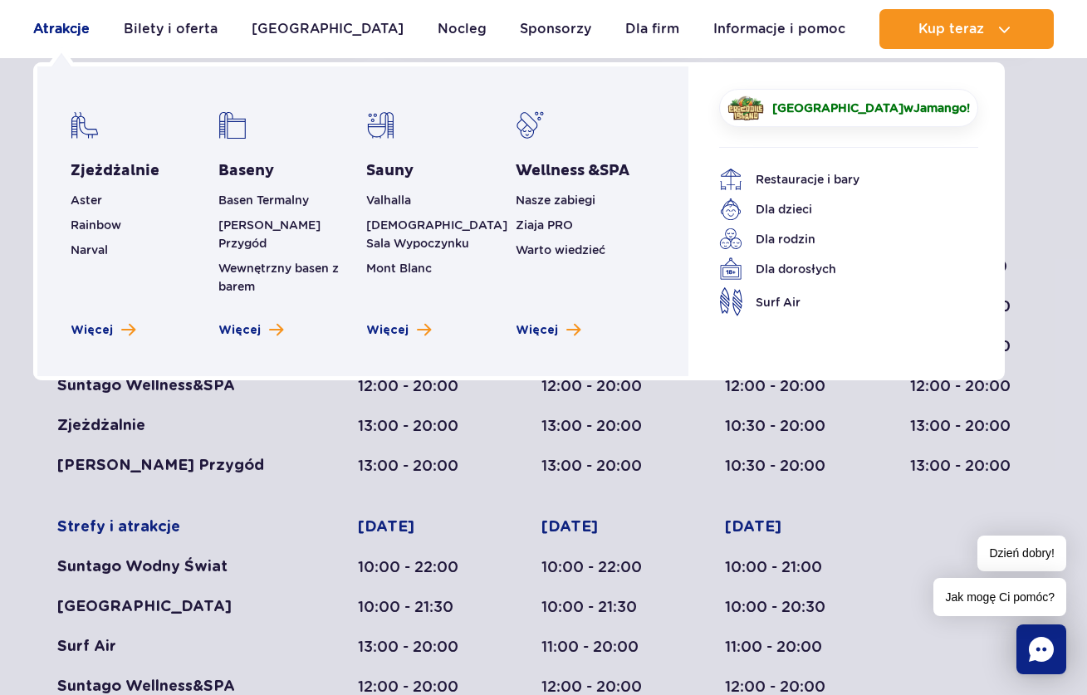
click at [66, 31] on link "Atrakcje" at bounding box center [61, 29] width 56 height 40
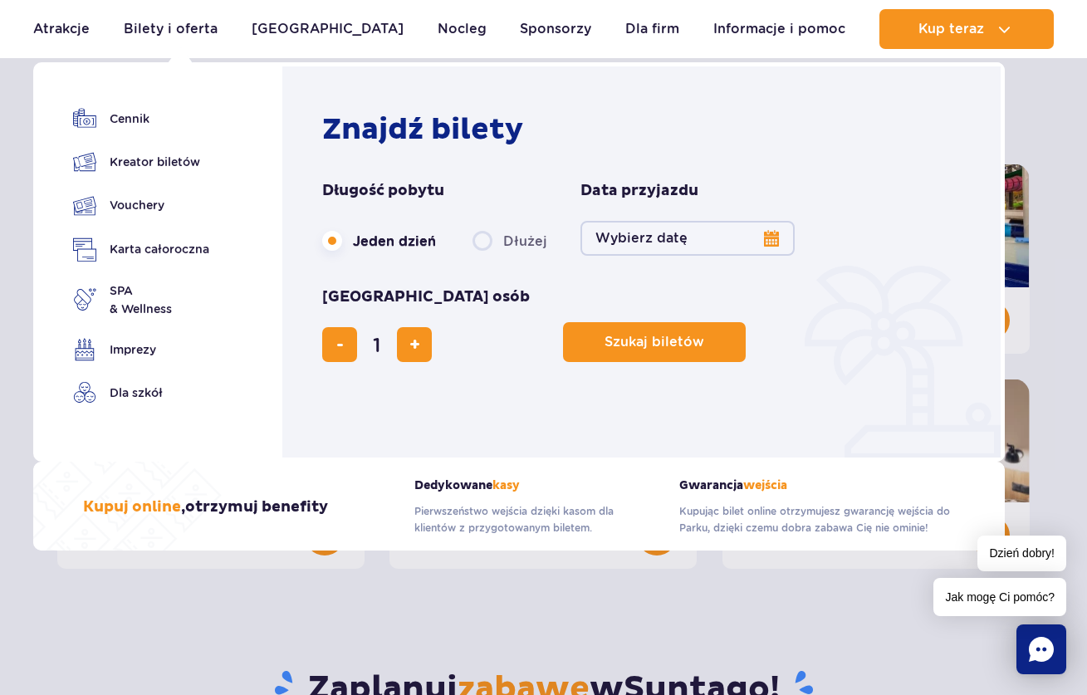
scroll to position [152, 0]
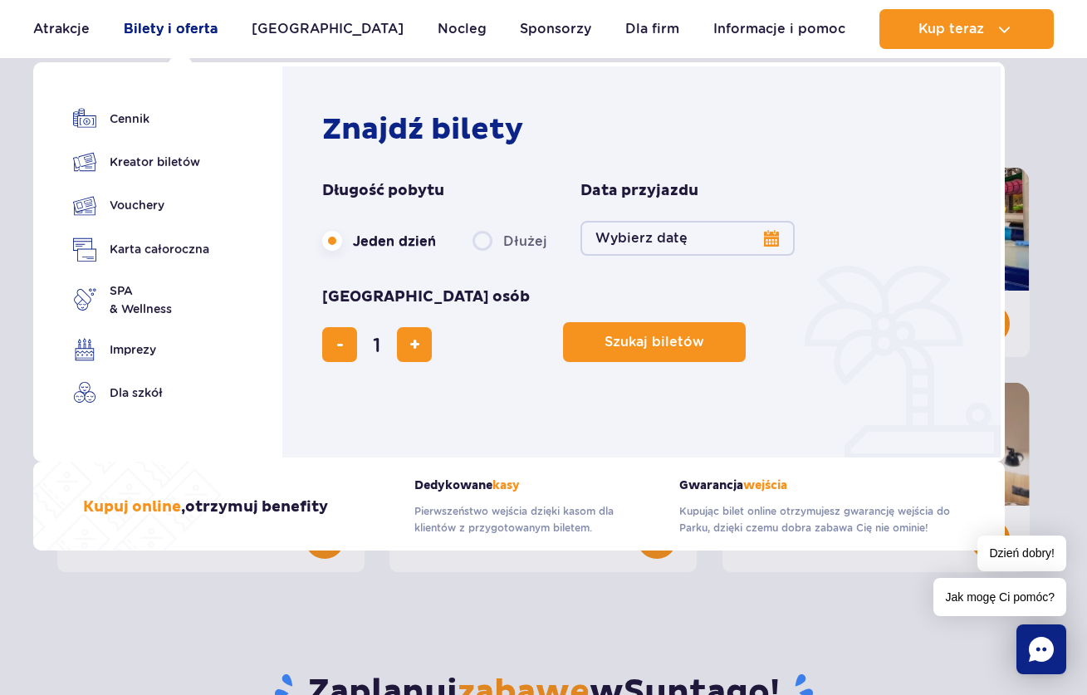
click at [174, 24] on link "Bilety i oferta" at bounding box center [171, 29] width 94 height 40
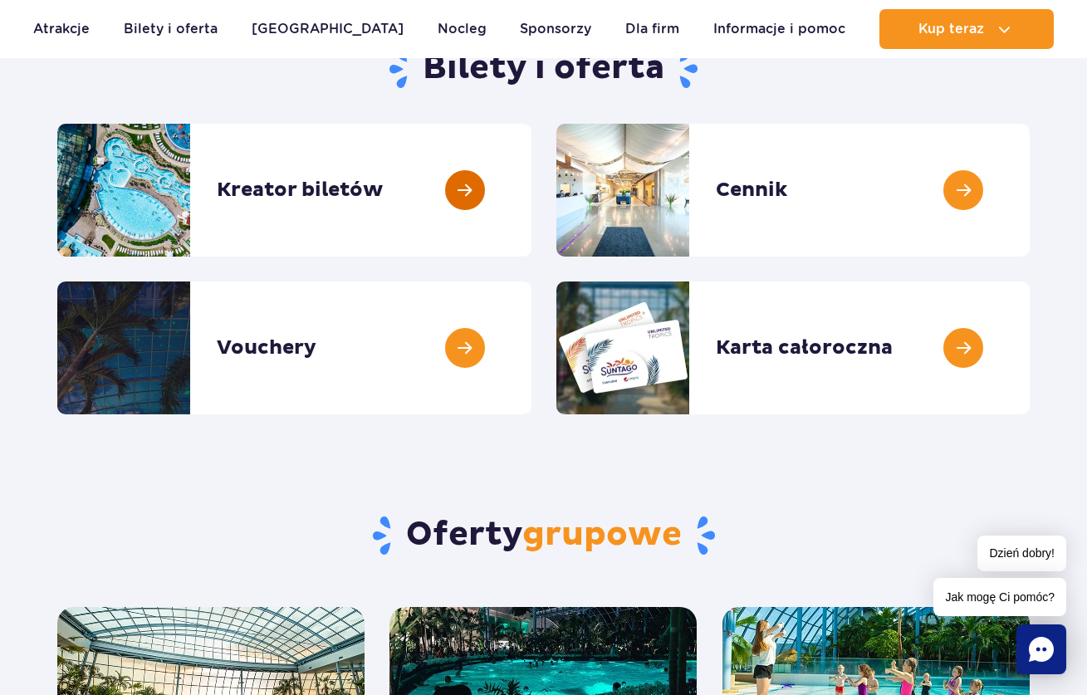
scroll to position [286, 0]
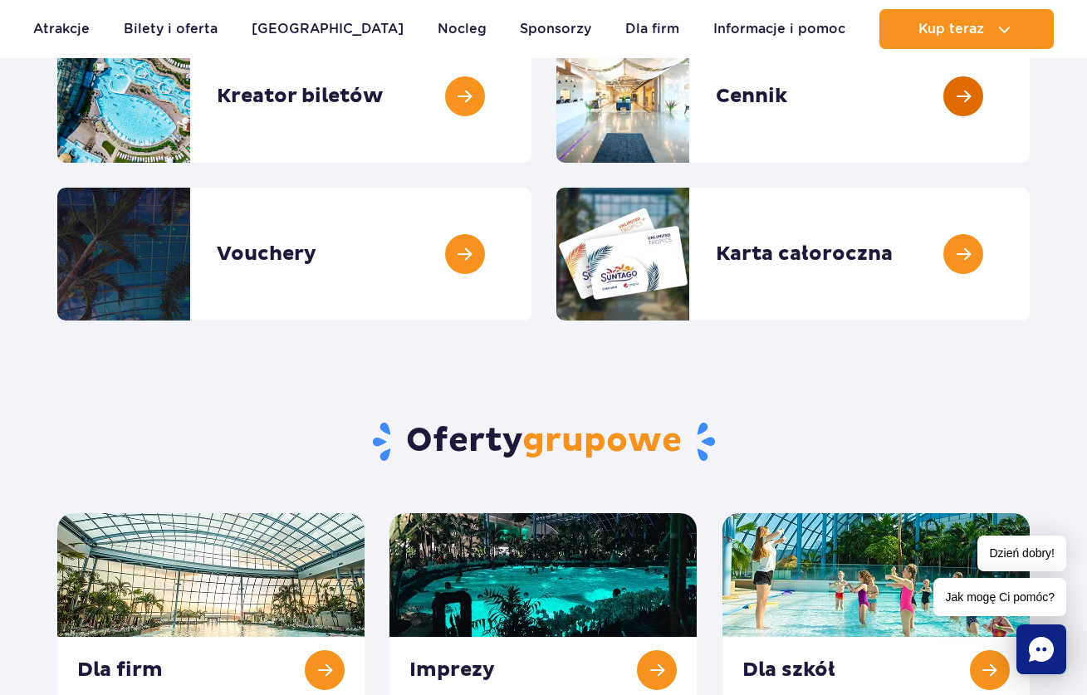
click at [1029, 93] on link at bounding box center [1029, 96] width 0 height 133
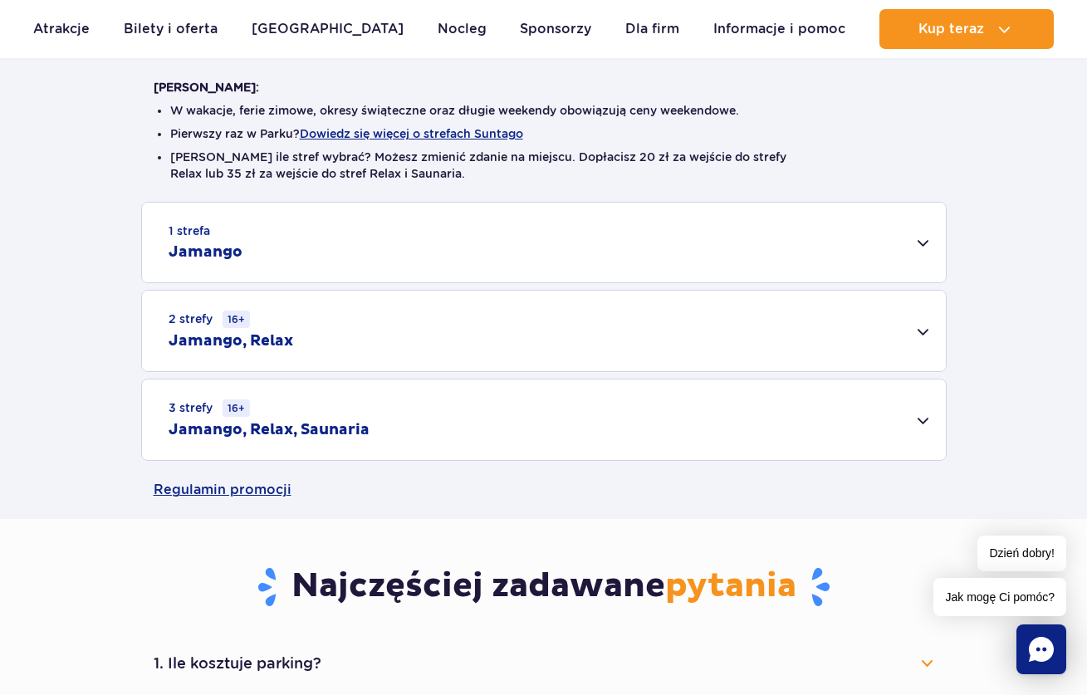
scroll to position [443, 0]
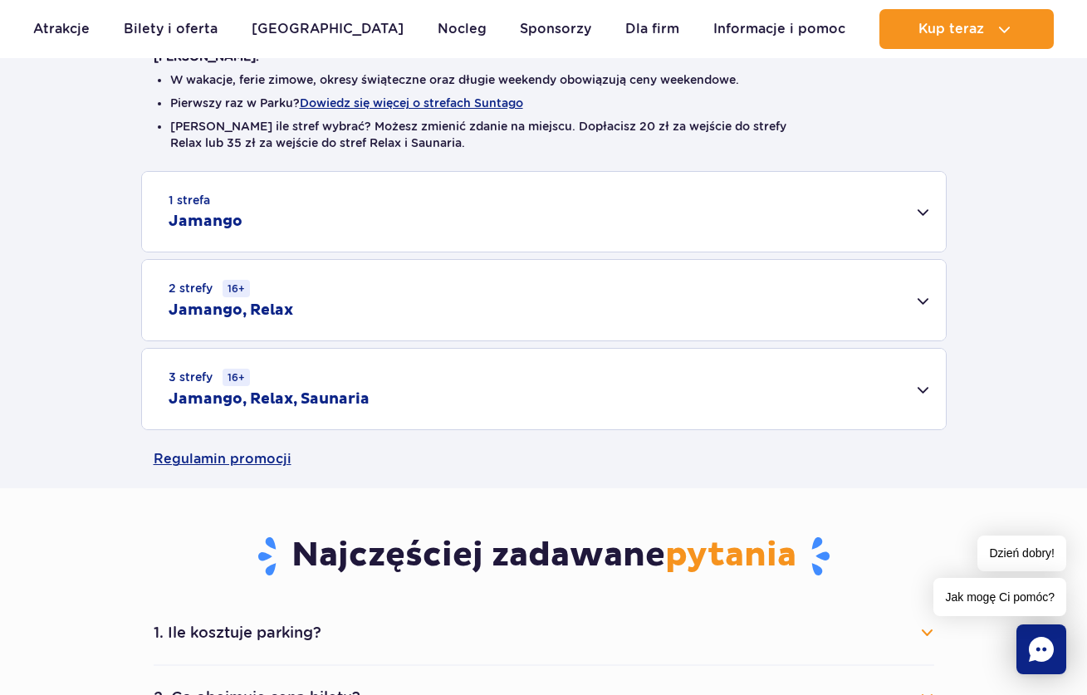
click at [440, 403] on div "3 strefy 16+ Jamango, Relax, Saunaria" at bounding box center [544, 389] width 804 height 81
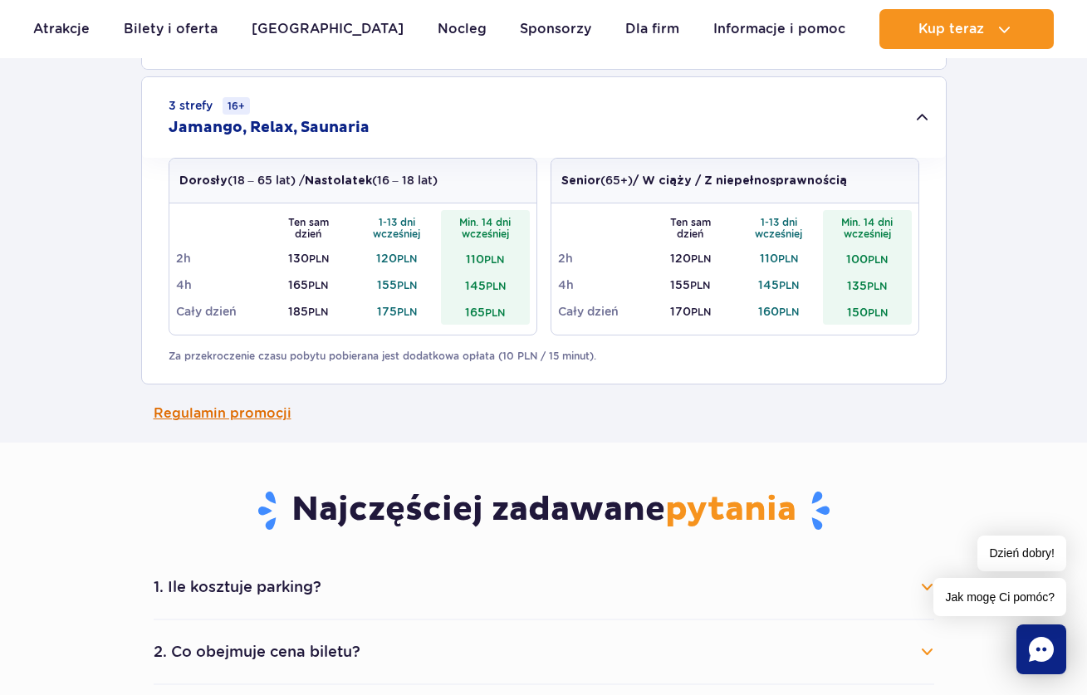
scroll to position [711, 0]
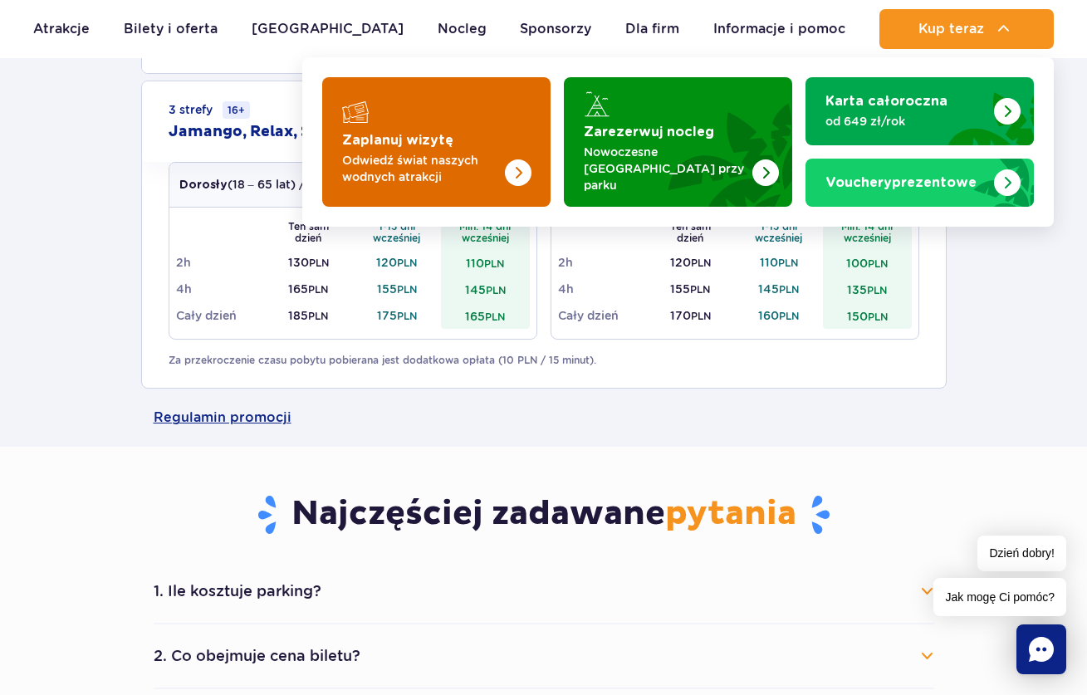
click at [482, 144] on img "Zaplanuj wizytę" at bounding box center [484, 141] width 132 height 129
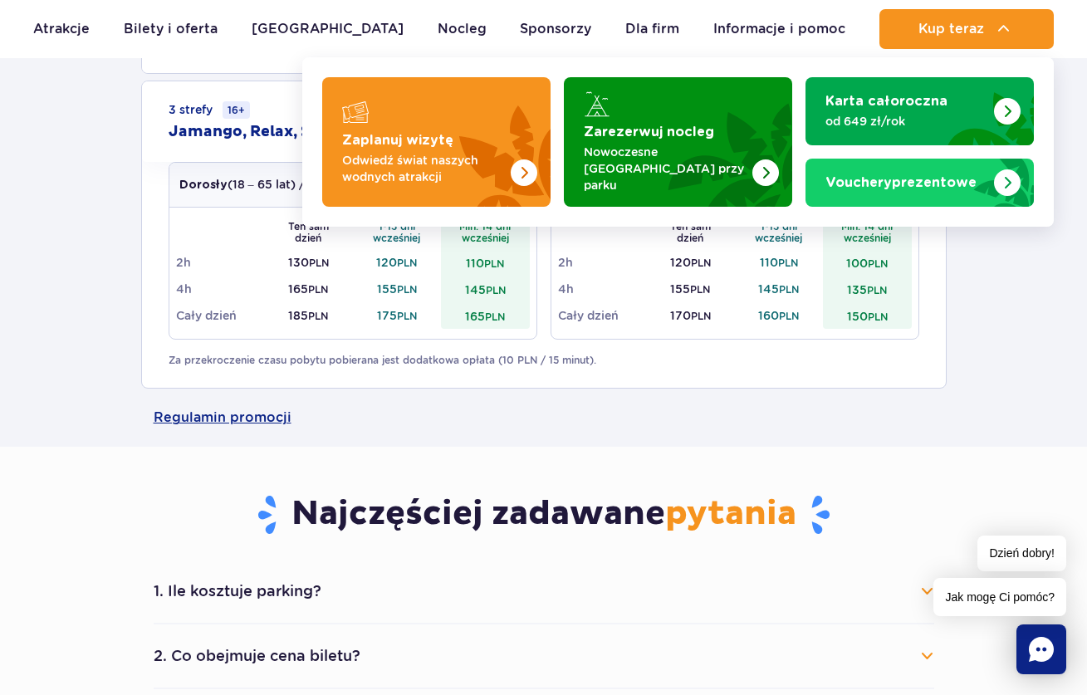
click at [242, 177] on p "Dorosły (18 – 65 lat) / Nastolatek (16 – 18 lat)" at bounding box center [308, 184] width 258 height 17
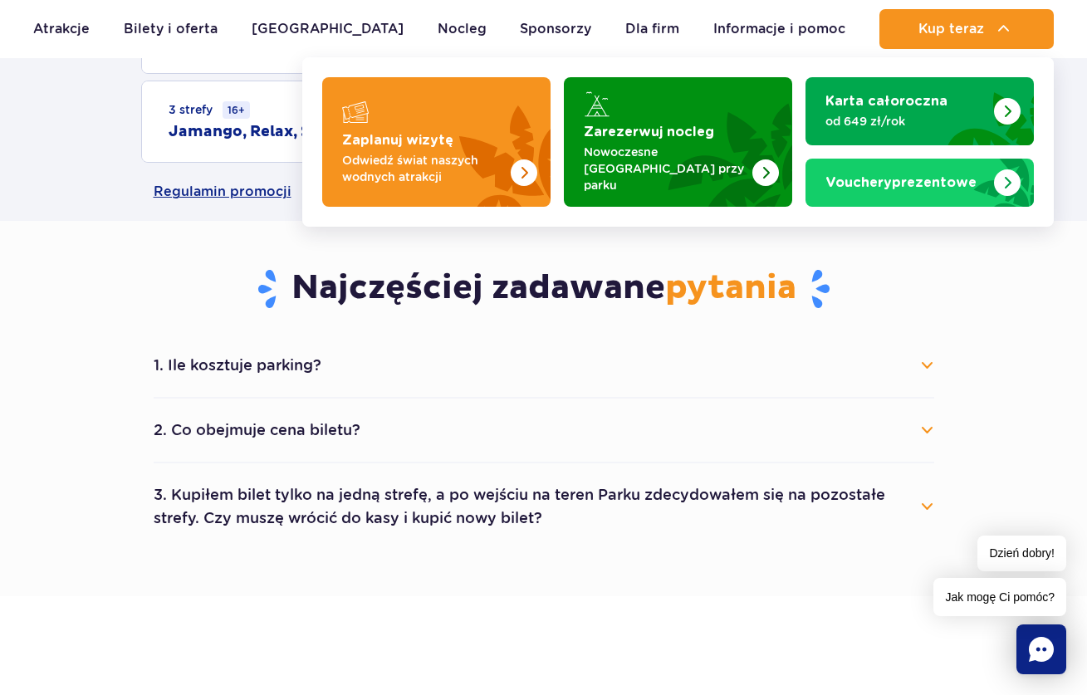
click at [933, 376] on button "1. Ile kosztuje parking?" at bounding box center [544, 365] width 780 height 37
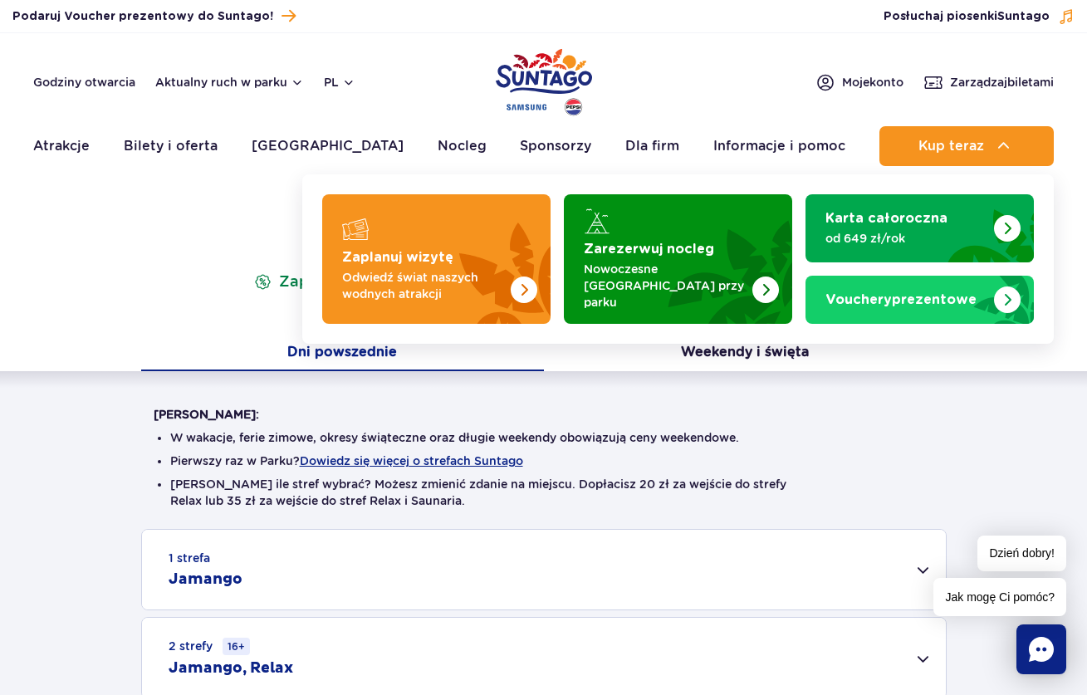
scroll to position [0, 0]
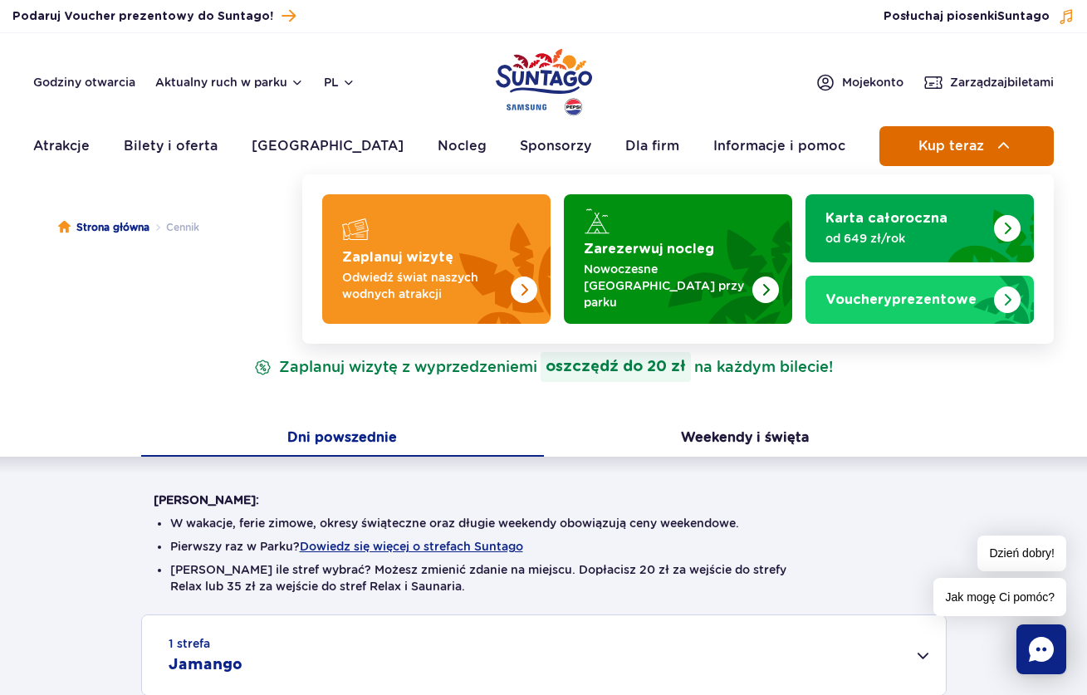
click at [968, 146] on span "Kup teraz" at bounding box center [951, 146] width 66 height 15
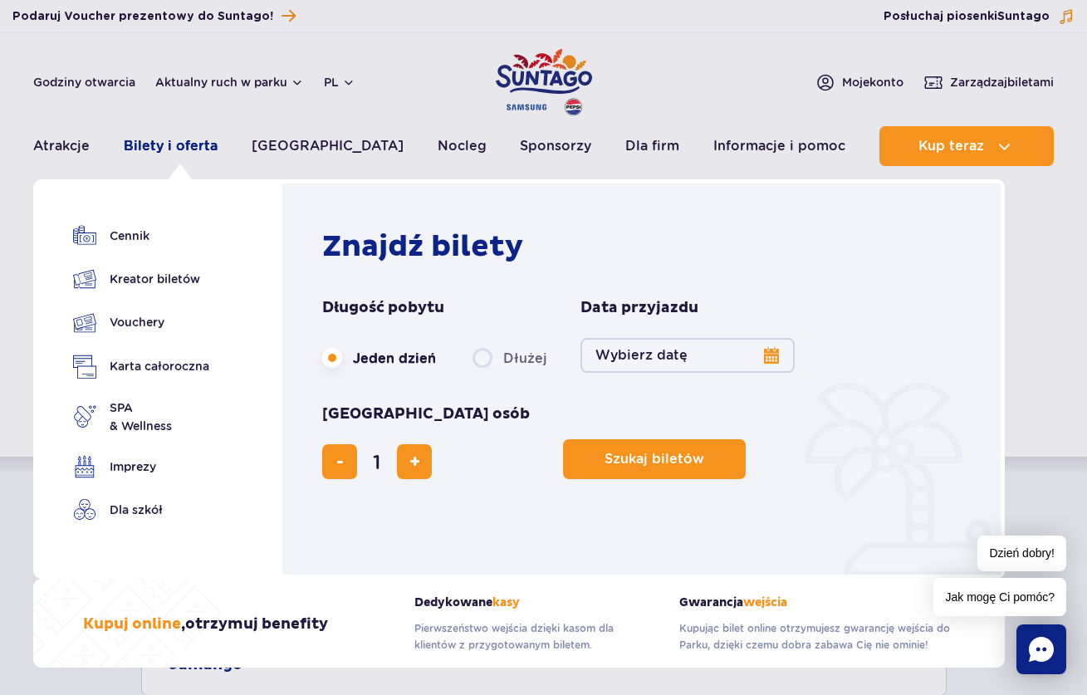
click at [193, 148] on link "Bilety i oferta" at bounding box center [171, 146] width 94 height 40
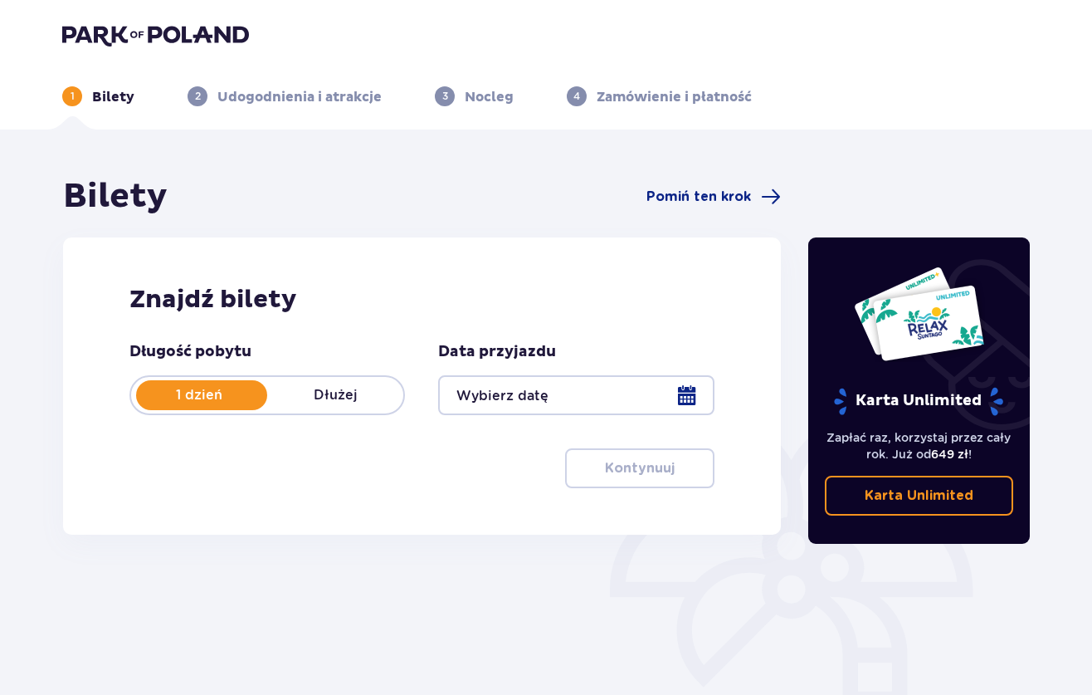
drag, startPoint x: 240, startPoint y: 385, endPoint x: 351, endPoint y: 397, distance: 111.8
click at [352, 397] on div "1 dzień Dłużej" at bounding box center [267, 395] width 276 height 40
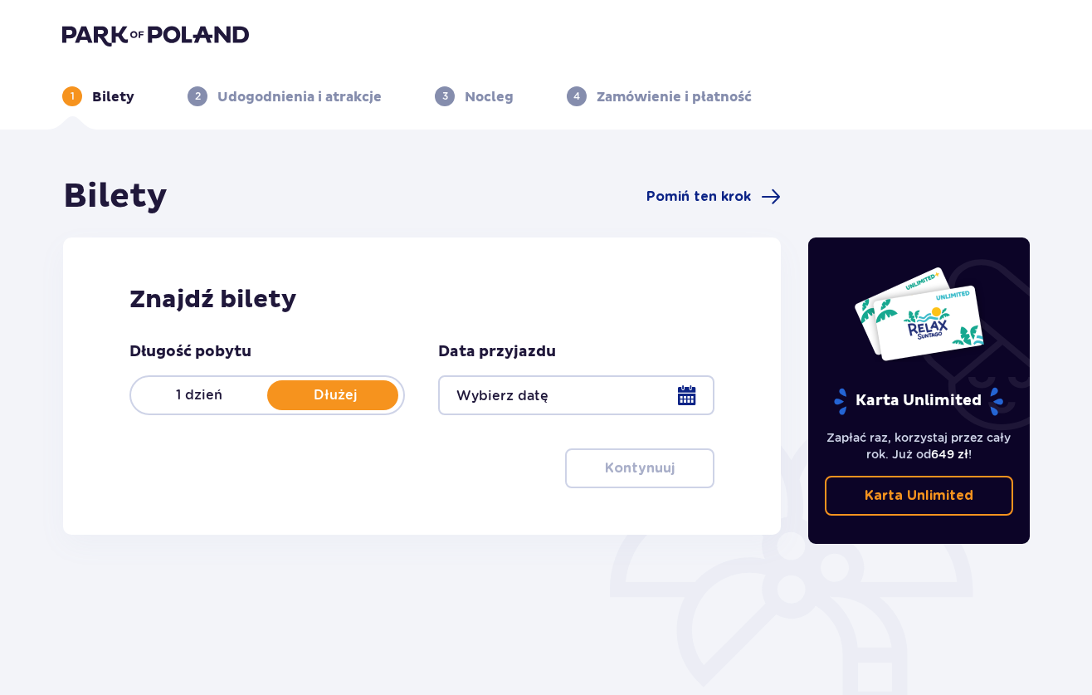
drag, startPoint x: 325, startPoint y: 400, endPoint x: 165, endPoint y: 369, distance: 162.3
click at [165, 369] on div "Długość pobytu 1 dzień Dłużej" at bounding box center [267, 378] width 276 height 73
drag, startPoint x: 340, startPoint y: 398, endPoint x: 154, endPoint y: 369, distance: 188.1
click at [152, 367] on div "Długość pobytu 1 dzień Dłużej" at bounding box center [267, 378] width 276 height 73
drag, startPoint x: 302, startPoint y: 394, endPoint x: 110, endPoint y: 388, distance: 191.9
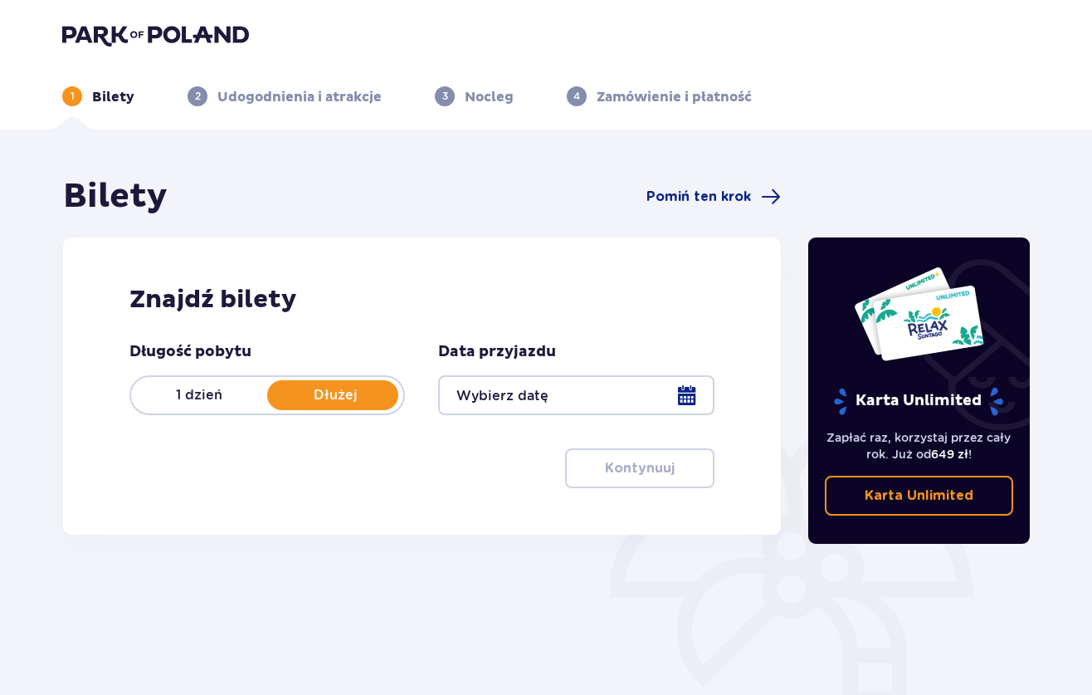
click at [109, 395] on div "Znajdź bilety Długość pobytu 1 dzień Dłużej Data przyjazdu Kontynuuj Przejdź do…" at bounding box center [422, 385] width 718 height 297
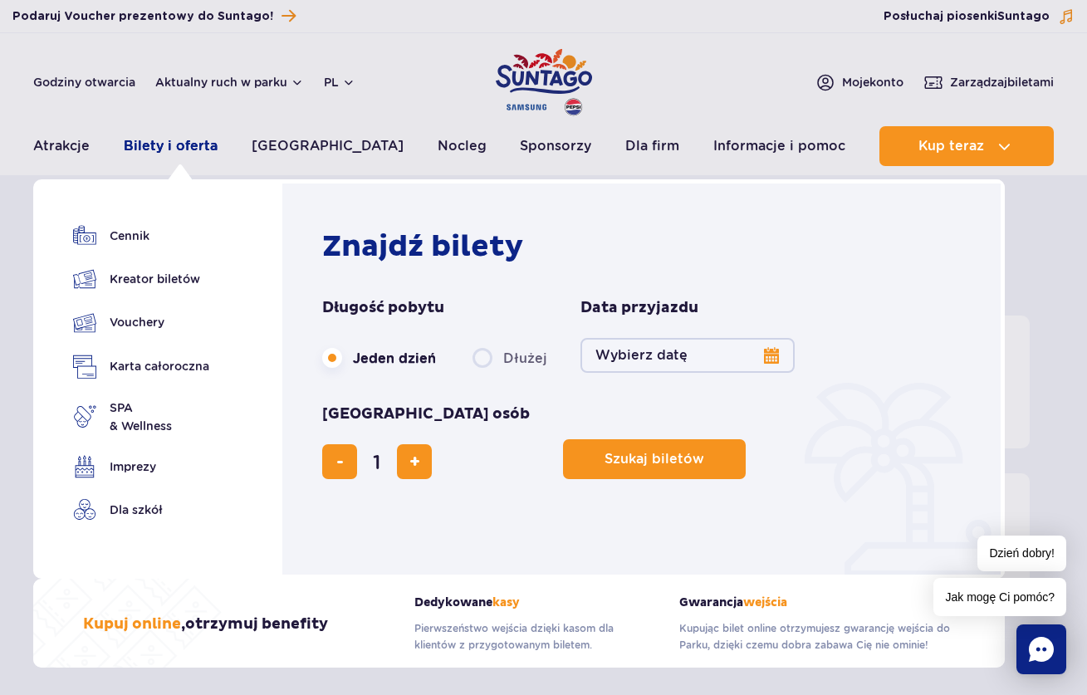
click at [165, 144] on link "Bilety i oferta" at bounding box center [171, 146] width 94 height 40
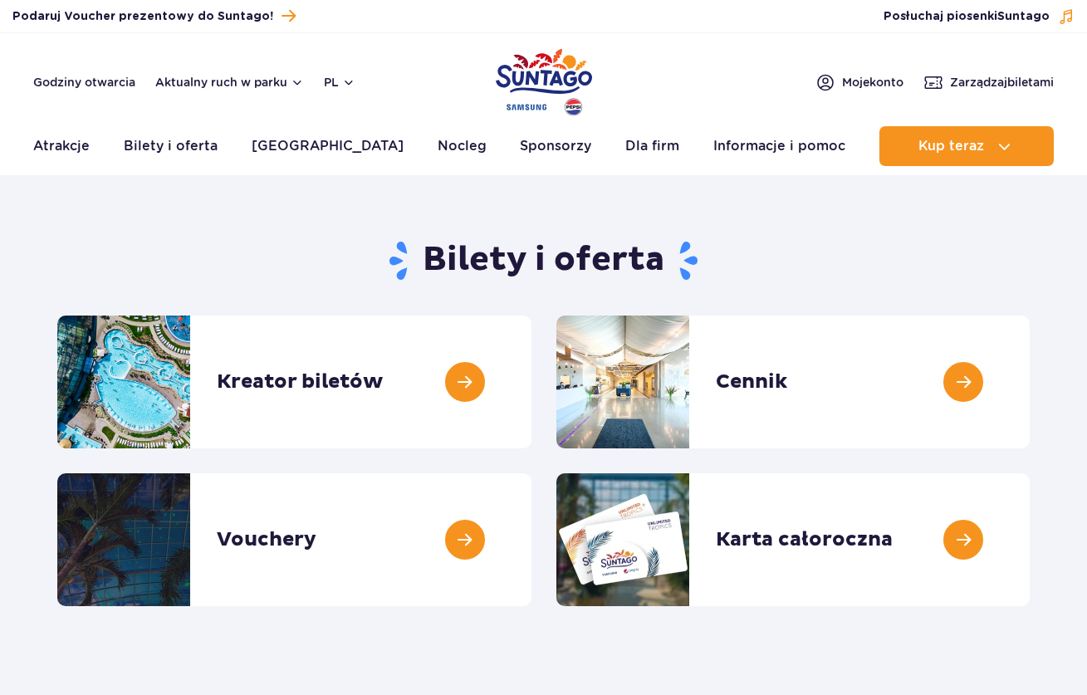
click at [165, 144] on link "Bilety i oferta" at bounding box center [171, 146] width 94 height 40
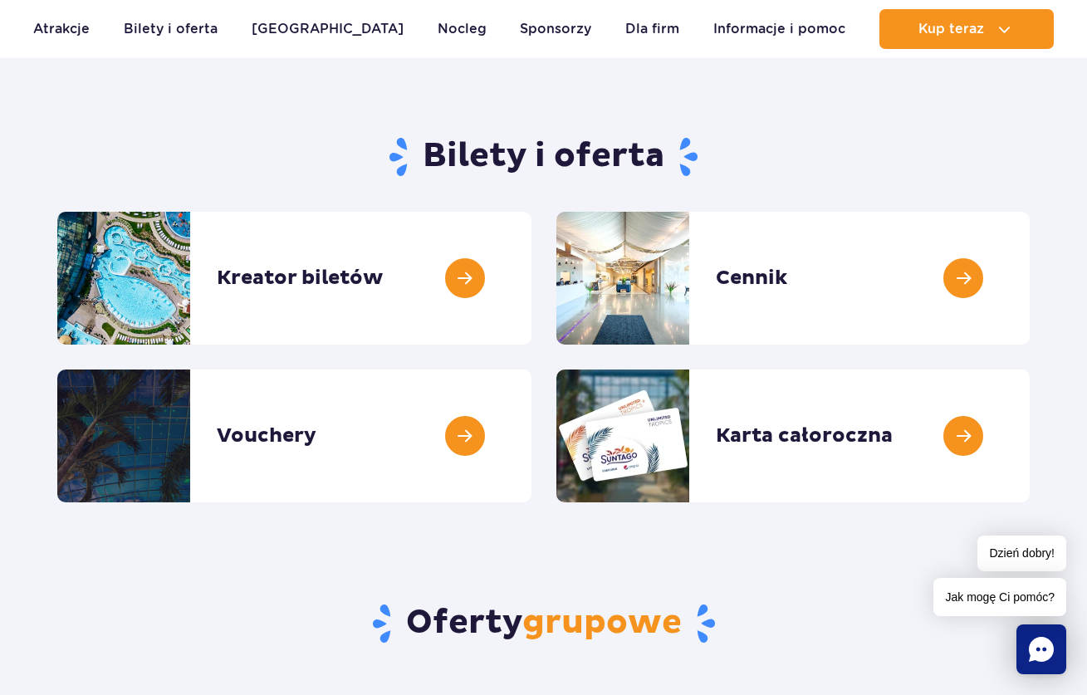
scroll to position [151, 0]
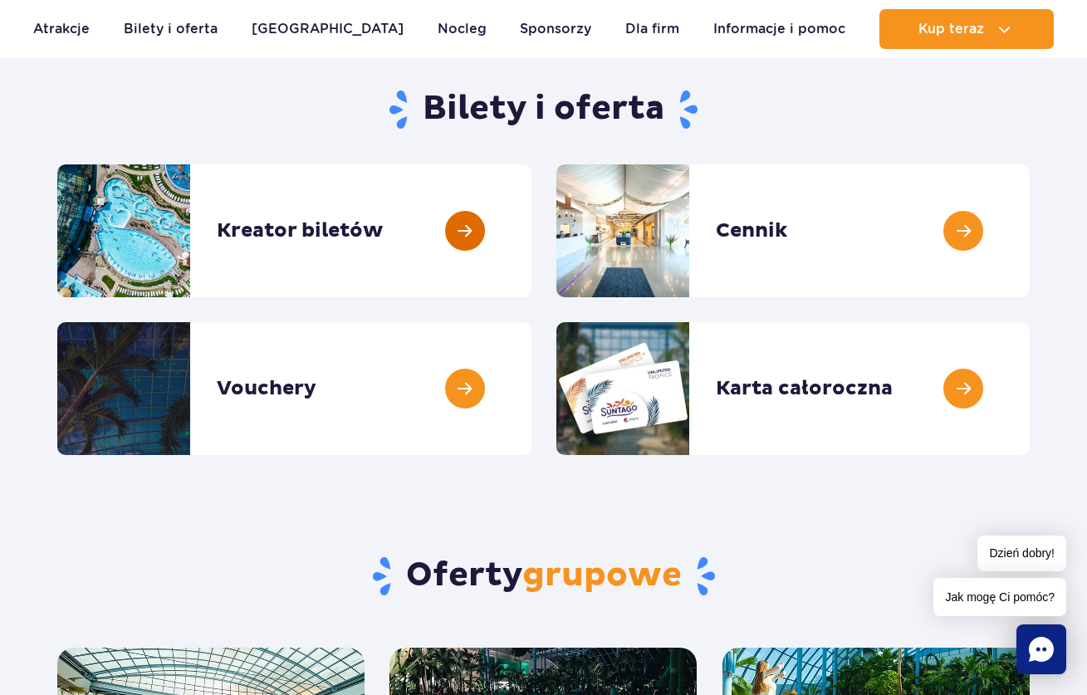
click at [531, 237] on link at bounding box center [531, 230] width 0 height 133
click at [1029, 230] on link at bounding box center [1029, 230] width 0 height 133
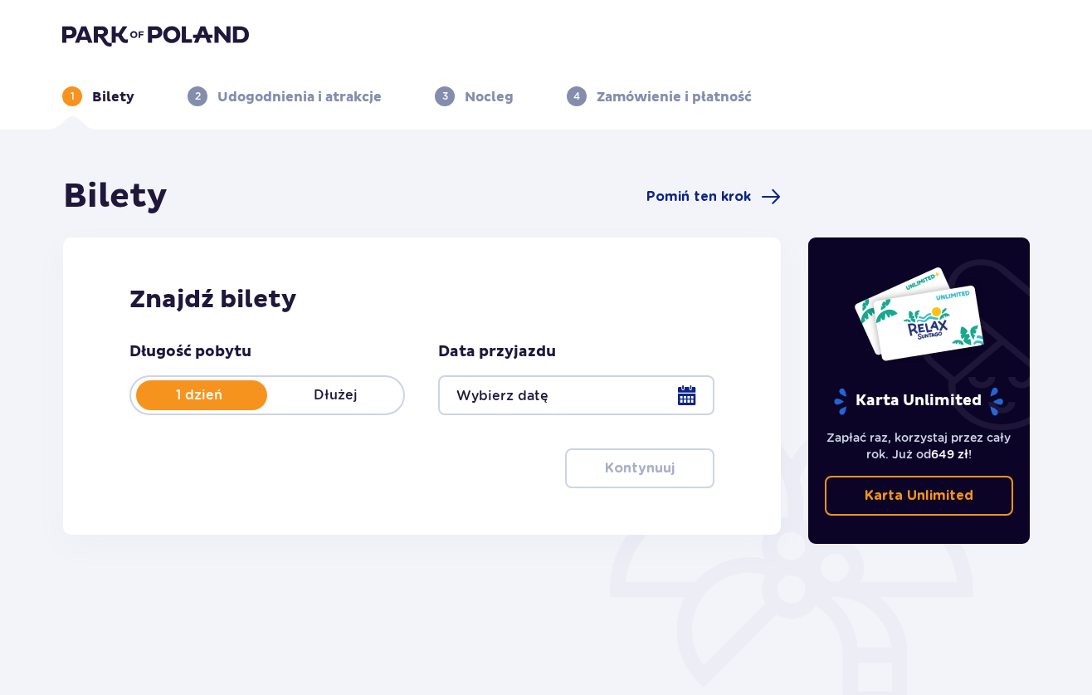
scroll to position [3, 0]
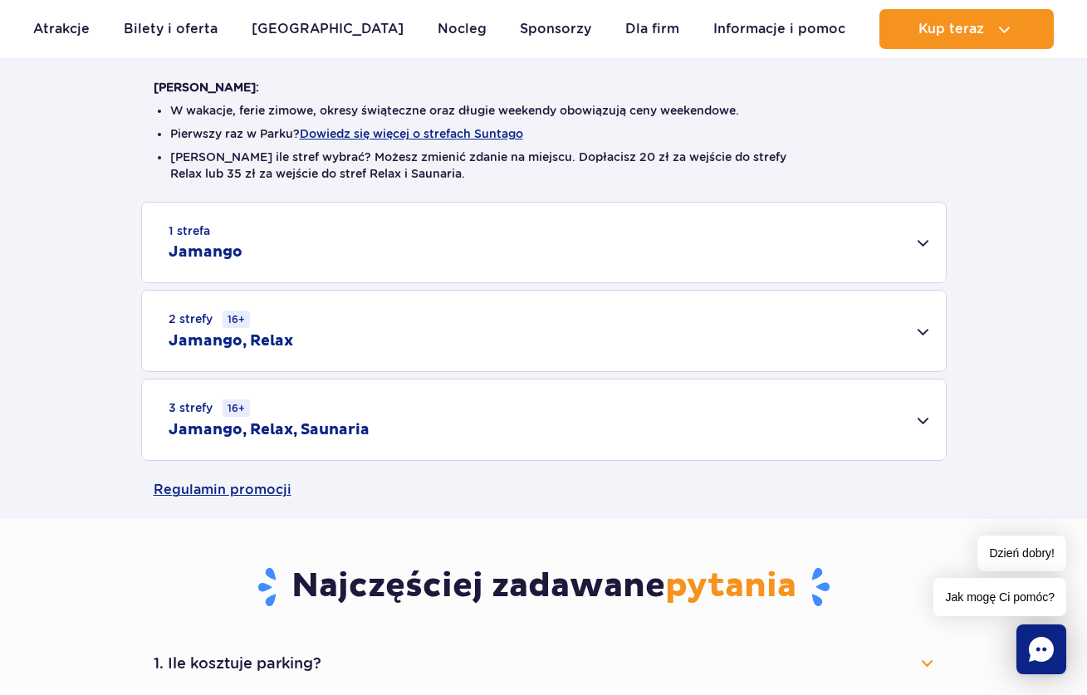
scroll to position [388, 0]
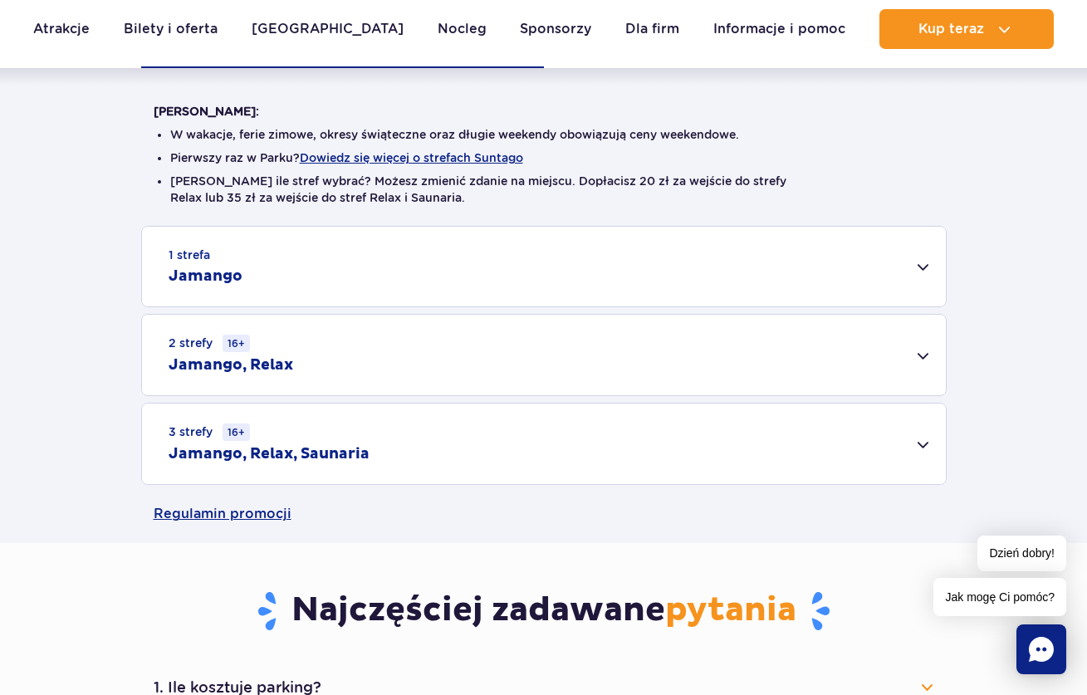
click at [416, 444] on div "3 strefy 16+ Jamango, Relax, Saunaria" at bounding box center [544, 443] width 804 height 81
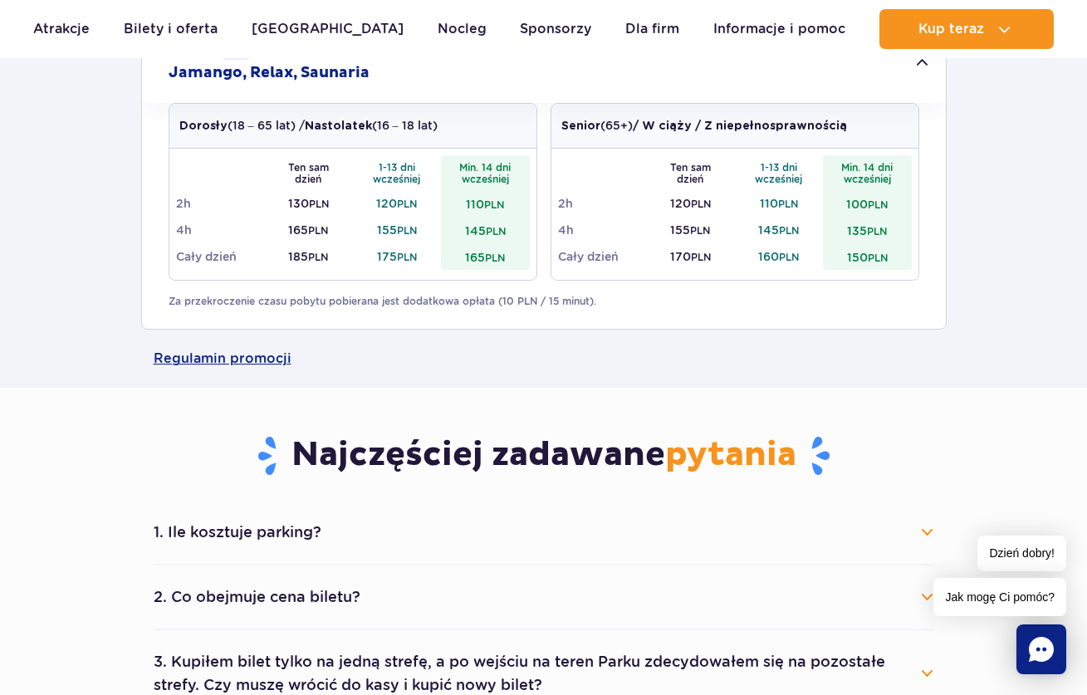
scroll to position [766, 0]
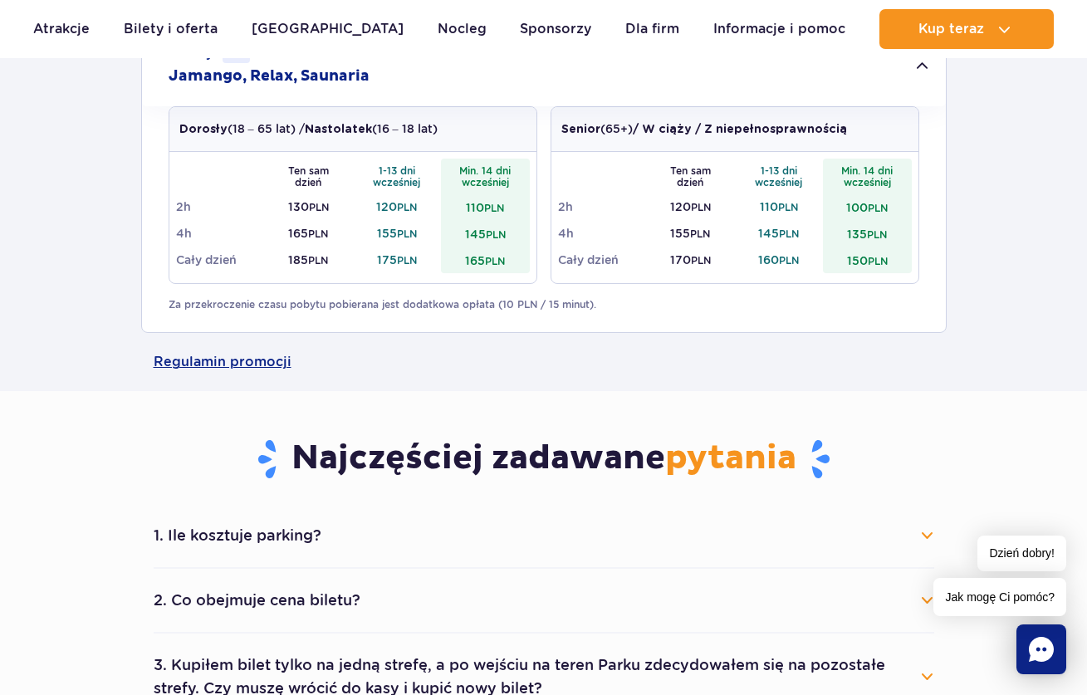
click at [300, 81] on h2 "Jamango, Relax, Saunaria" at bounding box center [269, 76] width 201 height 20
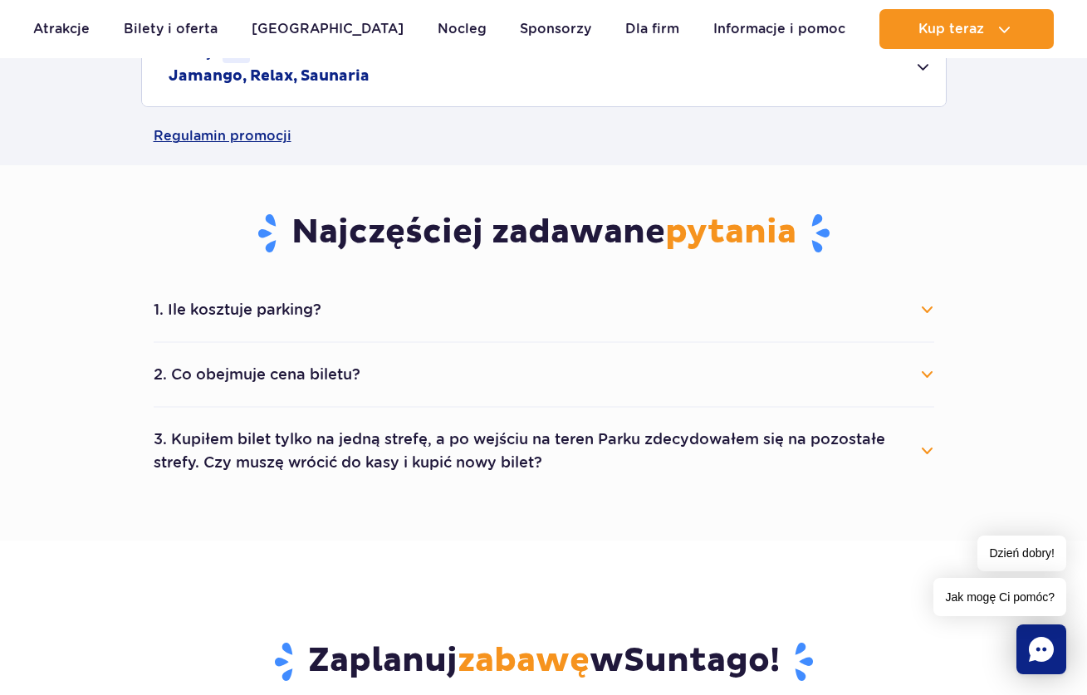
click at [300, 81] on h2 "Jamango, Relax, Saunaria" at bounding box center [269, 76] width 201 height 20
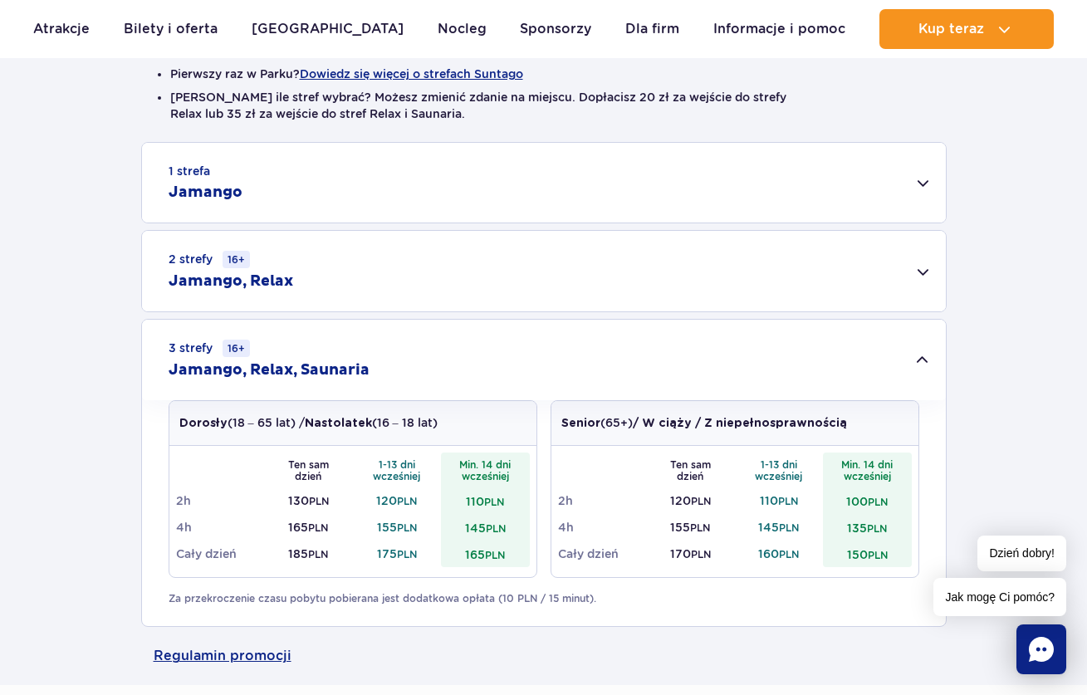
scroll to position [476, 0]
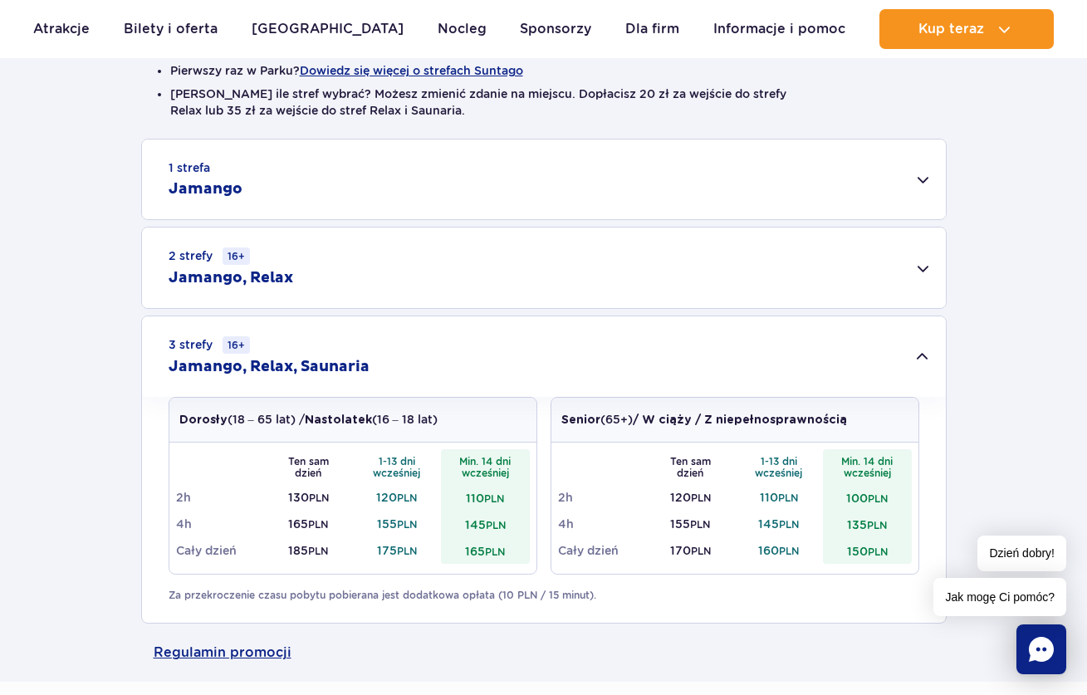
click at [318, 428] on p "Dorosły (18 – 65 lat) / Nastolatek (16 – 18 lat)" at bounding box center [308, 419] width 258 height 17
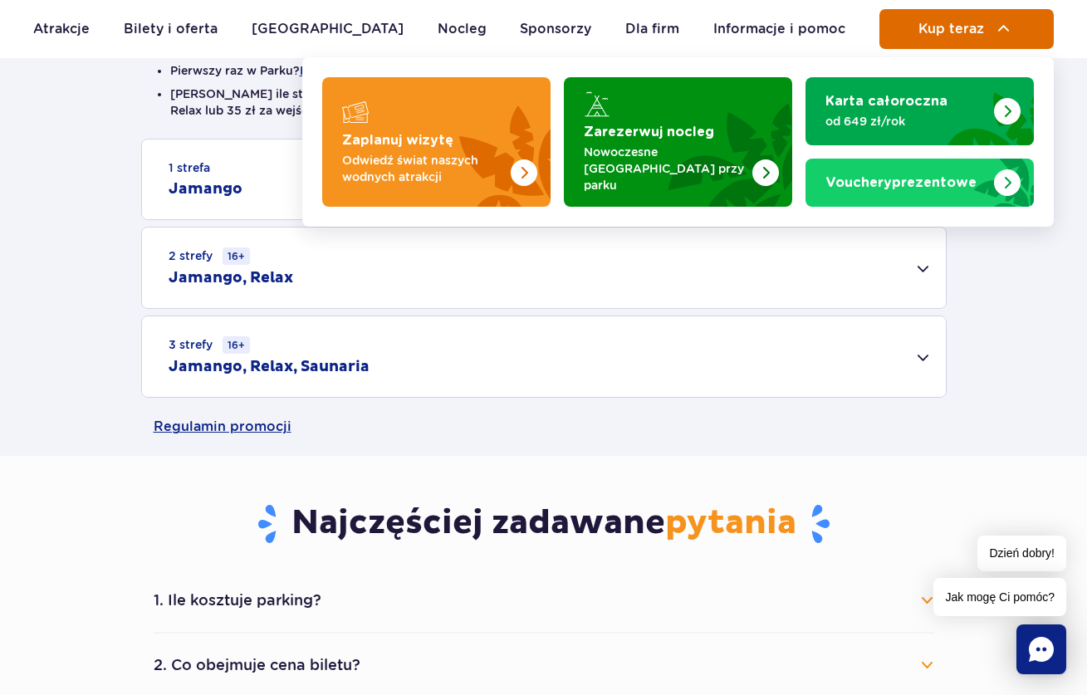
click at [980, 19] on button "Kup teraz" at bounding box center [966, 29] width 174 height 40
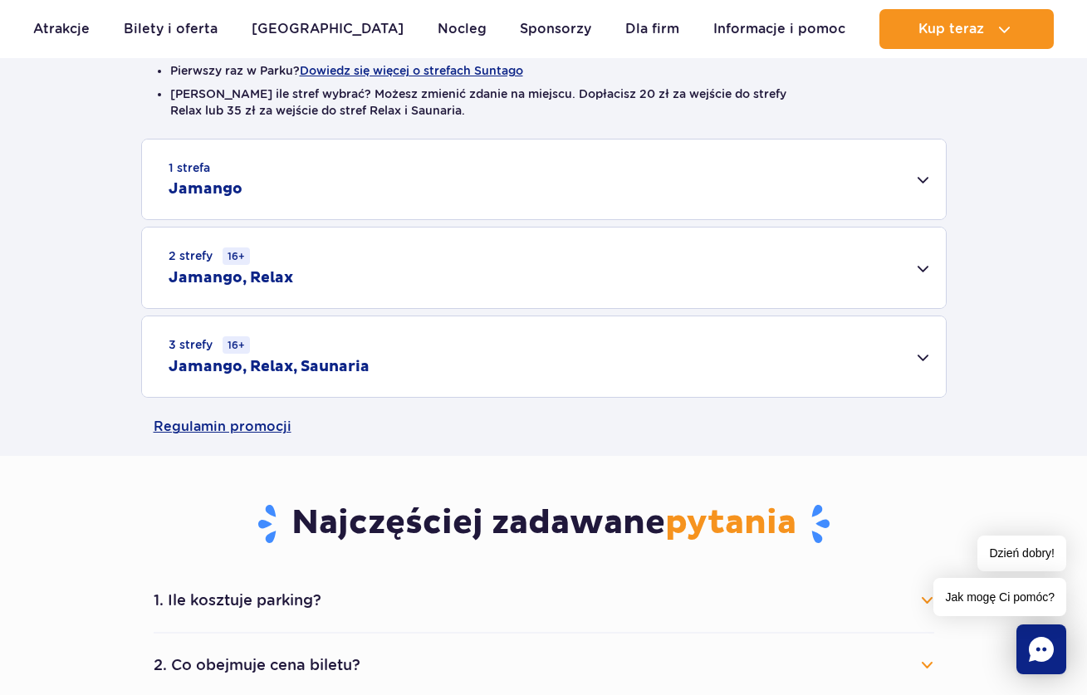
click at [329, 364] on h2 "Jamango, Relax, Saunaria" at bounding box center [269, 367] width 201 height 20
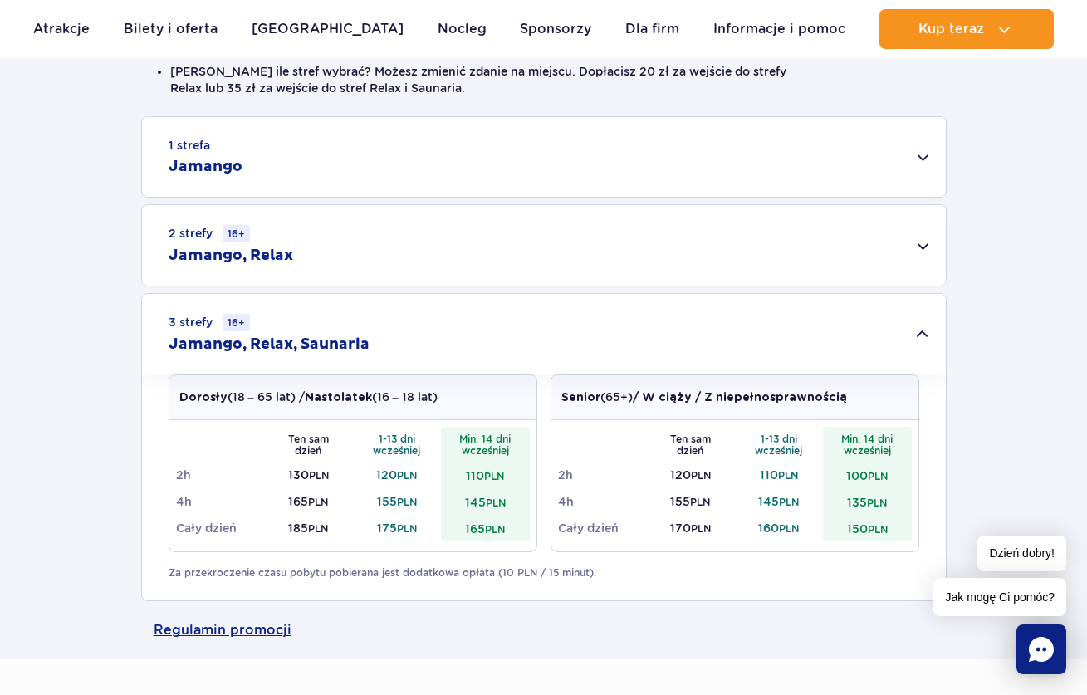
scroll to position [578, 0]
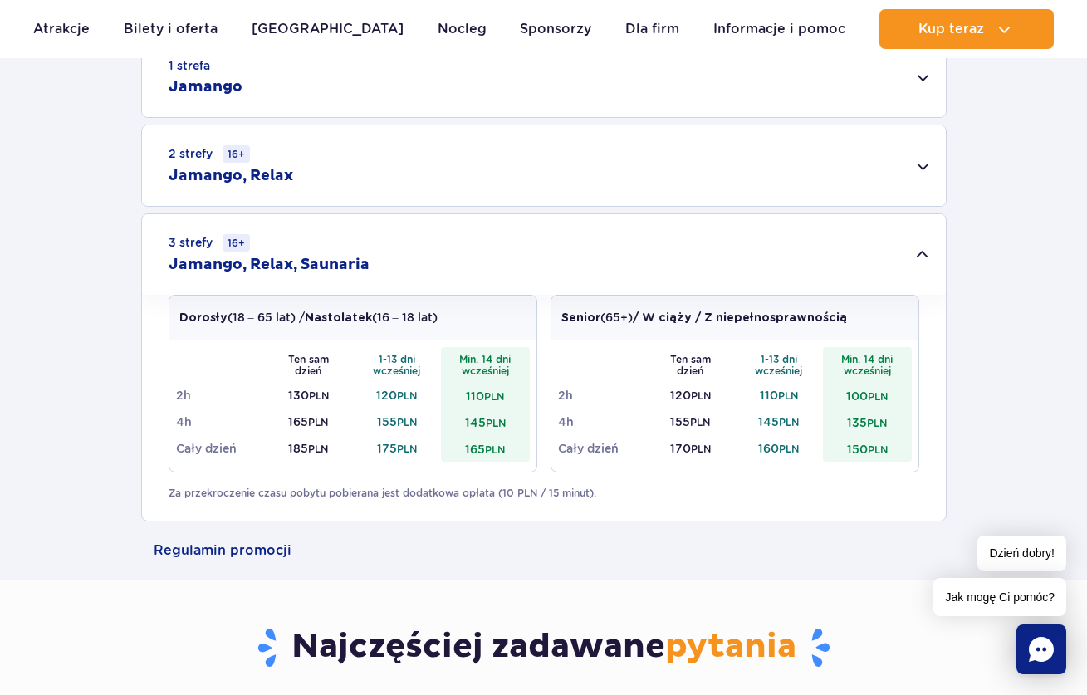
click at [414, 404] on td "120 PLN" at bounding box center [397, 395] width 89 height 27
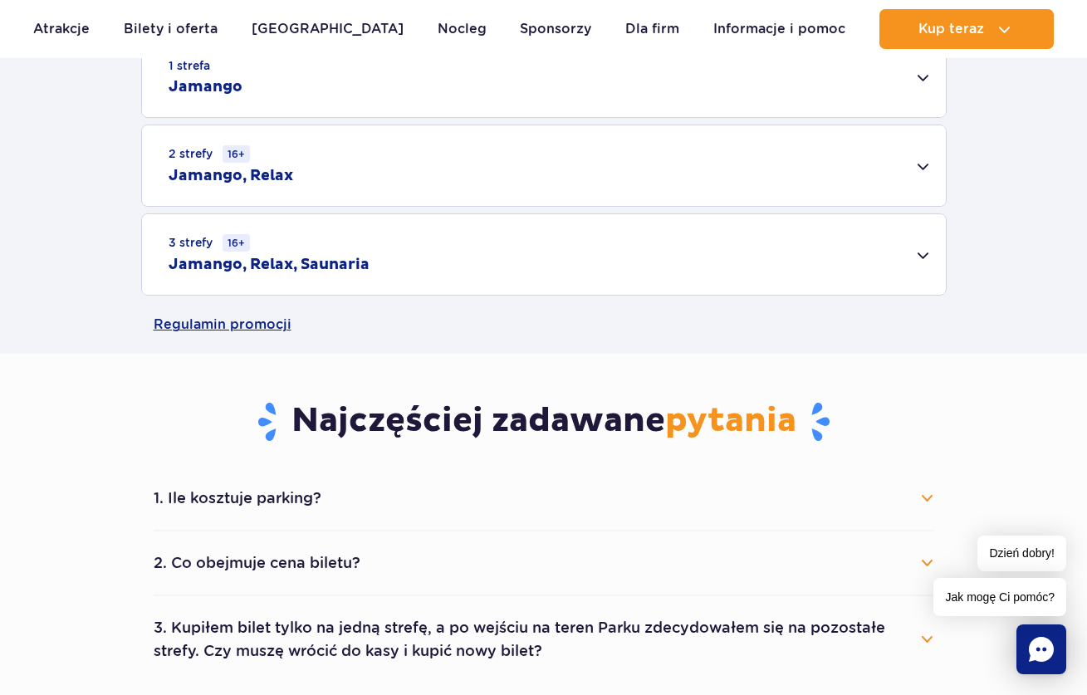
click at [313, 261] on h2 "Jamango, Relax, Saunaria" at bounding box center [269, 265] width 201 height 20
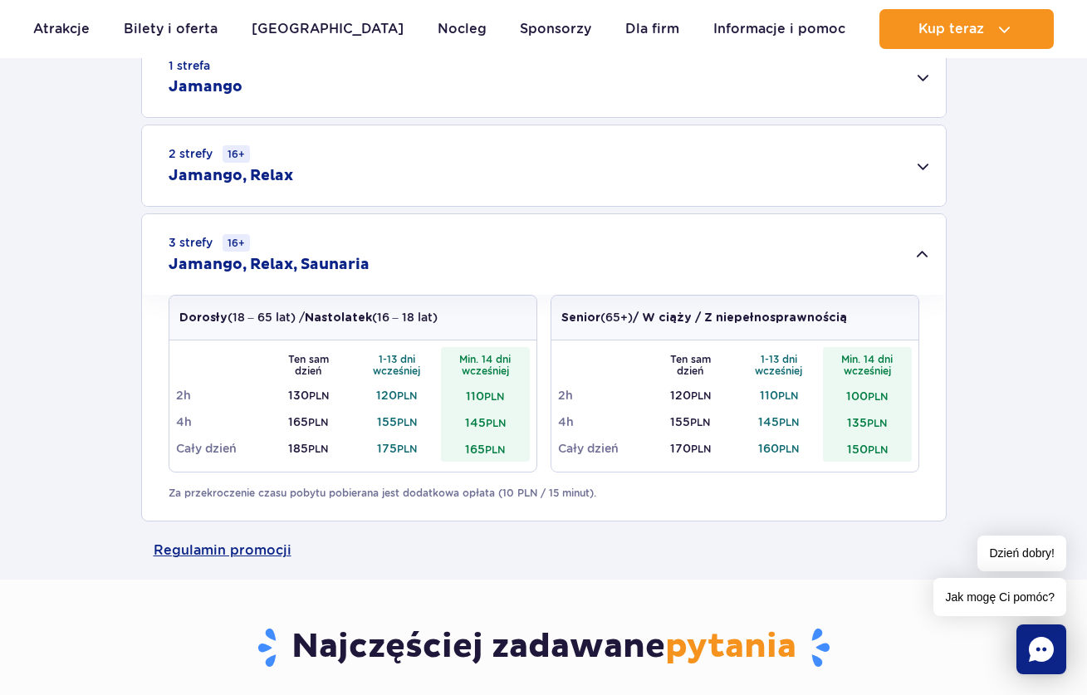
click at [520, 496] on p "Za przekroczenie czasu pobytu pobierana jest dodatkowa opłata (10 PLN / 15 minu…" at bounding box center [544, 493] width 750 height 15
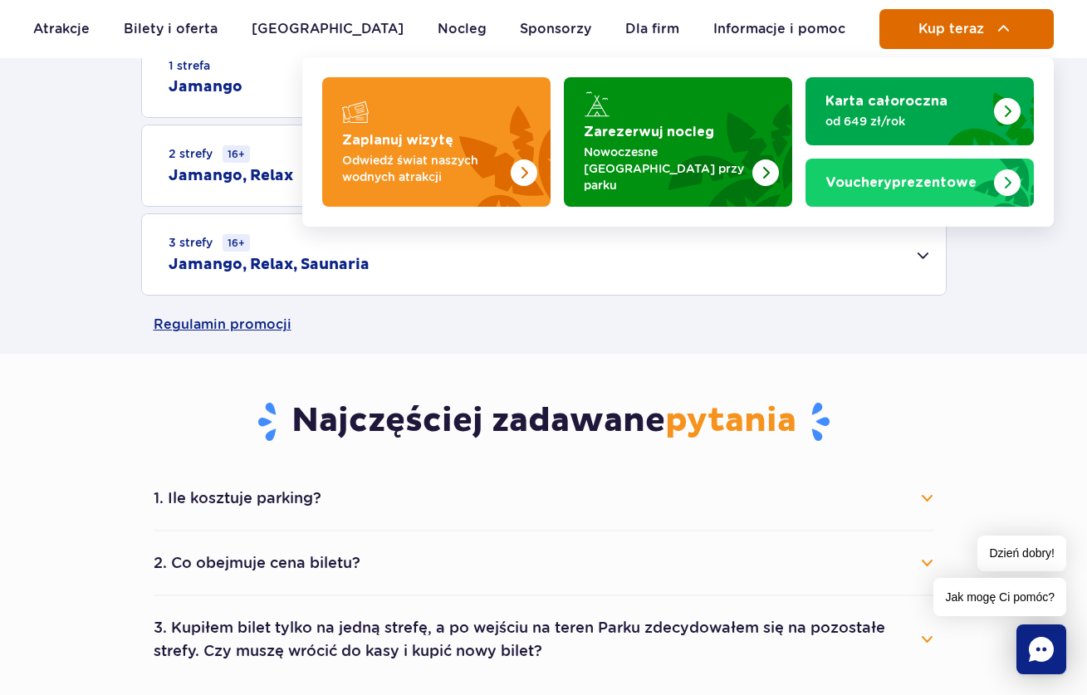
click at [975, 28] on span "Kup teraz" at bounding box center [951, 29] width 66 height 15
click at [928, 30] on span "Kup teraz" at bounding box center [951, 29] width 66 height 15
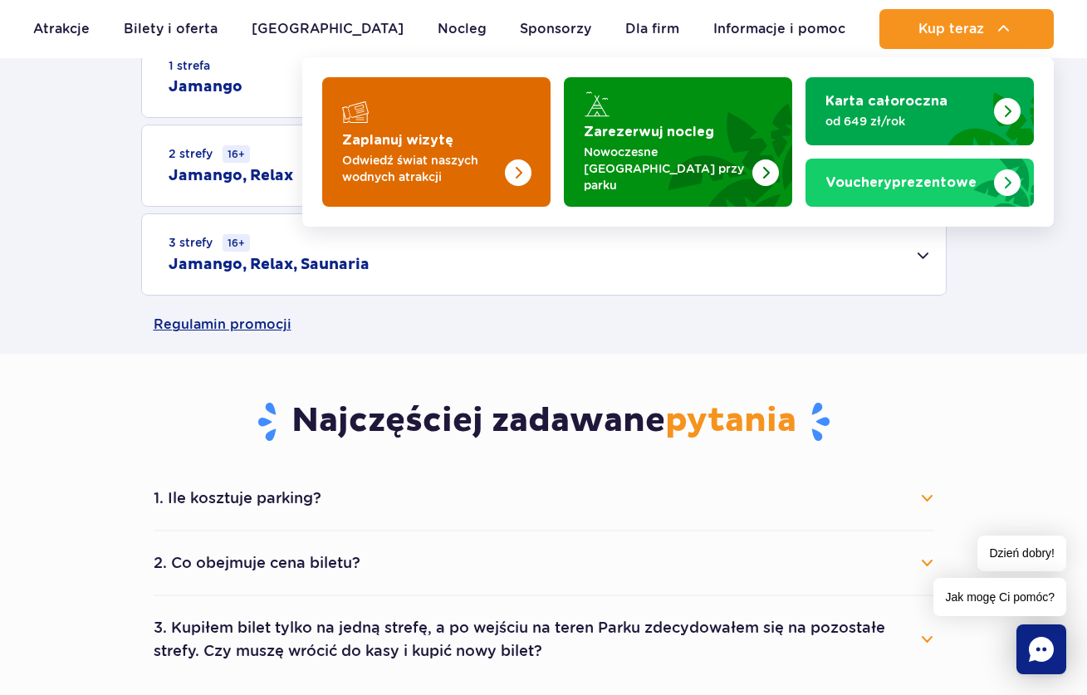
click at [442, 155] on p "Odwiedź świat naszych wodnych atrakcji" at bounding box center [423, 168] width 162 height 33
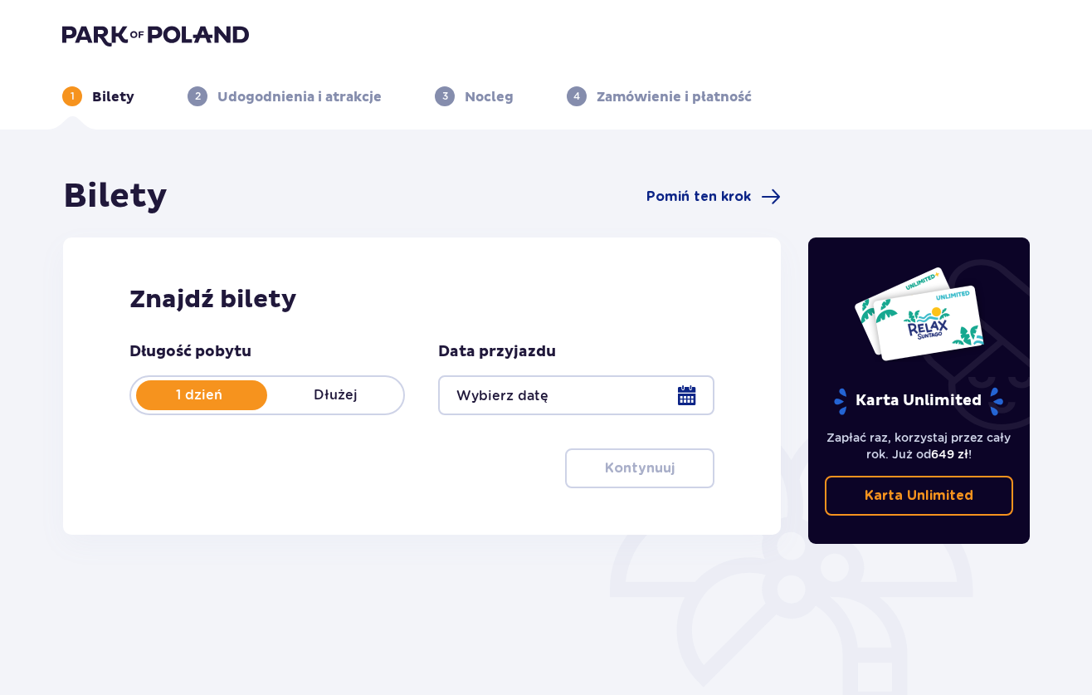
click at [358, 390] on p "Dłużej" at bounding box center [335, 395] width 136 height 18
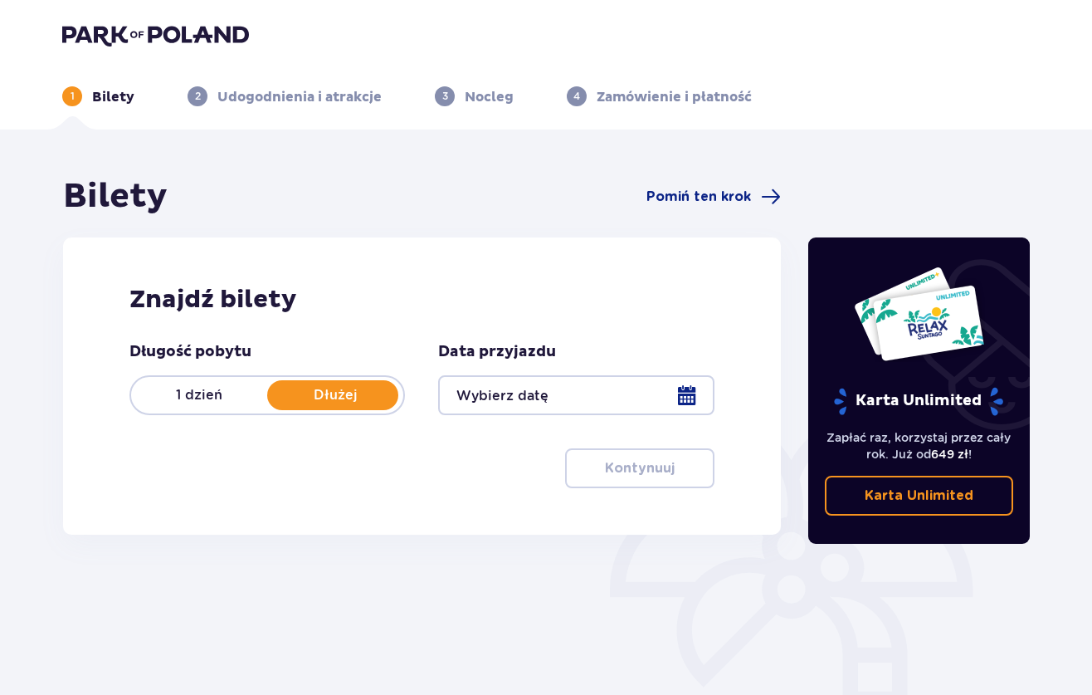
click at [216, 392] on p "1 dzień" at bounding box center [199, 395] width 136 height 18
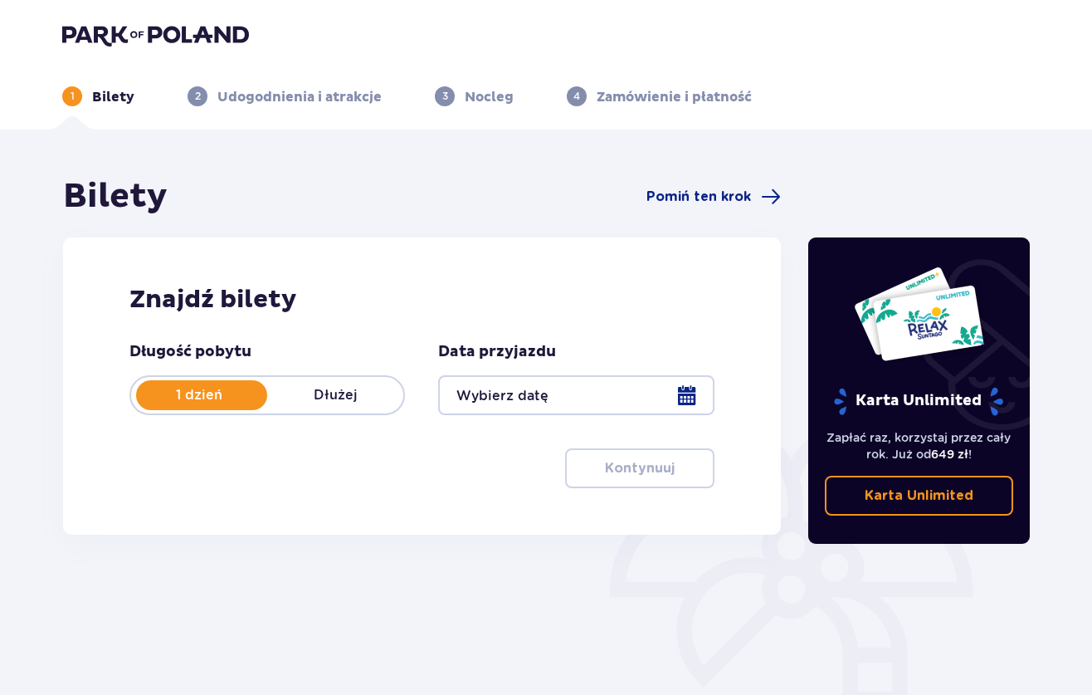
click at [643, 393] on div at bounding box center [576, 395] width 276 height 40
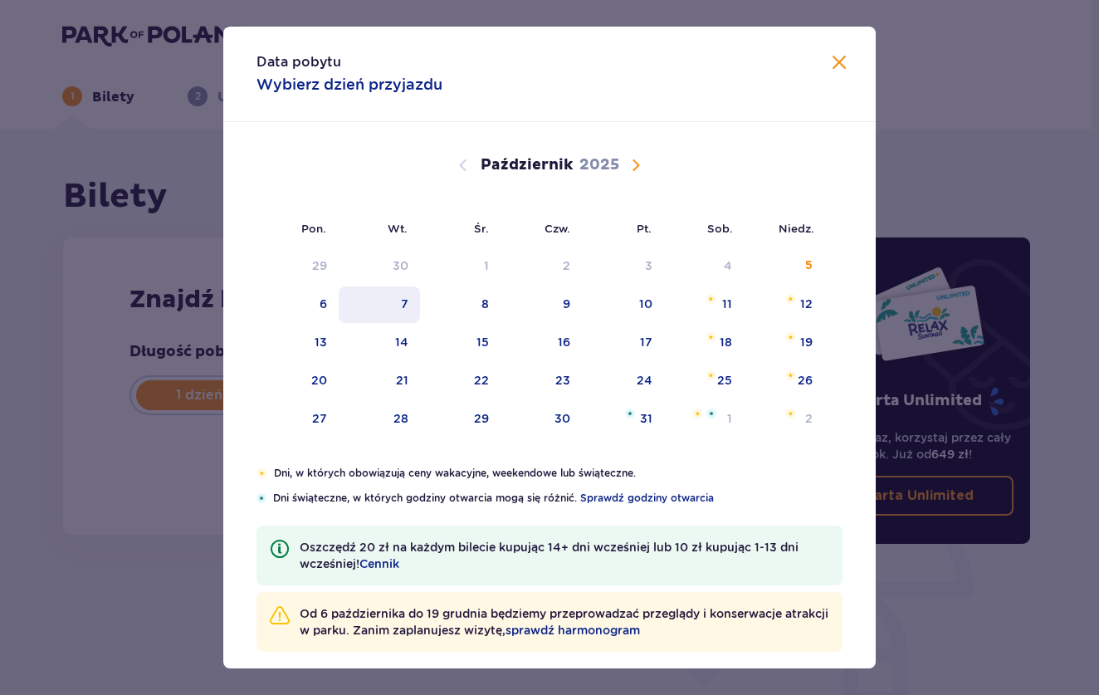
click at [408, 300] on div "7" at bounding box center [380, 304] width 82 height 37
type input "07.10.25"
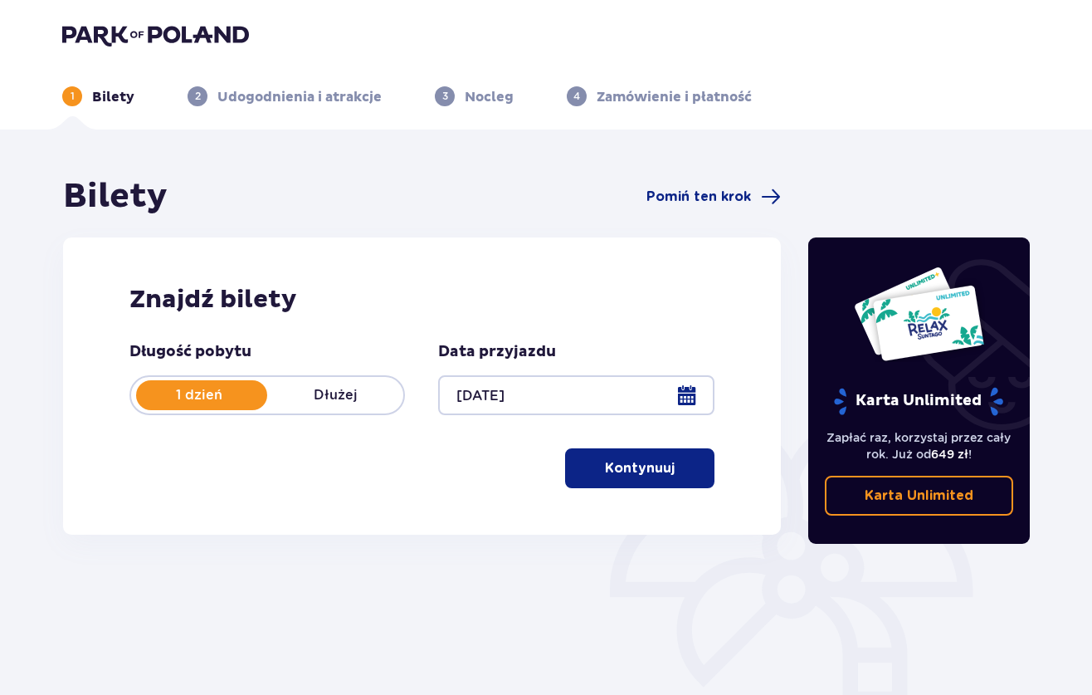
click at [643, 464] on p "Kontynuuj" at bounding box center [640, 468] width 70 height 18
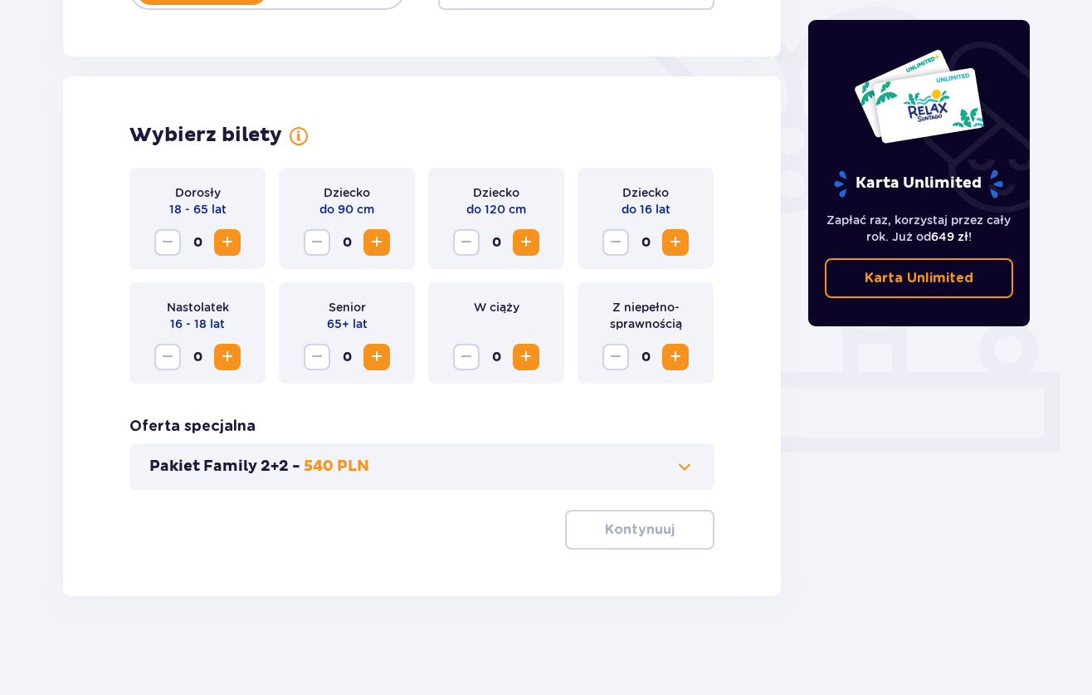
scroll to position [406, 0]
click at [223, 239] on span "Zwiększ" at bounding box center [227, 242] width 20 height 20
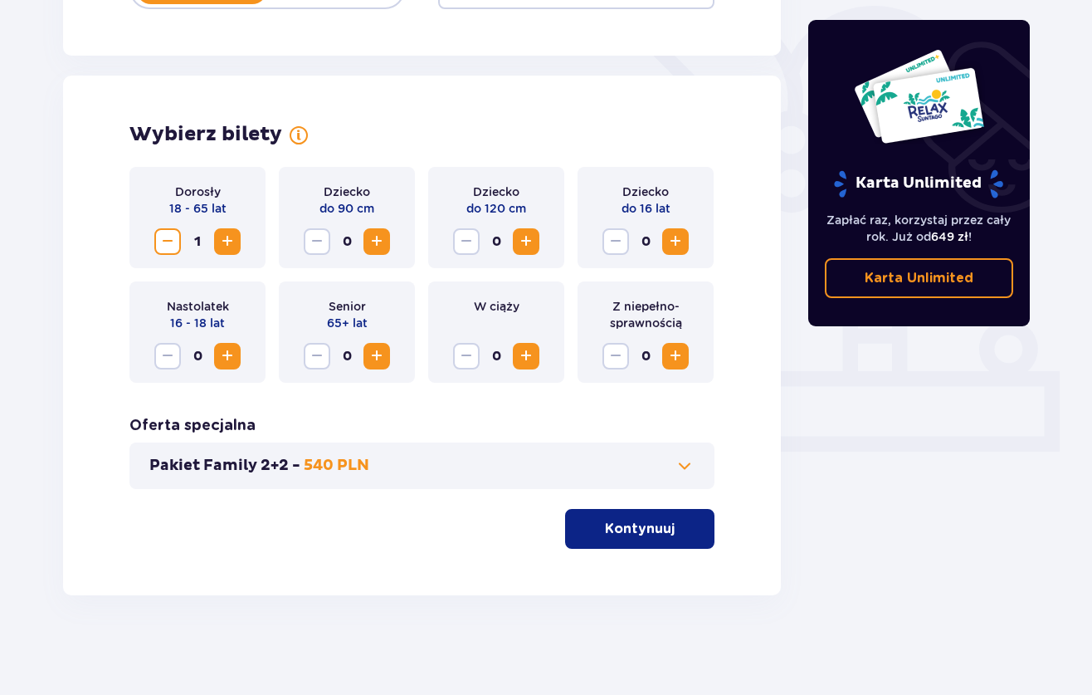
click at [223, 239] on span "Zwiększ" at bounding box center [227, 242] width 20 height 20
click at [647, 528] on p "Kontynuuj" at bounding box center [640, 529] width 70 height 18
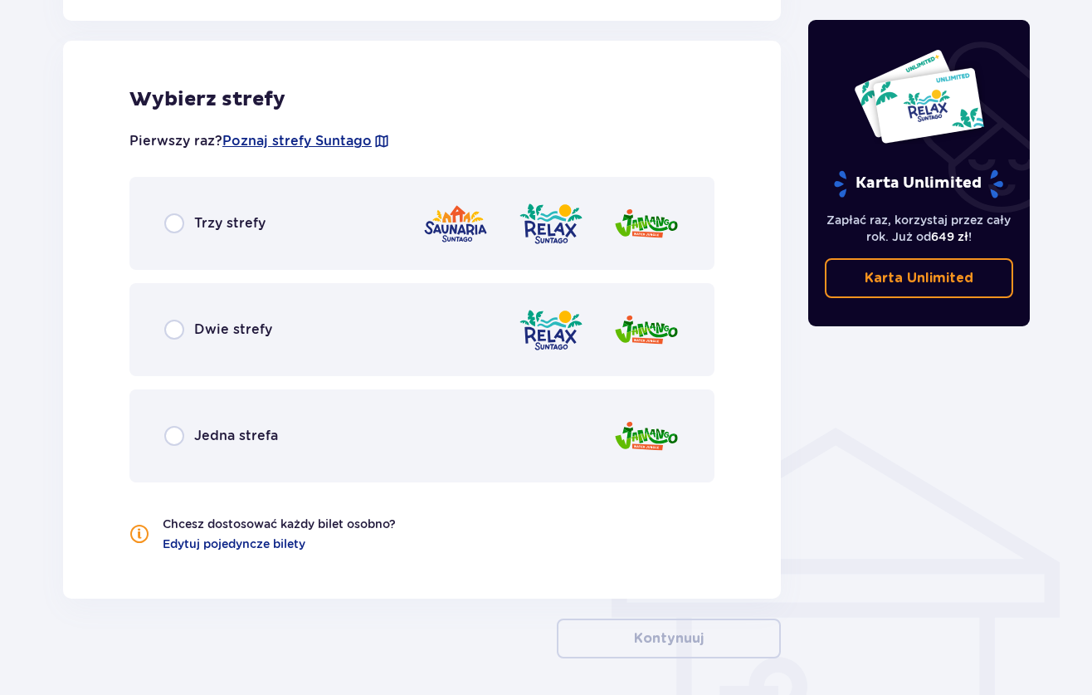
scroll to position [921, 0]
click at [172, 220] on input "radio" at bounding box center [174, 223] width 20 height 20
radio input "true"
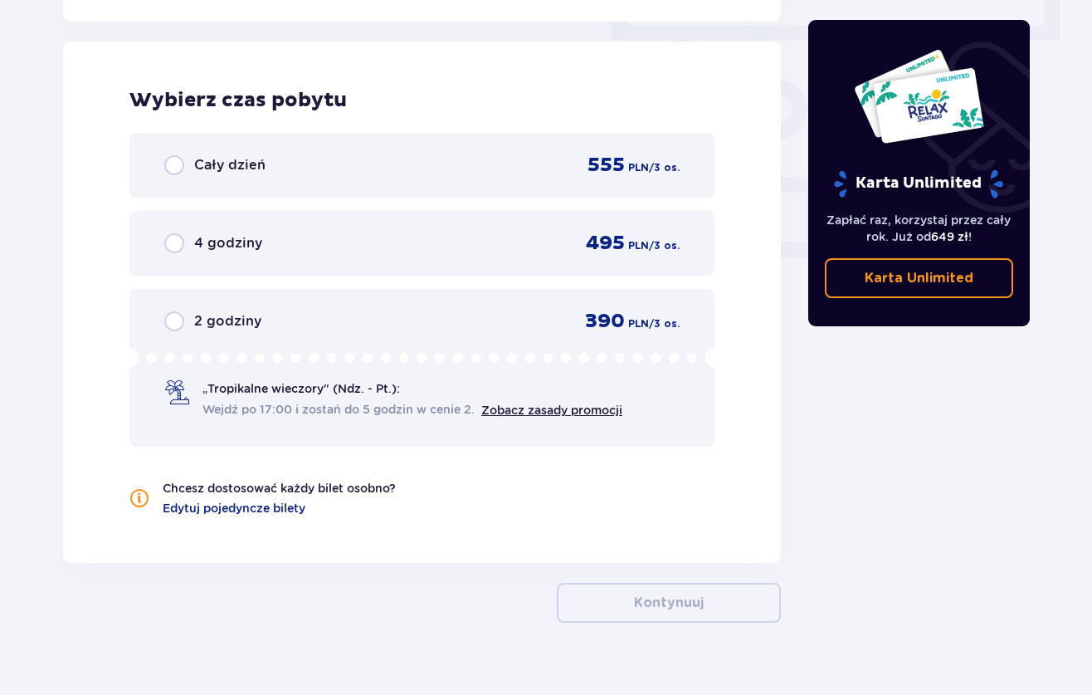
scroll to position [1499, 0]
click at [183, 243] on input "radio" at bounding box center [174, 242] width 20 height 20
radio input "true"
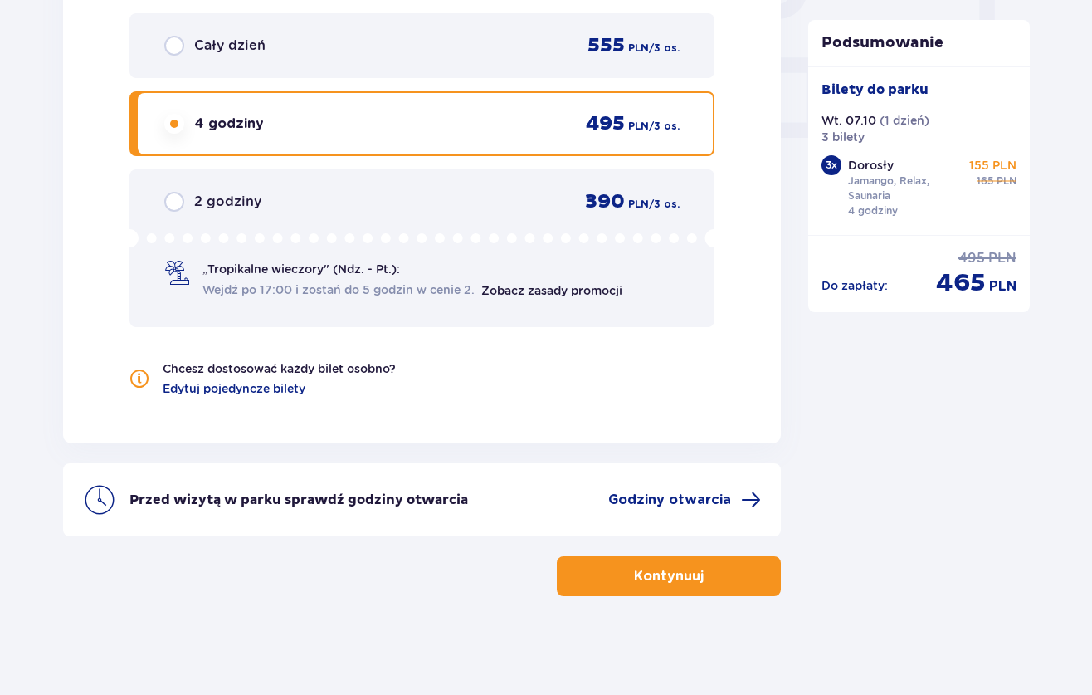
scroll to position [1618, 0]
click at [671, 574] on p "Kontynuuj" at bounding box center [669, 575] width 70 height 18
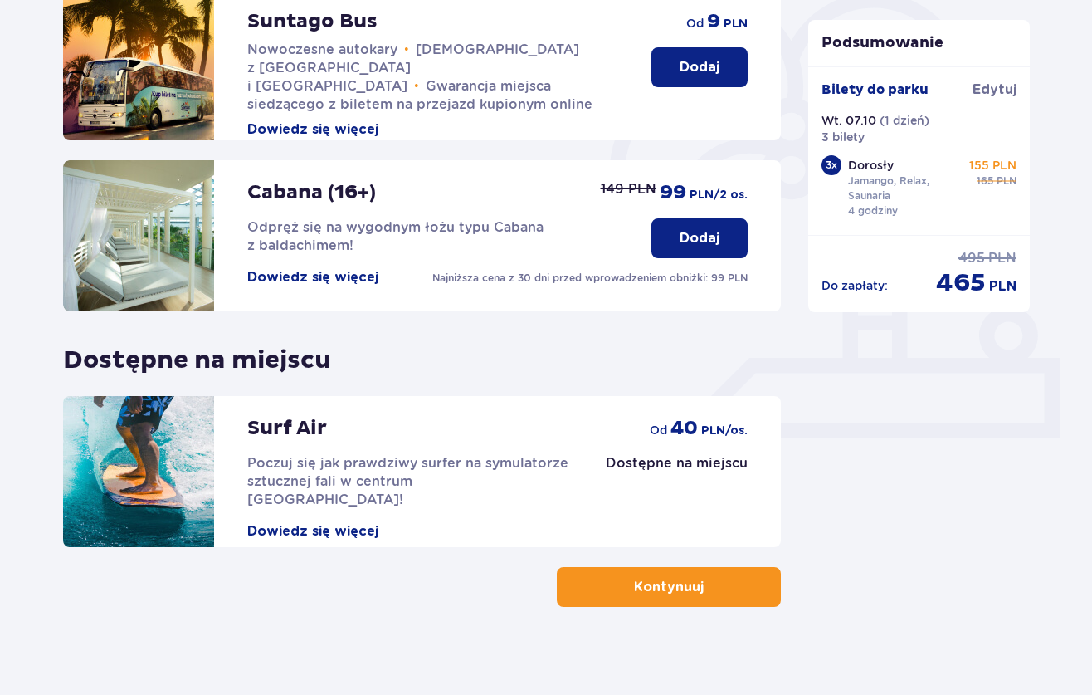
scroll to position [431, 0]
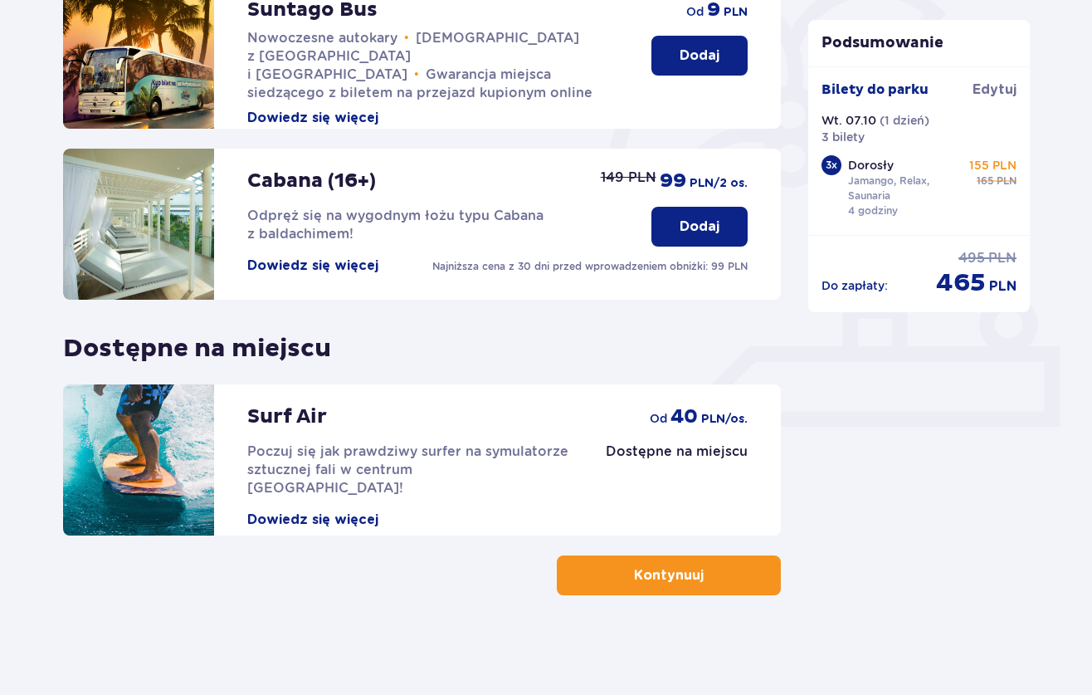
click at [666, 578] on p "Kontynuuj" at bounding box center [669, 575] width 70 height 18
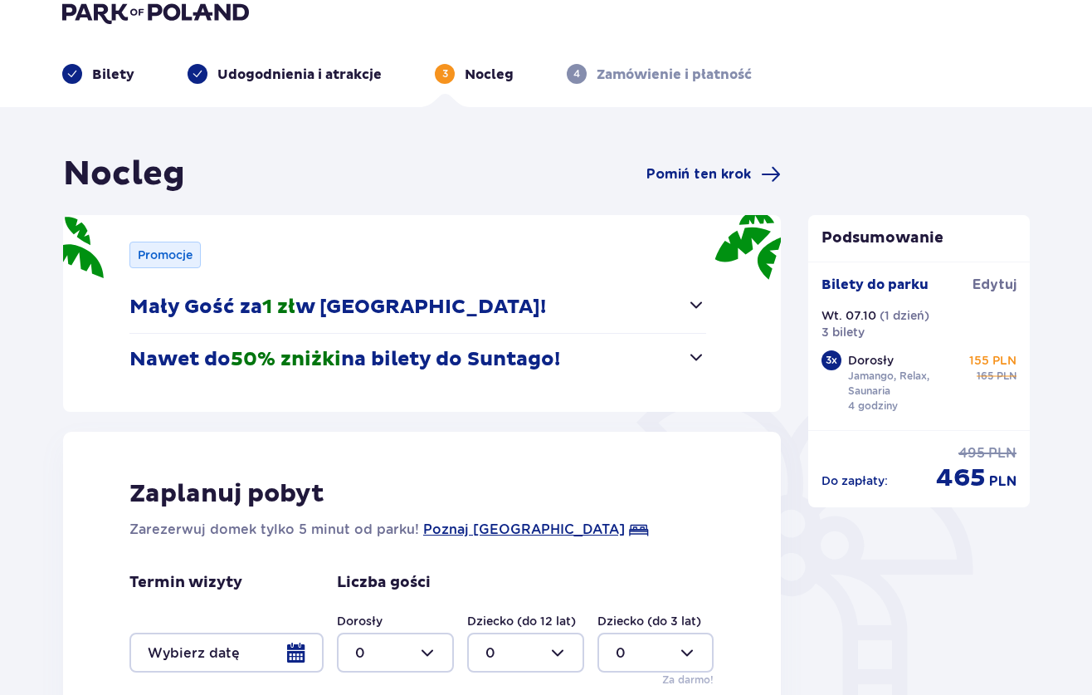
scroll to position [281, 0]
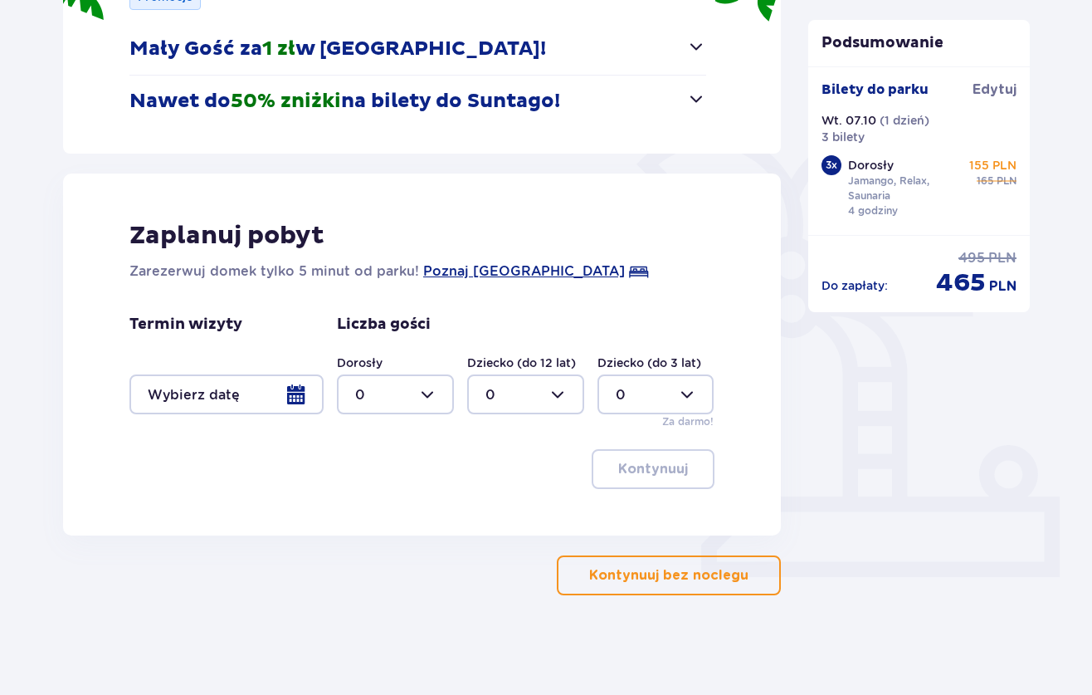
click at [692, 571] on p "Kontynuuj bez noclegu" at bounding box center [668, 575] width 159 height 18
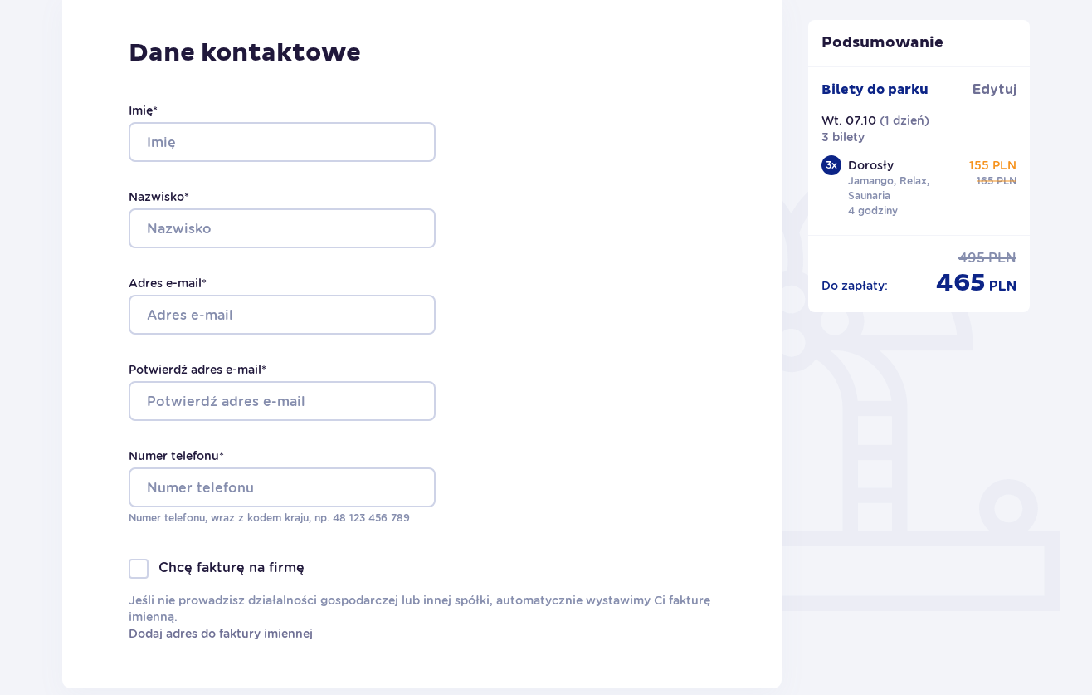
scroll to position [243, 0]
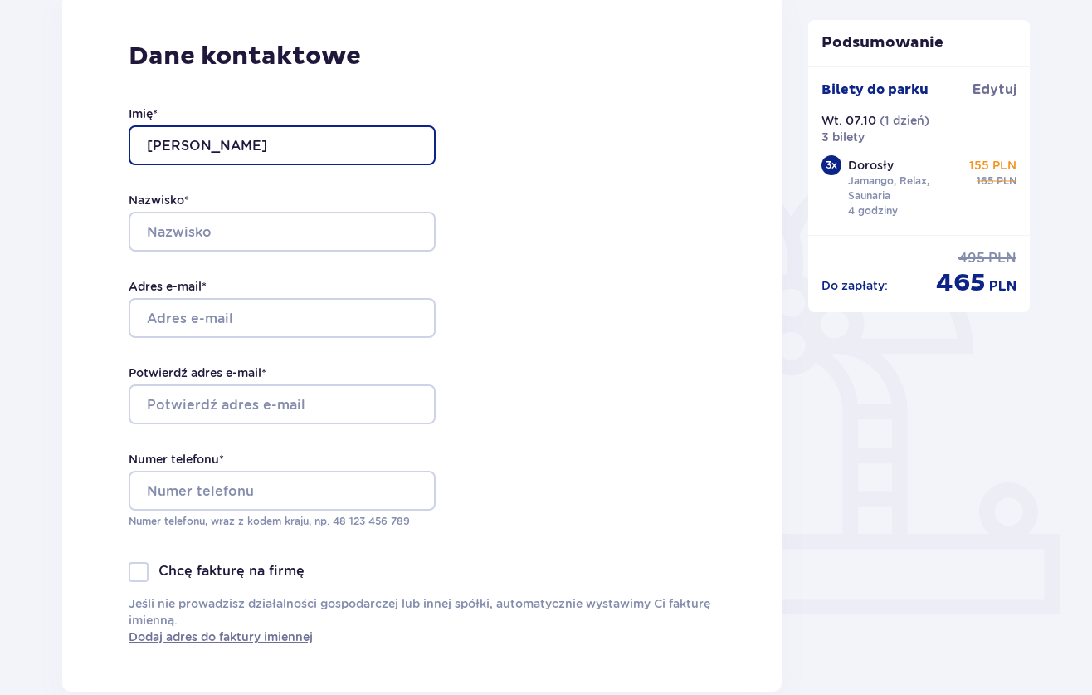
type input "Aleksander"
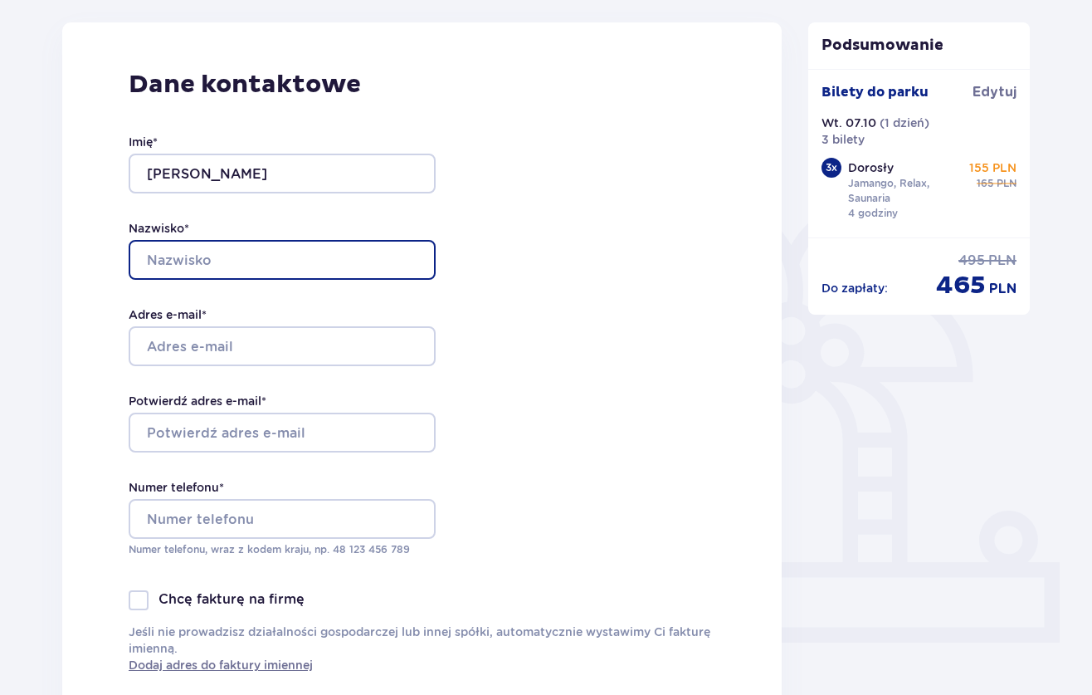
scroll to position [0, 0]
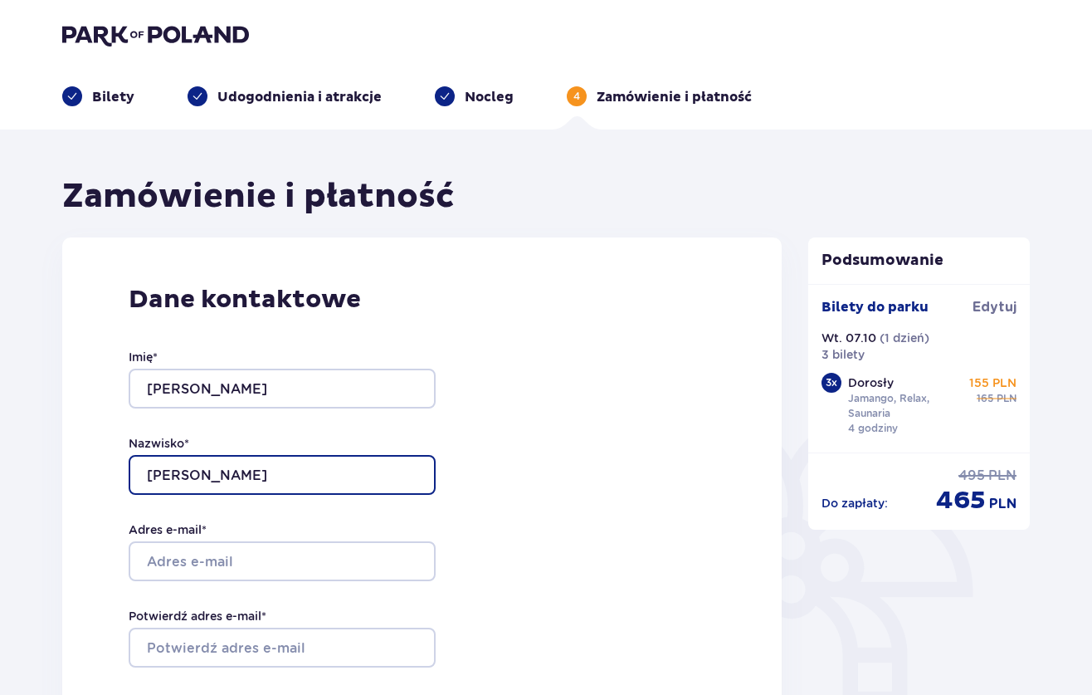
type input "Żukowski"
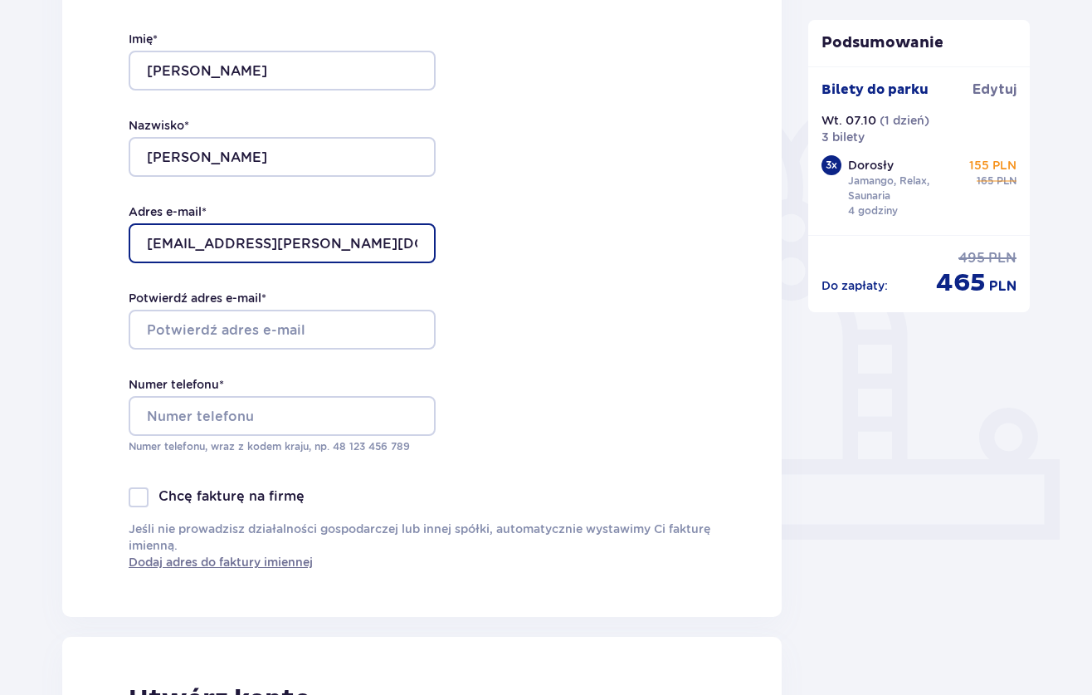
scroll to position [321, 0]
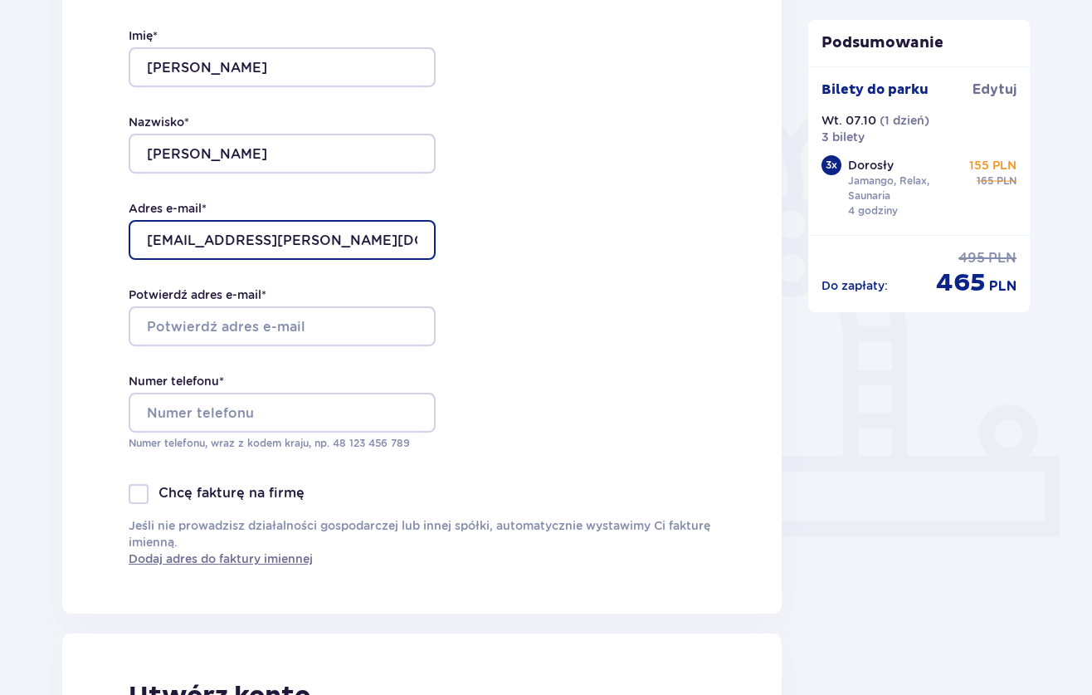
type input "[EMAIL_ADDRESS][PERSON_NAME][DOMAIN_NAME]"
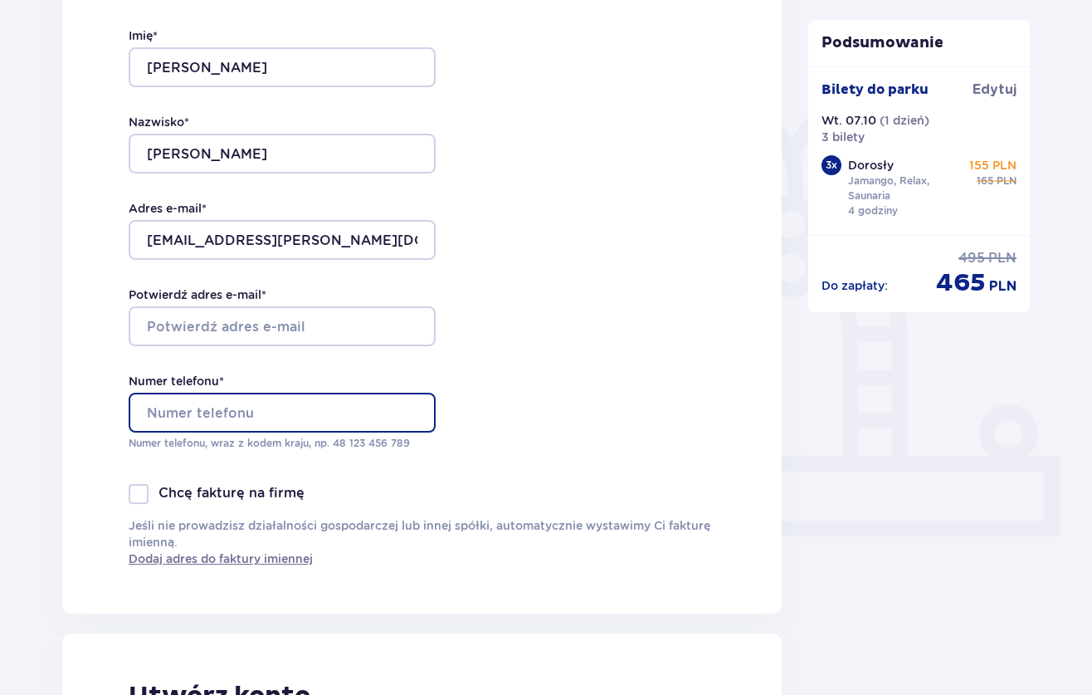
click at [212, 421] on input "Numer telefonu *" at bounding box center [282, 413] width 307 height 40
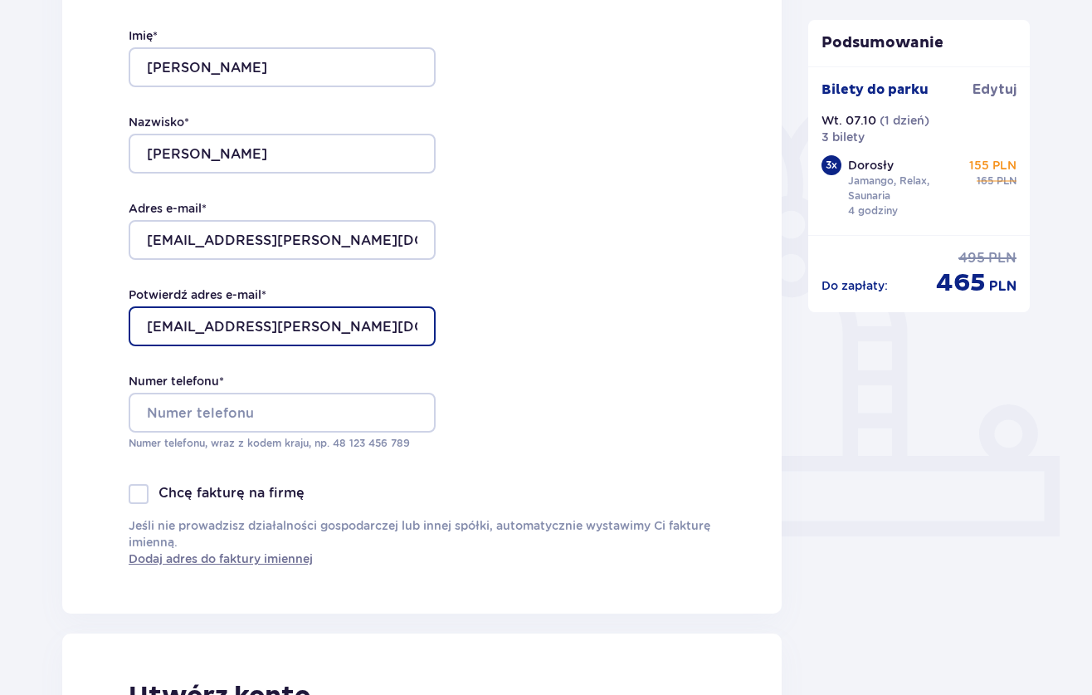
type input "[EMAIL_ADDRESS][PERSON_NAME][DOMAIN_NAME]"
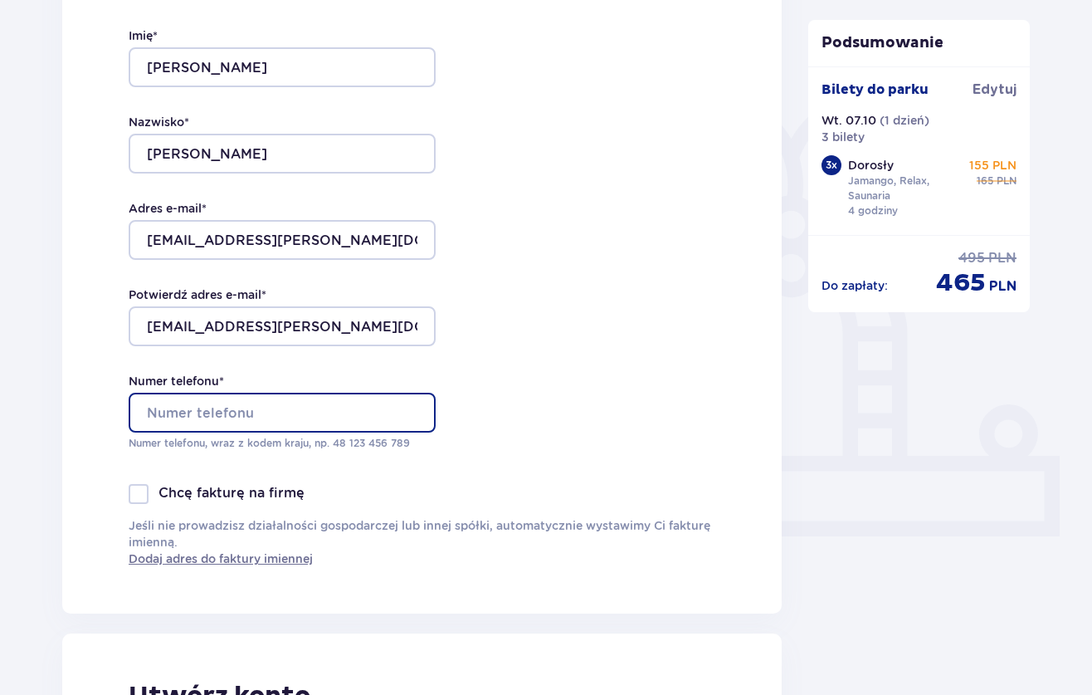
click at [144, 411] on input "Numer telefonu *" at bounding box center [282, 413] width 307 height 40
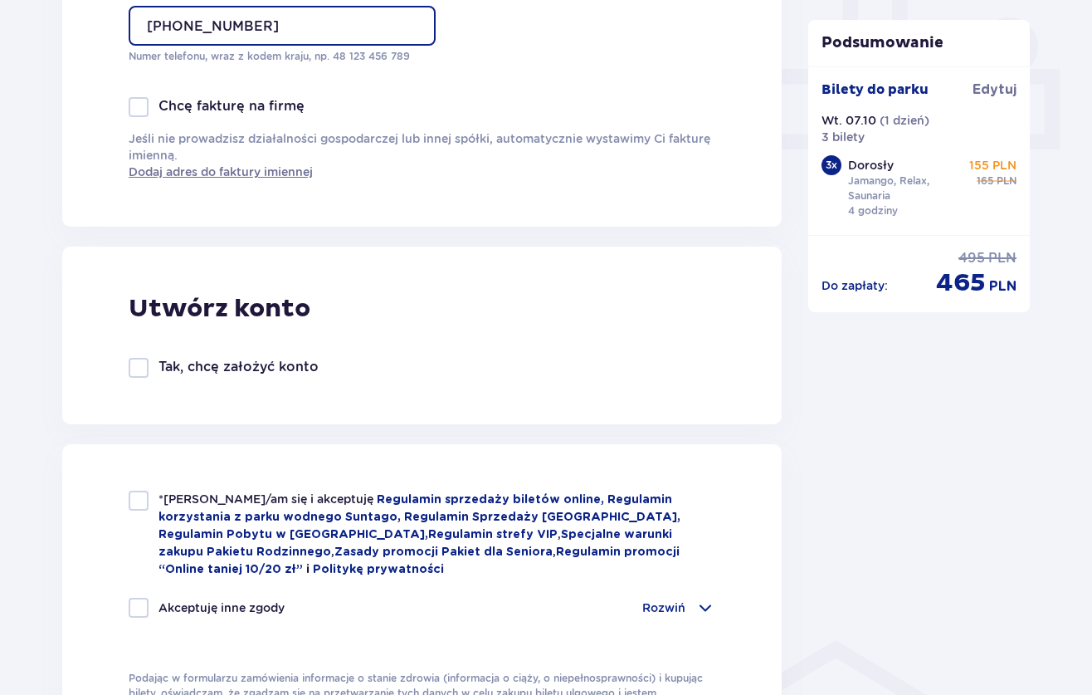
scroll to position [843, 0]
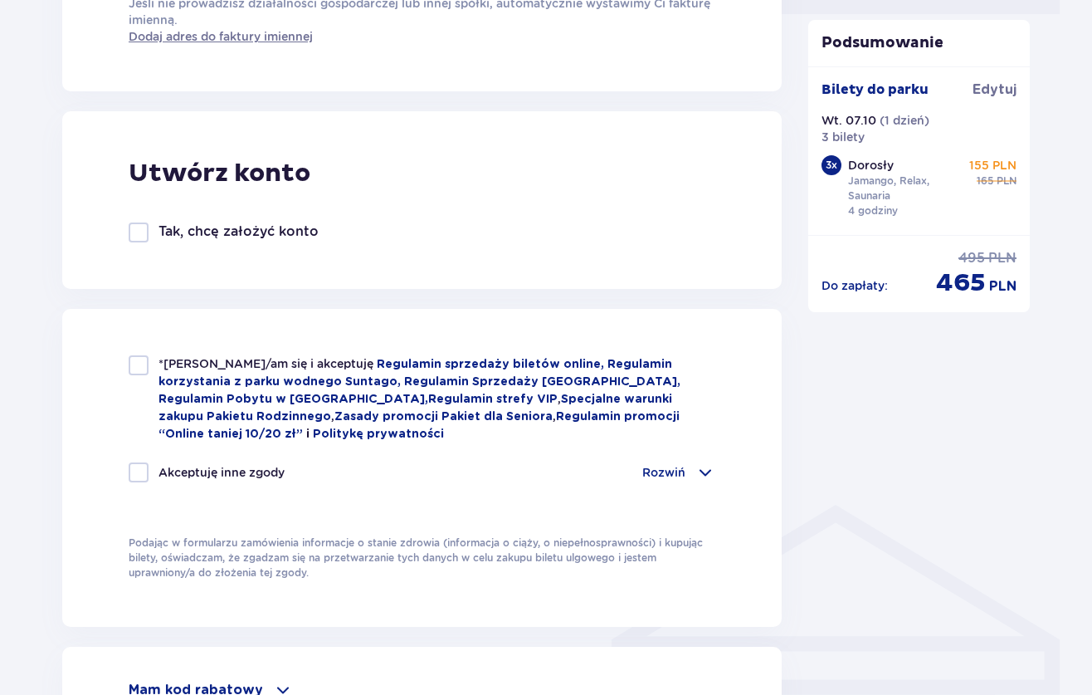
type input "+48518747564"
click at [146, 367] on div at bounding box center [139, 365] width 20 height 20
checkbox input "true"
click at [142, 470] on div at bounding box center [139, 472] width 20 height 20
checkbox input "true"
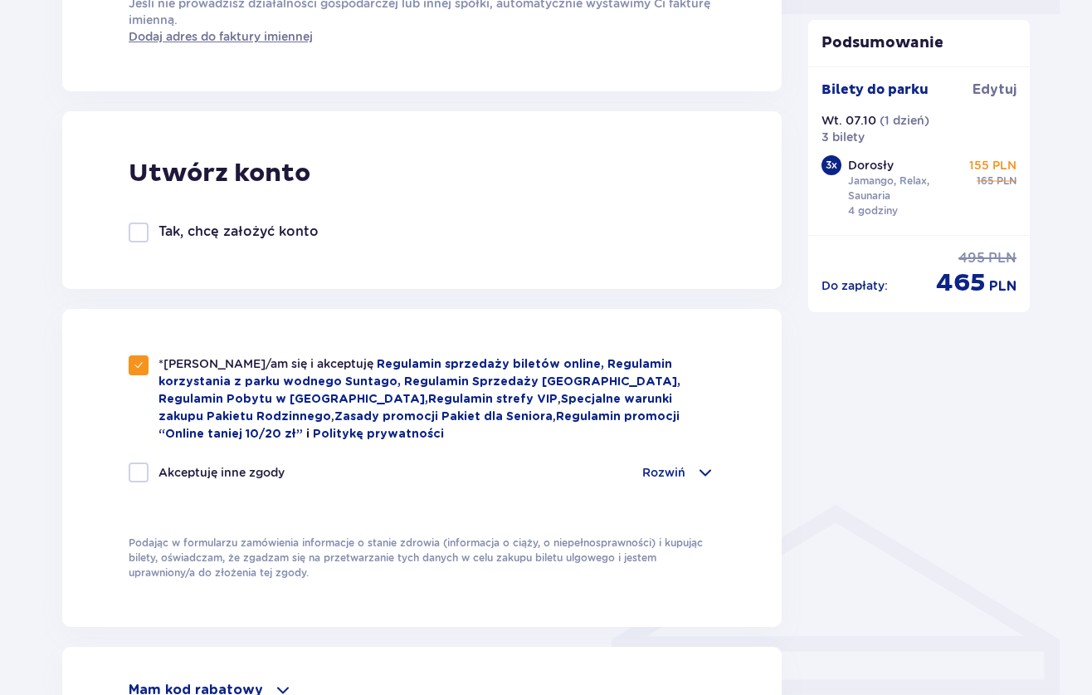
checkbox input "true"
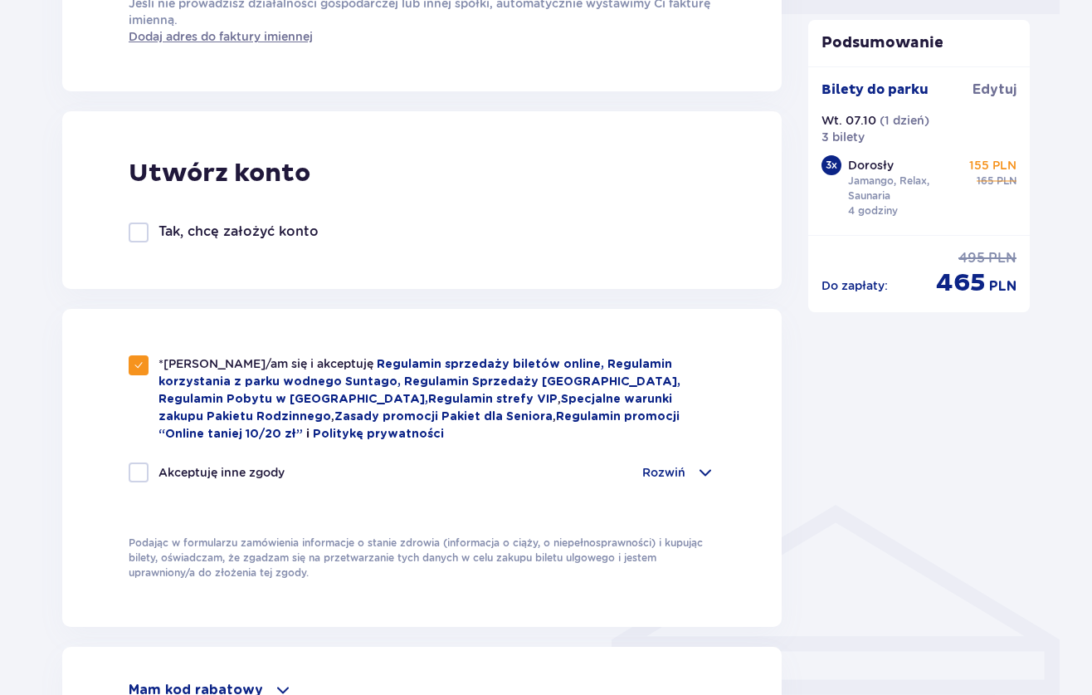
checkbox input "true"
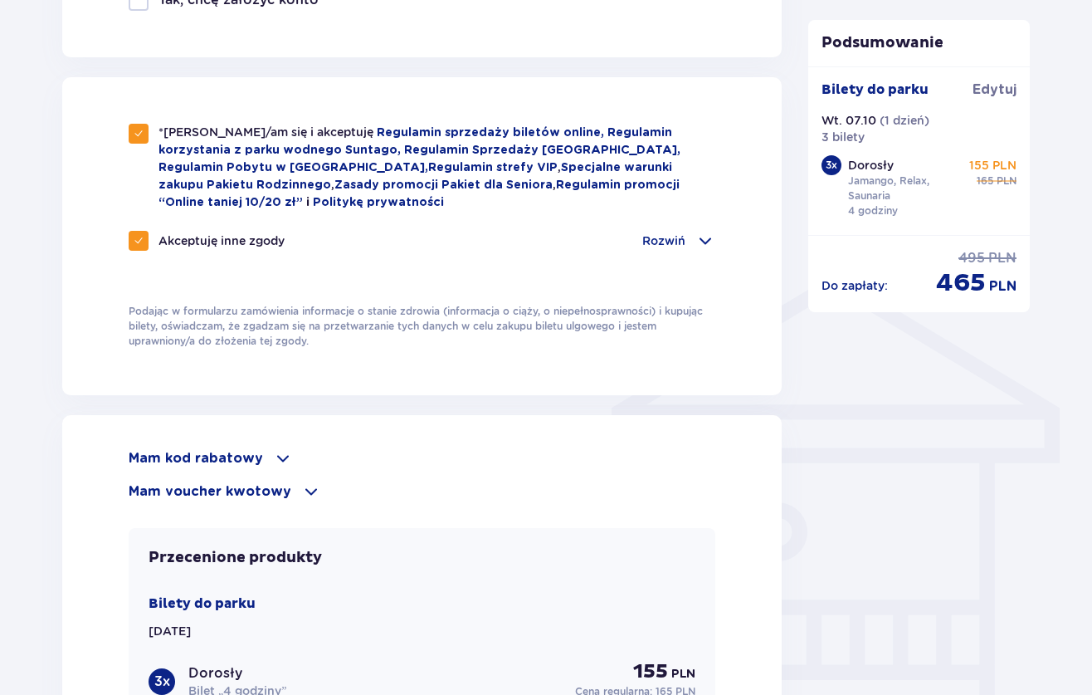
scroll to position [1507, 0]
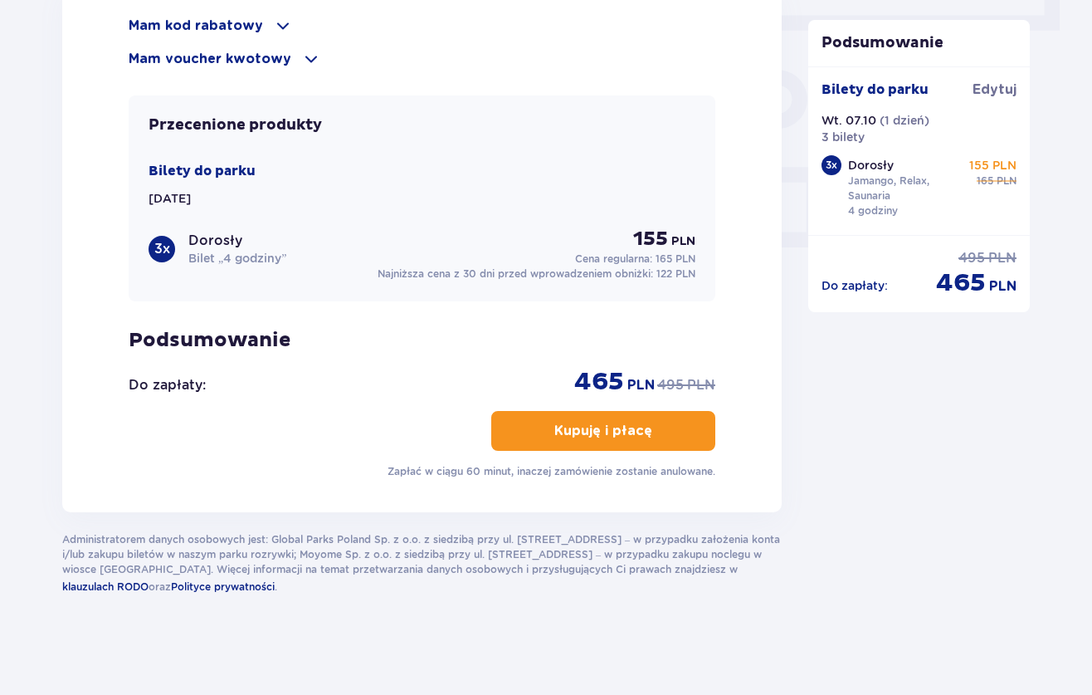
click at [635, 427] on p "Kupuję i płacę" at bounding box center [604, 431] width 98 height 18
